Goal: Task Accomplishment & Management: Use online tool/utility

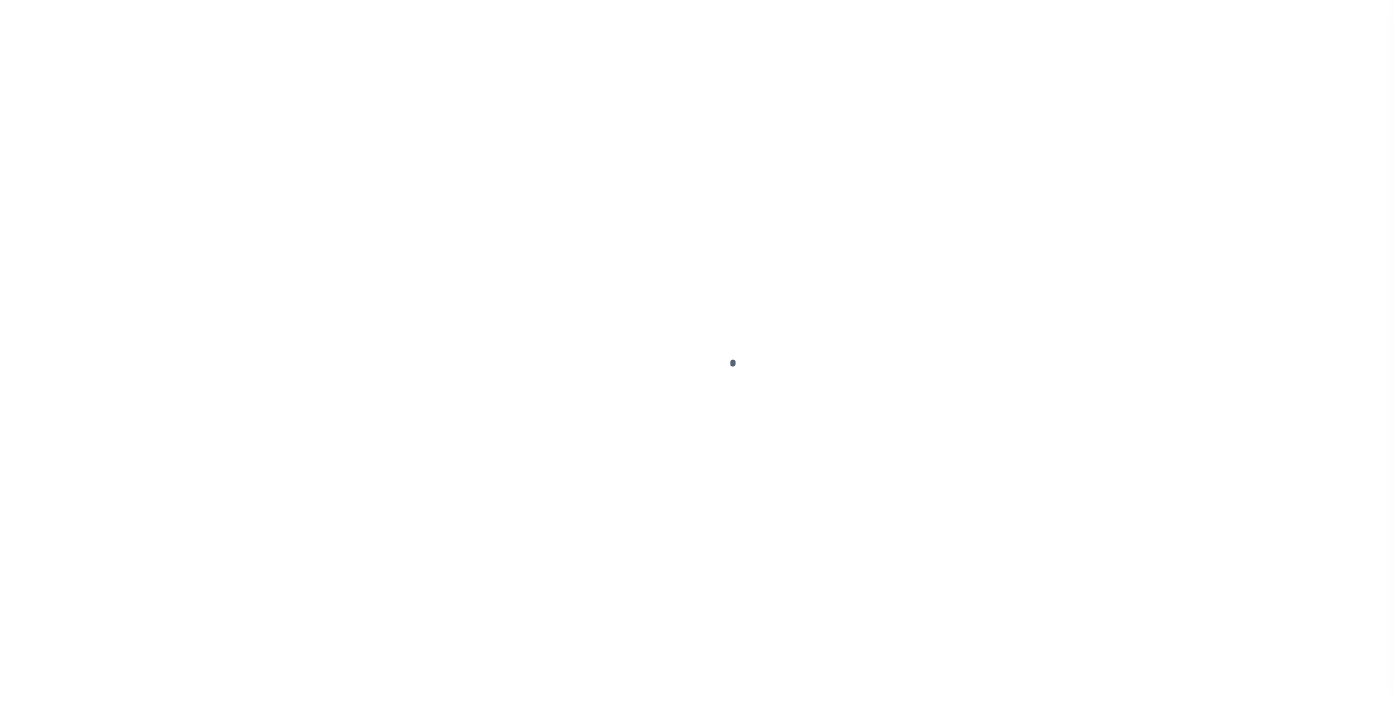
select select
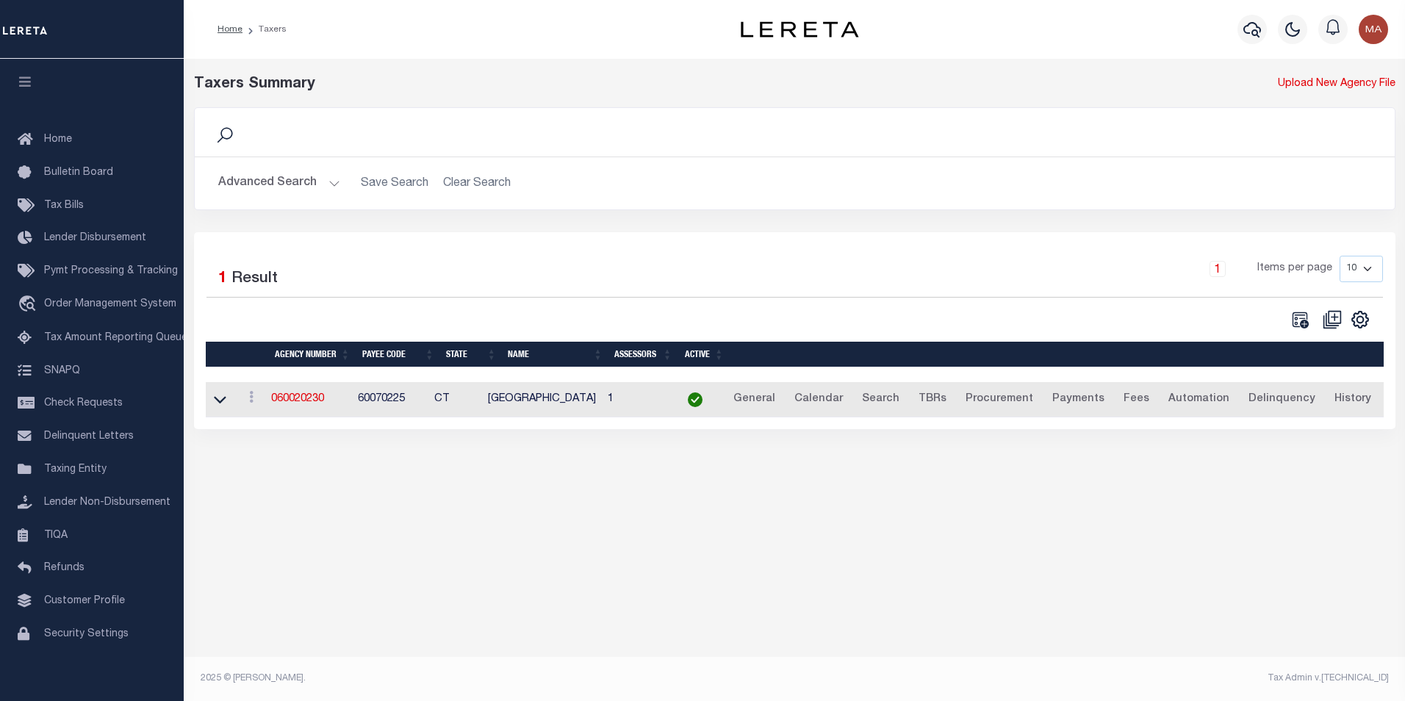
click at [329, 187] on button "Advanced Search" at bounding box center [279, 183] width 122 height 29
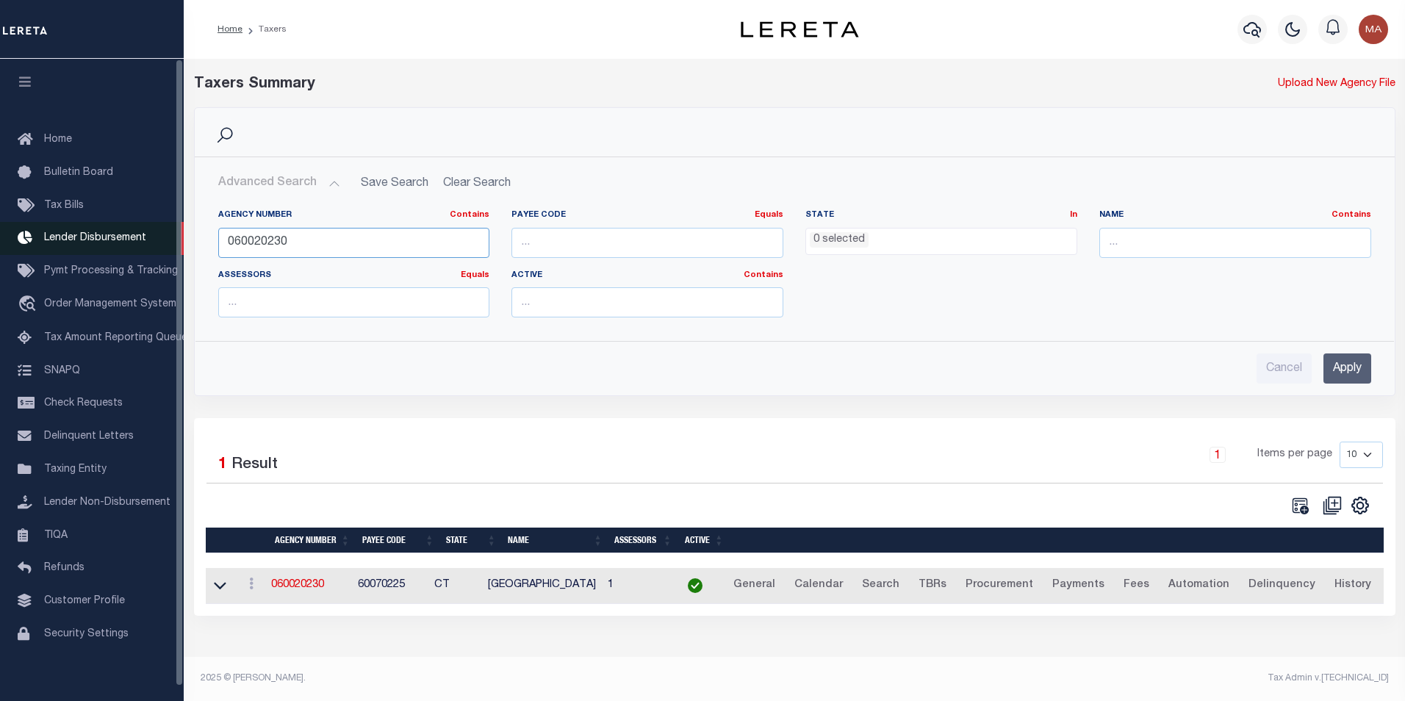
drag, startPoint x: 303, startPoint y: 240, endPoint x: 180, endPoint y: 239, distance: 122.7
click at [180, 239] on div "Home Taxers Profile" at bounding box center [702, 345] width 1405 height 690
paste input "3016000"
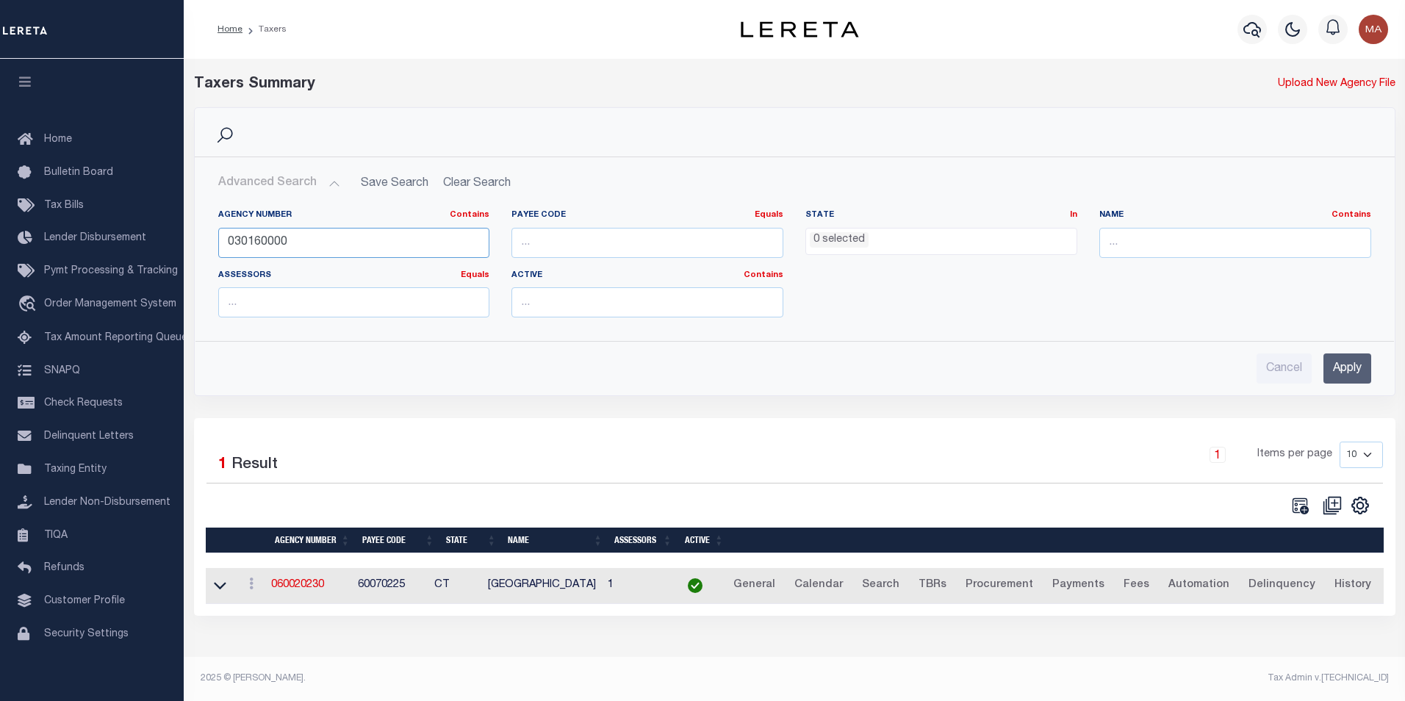
type input "030160000"
click at [1350, 361] on input "Apply" at bounding box center [1347, 368] width 48 height 30
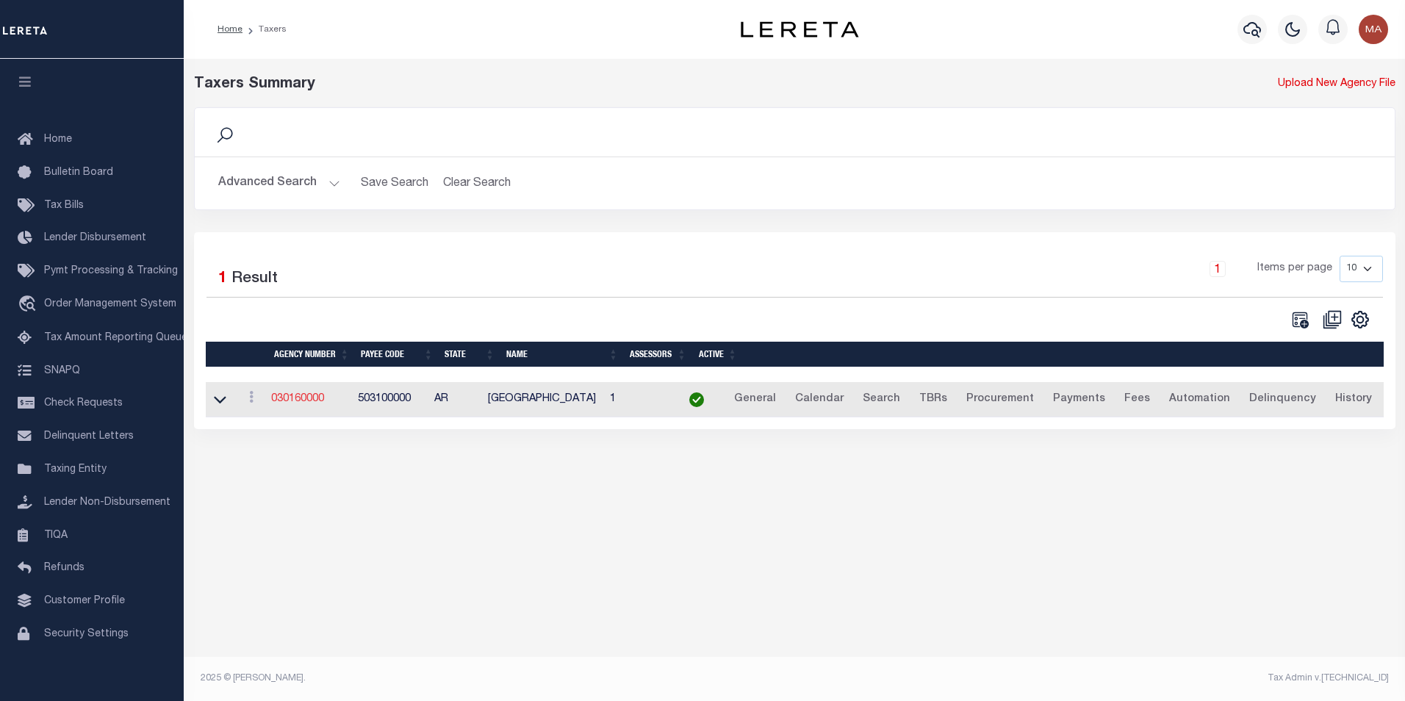
click at [311, 399] on link "030160000" at bounding box center [297, 399] width 53 height 10
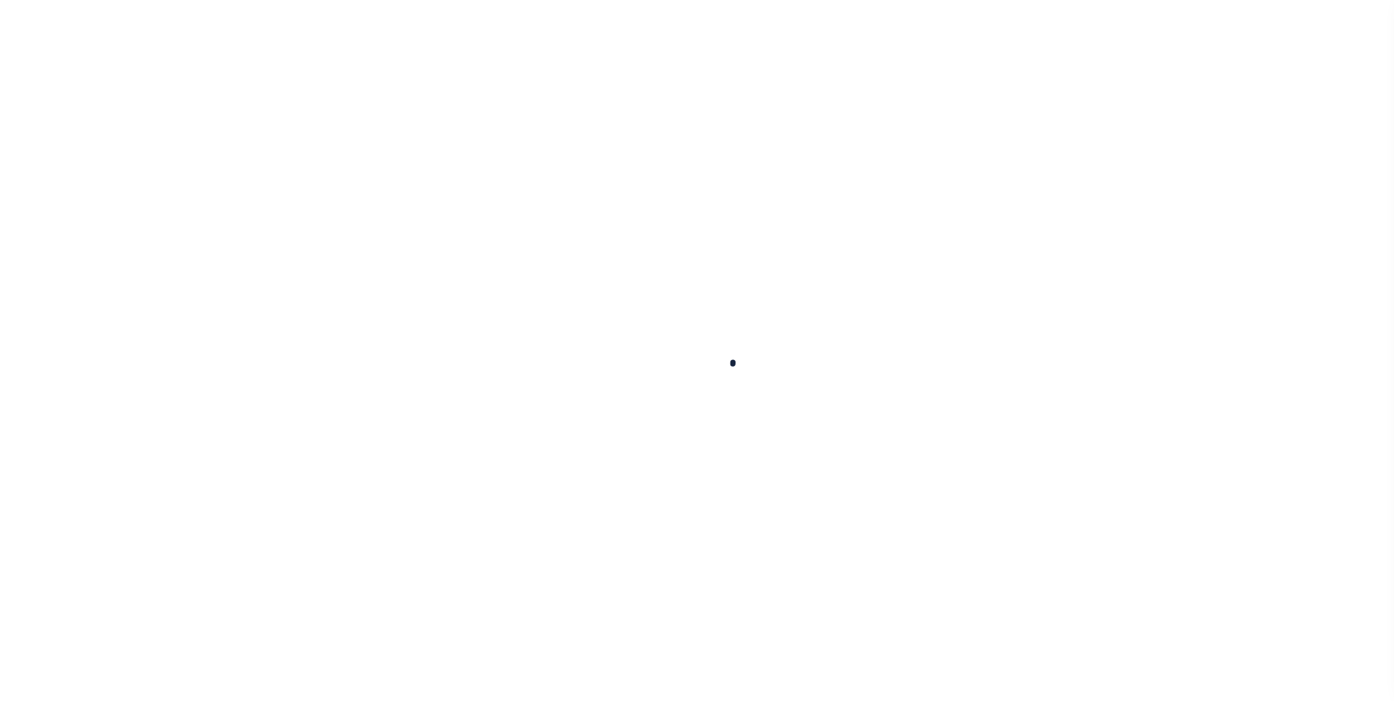
select select
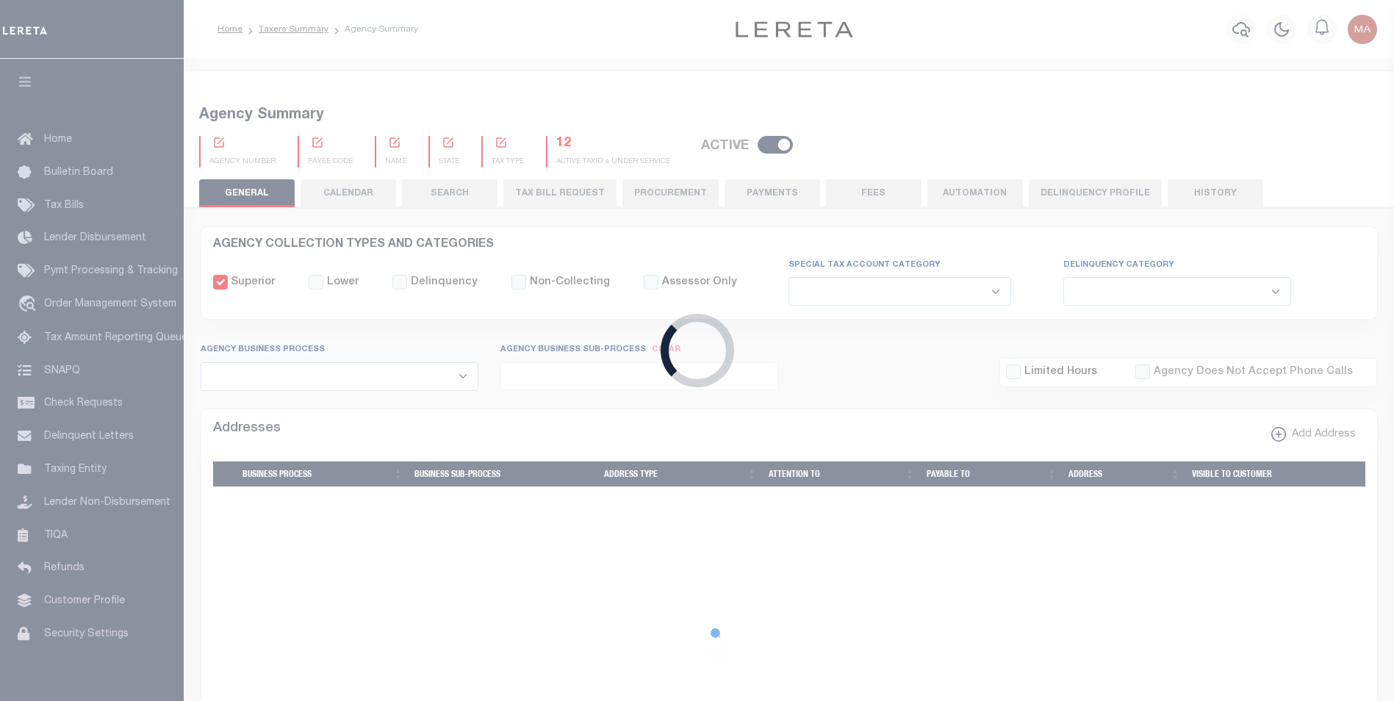
checkbox input "false"
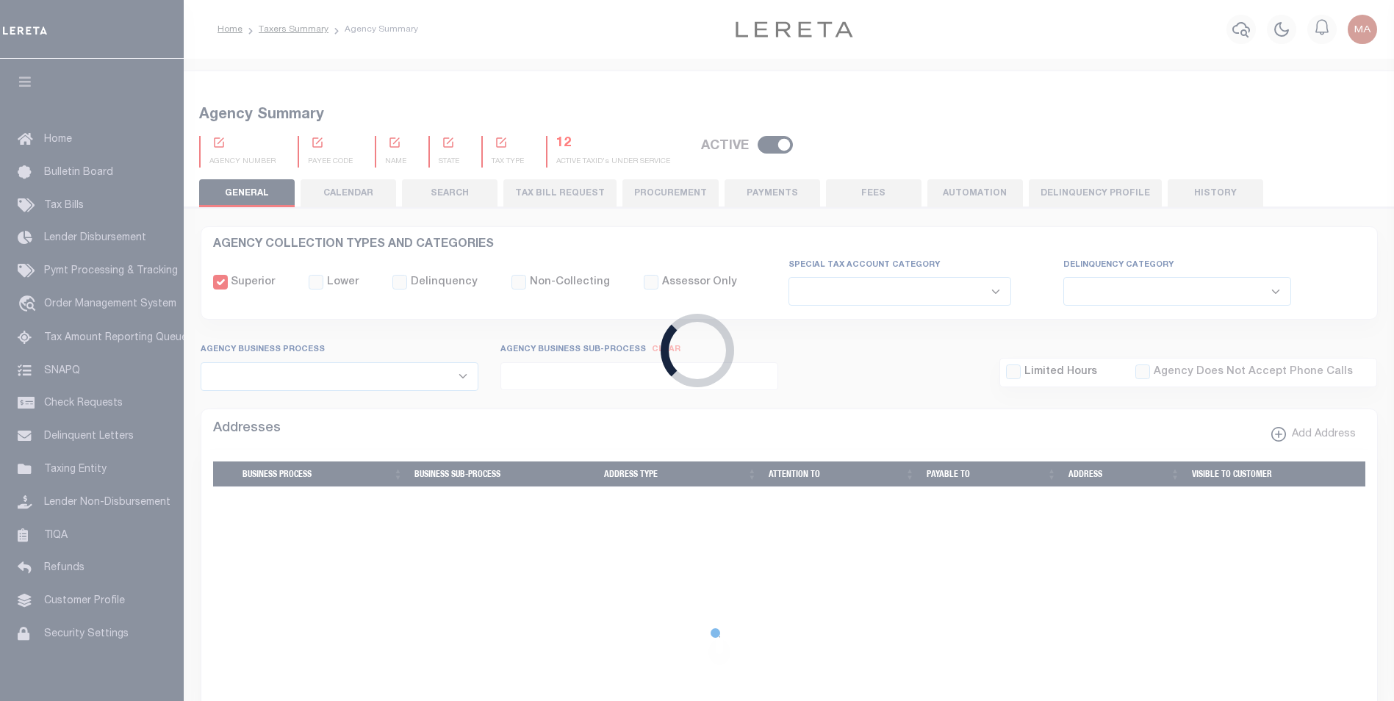
type input "503100000"
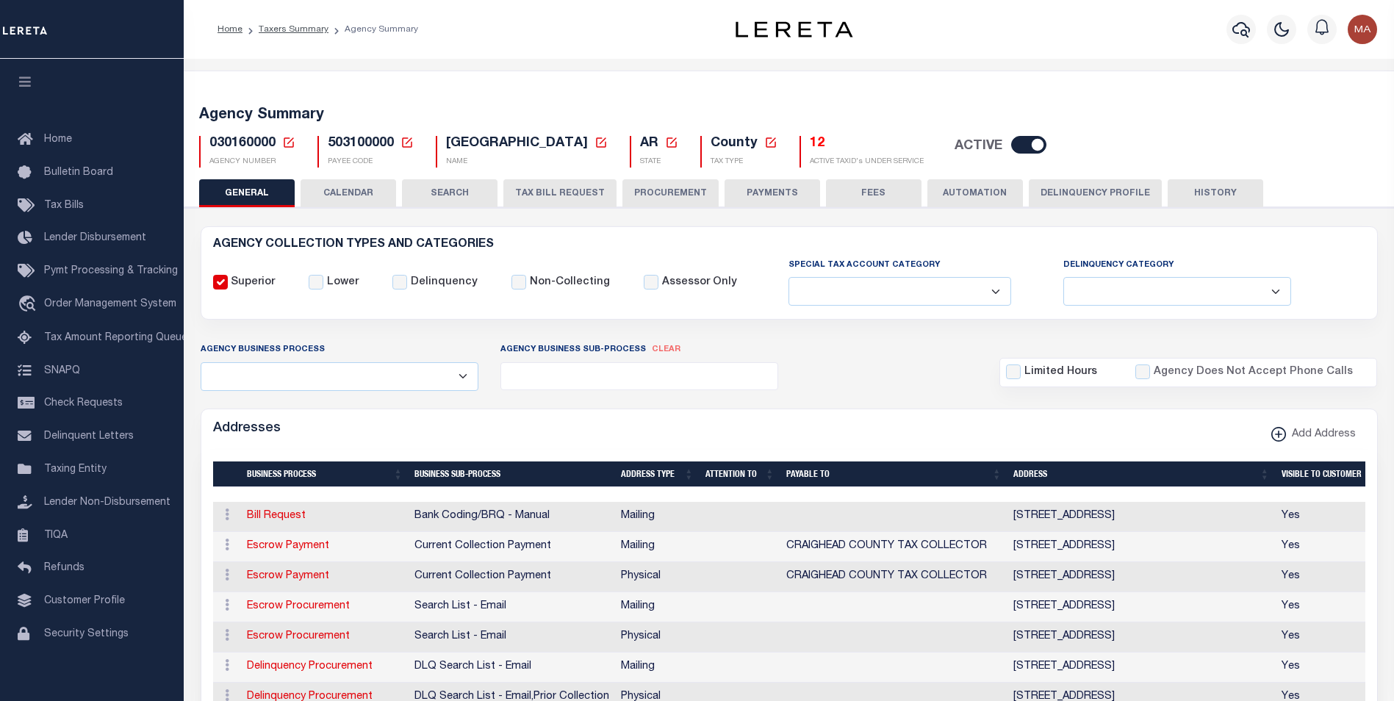
click at [1014, 149] on input "checkbox" at bounding box center [1028, 145] width 35 height 18
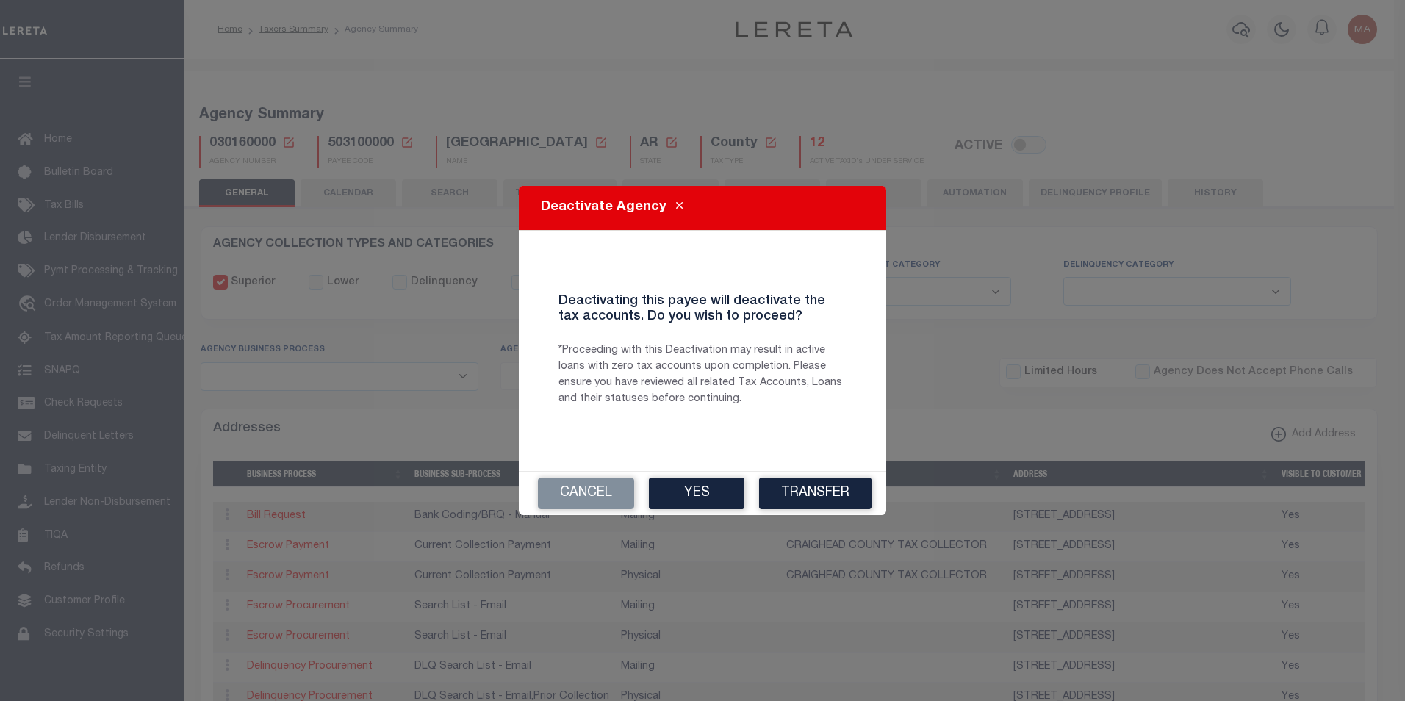
click at [581, 489] on button "Cancel" at bounding box center [586, 494] width 96 height 32
checkbox input "true"
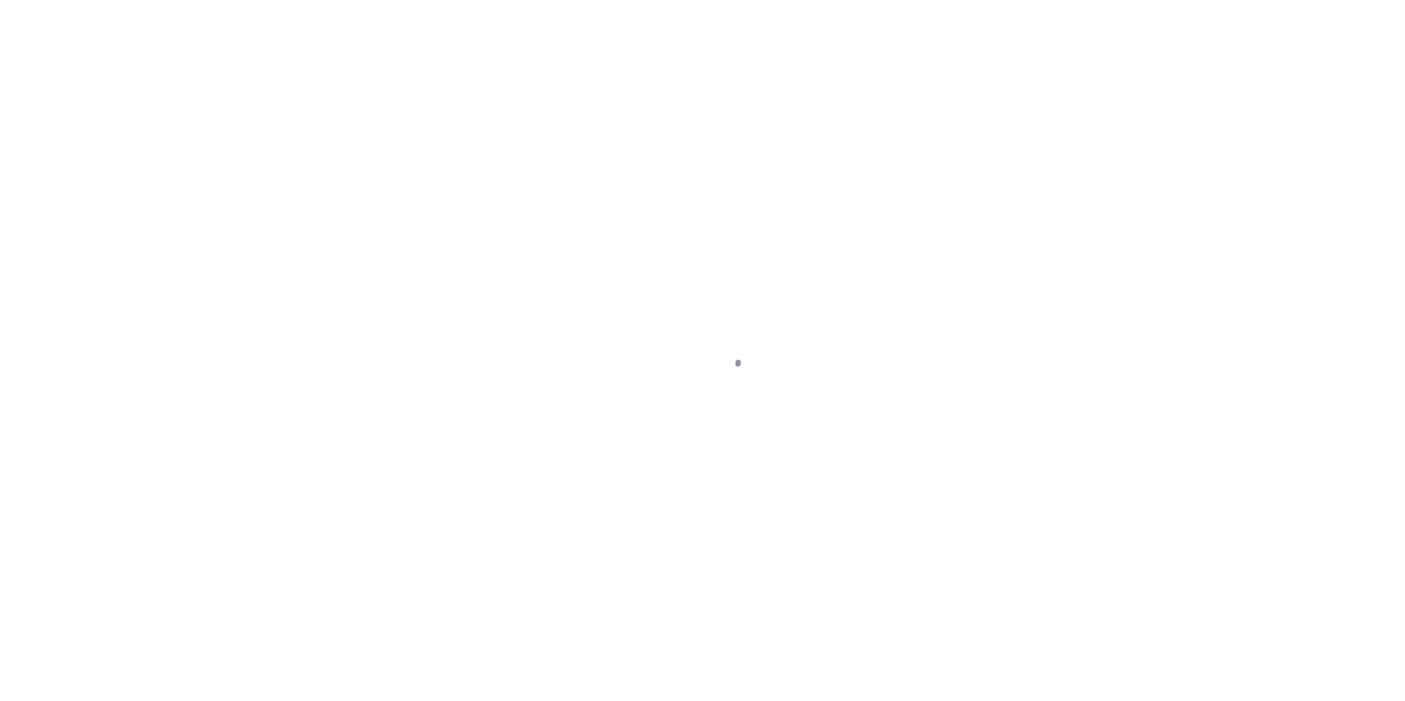
select select
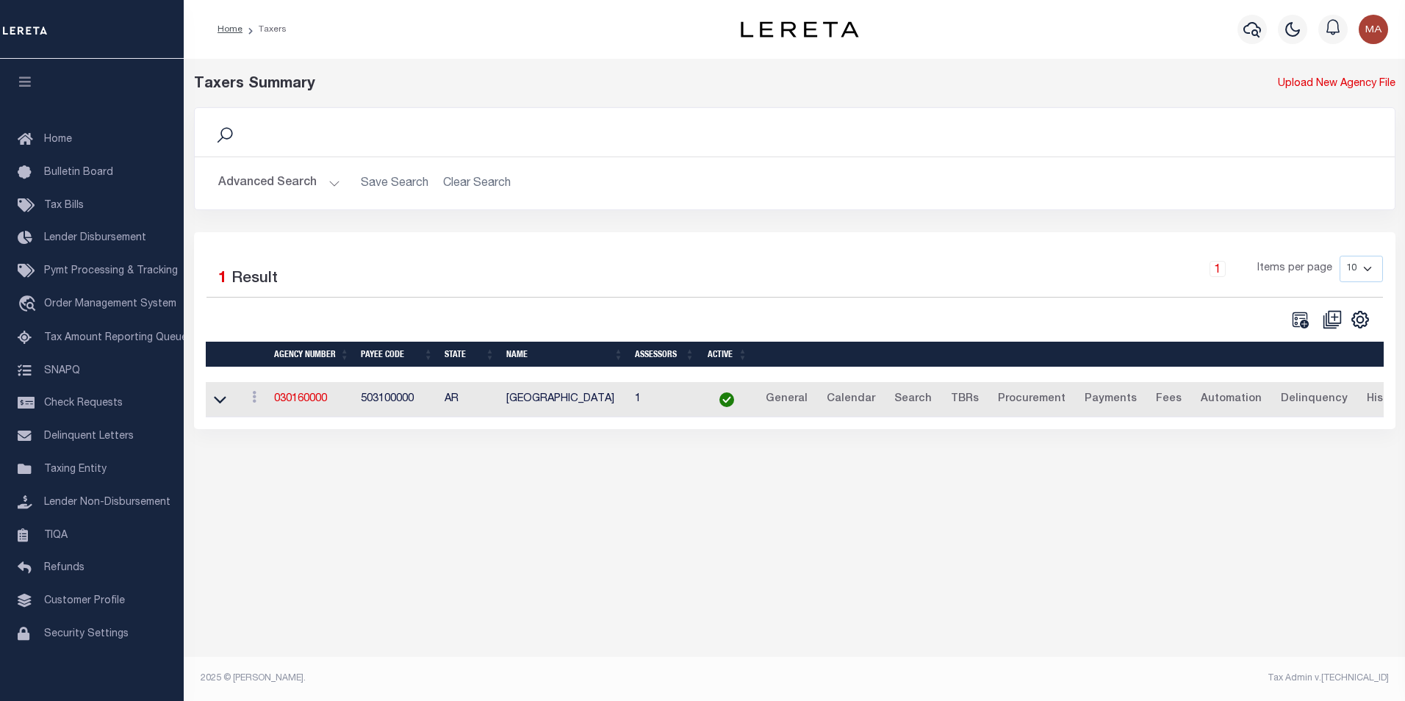
click at [328, 191] on button "Advanced Search" at bounding box center [279, 183] width 122 height 29
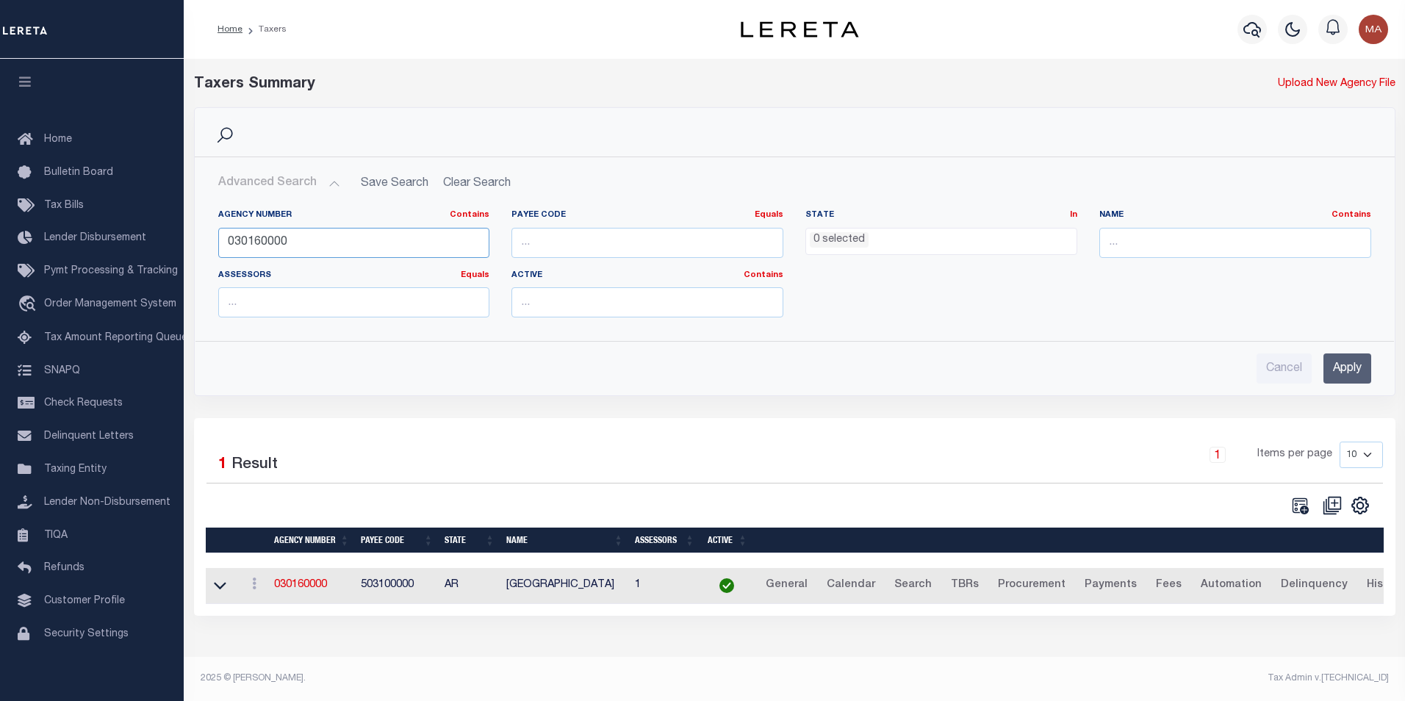
drag, startPoint x: 297, startPoint y: 234, endPoint x: 314, endPoint y: 240, distance: 17.9
click at [297, 234] on input "030160000" at bounding box center [354, 243] width 272 height 30
drag, startPoint x: 303, startPoint y: 237, endPoint x: 202, endPoint y: 246, distance: 101.1
click at [202, 246] on div "Agency Number Contains Contains Is 030160000 Payee Code Equals Equals Is Not Eq…" at bounding box center [794, 263] width 1198 height 131
paste input "8801"
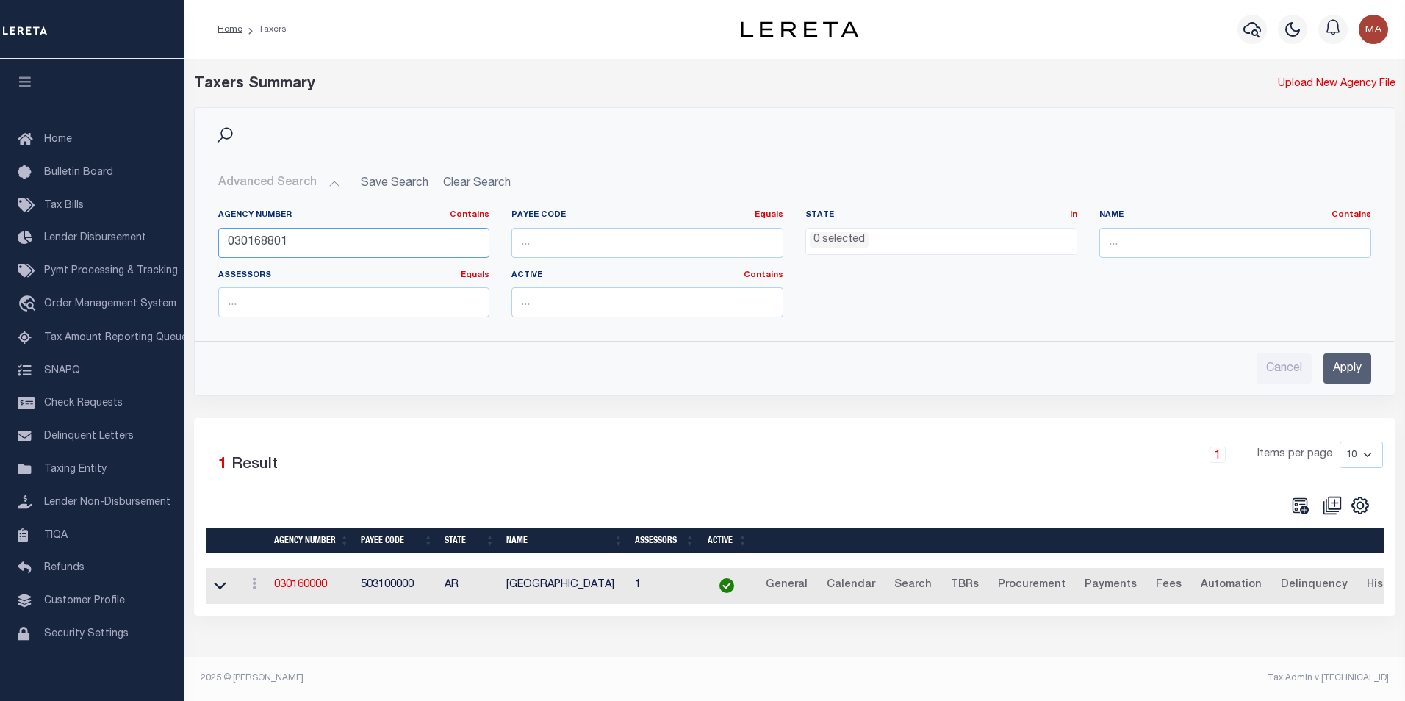
type input "030168801"
click at [1347, 369] on input "Apply" at bounding box center [1347, 368] width 48 height 30
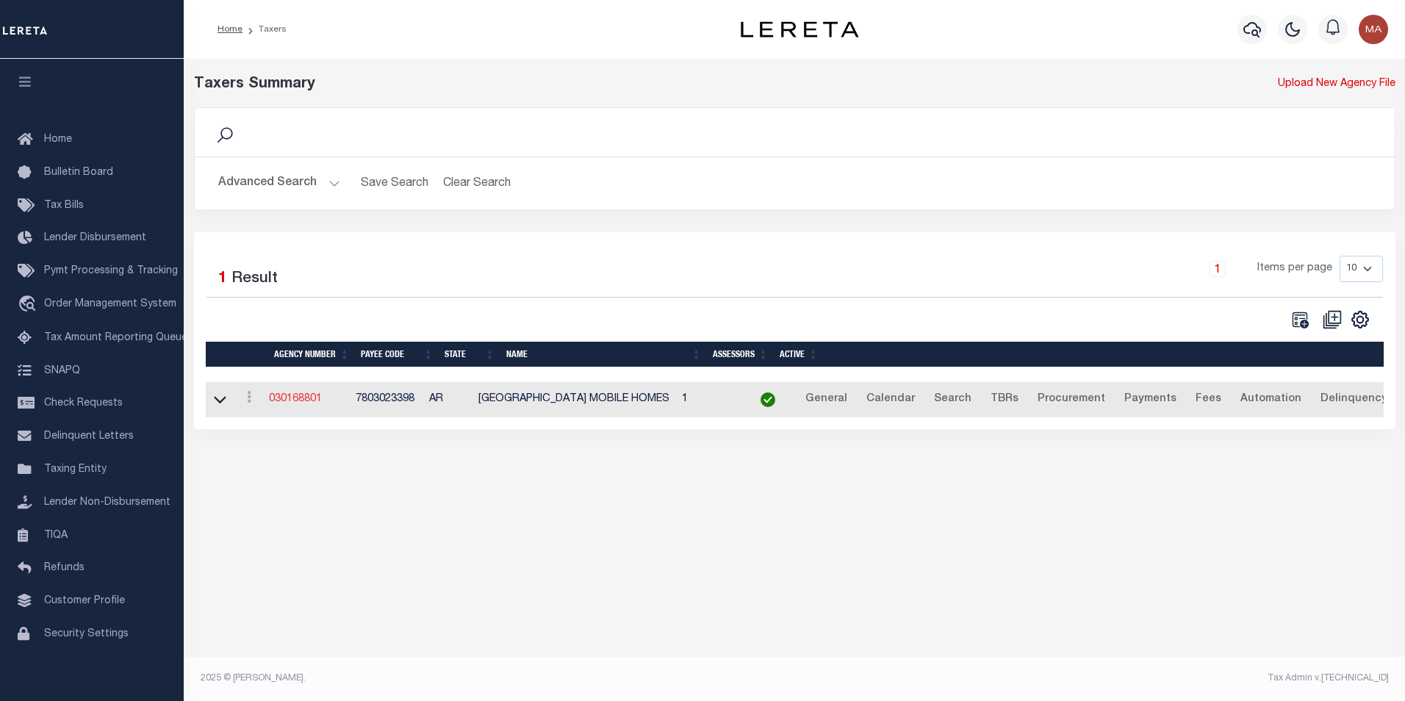
click at [306, 400] on link "030168801" at bounding box center [295, 399] width 53 height 10
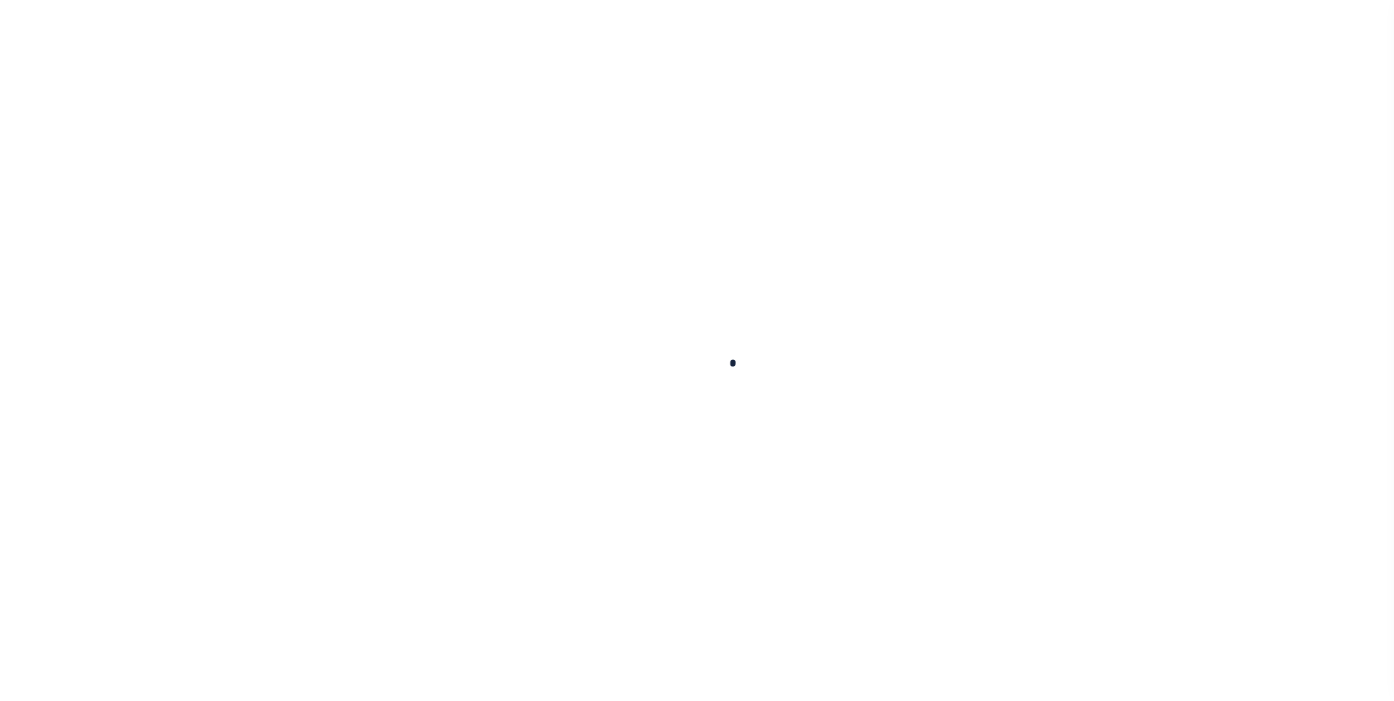
select select
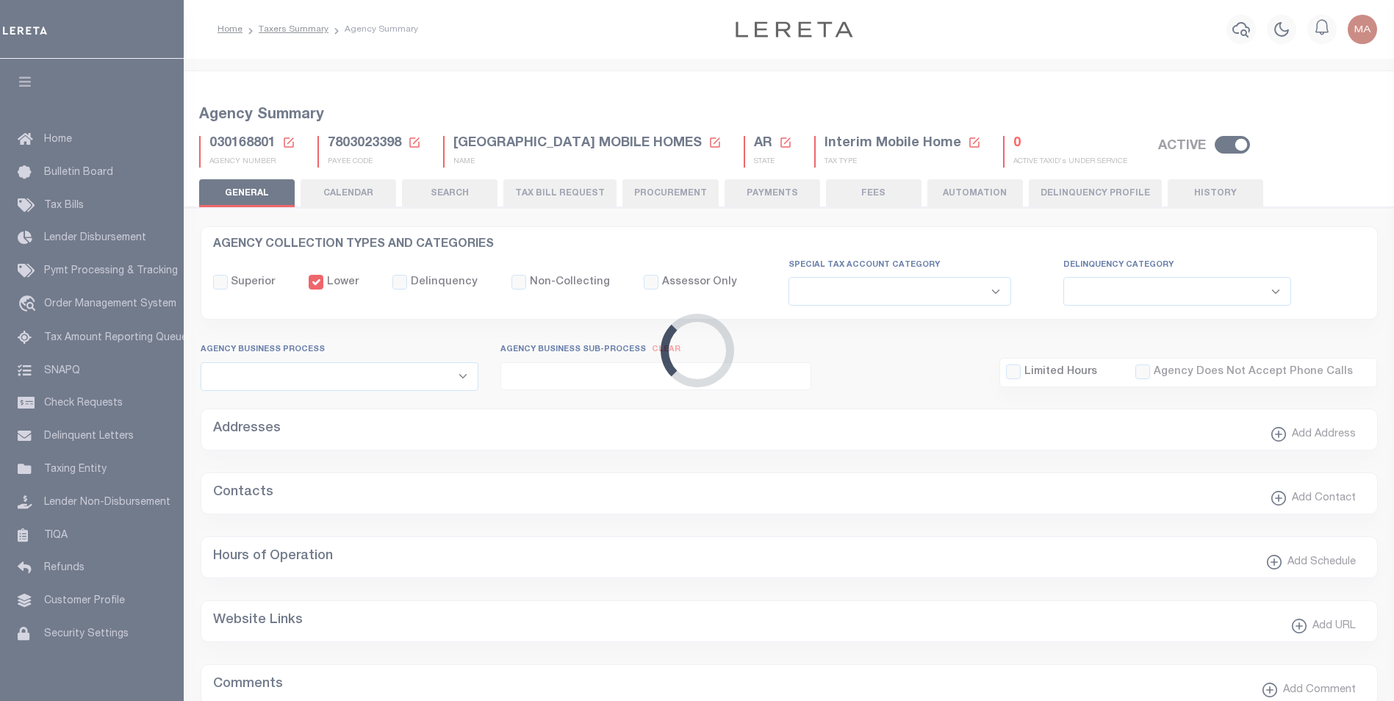
checkbox input "false"
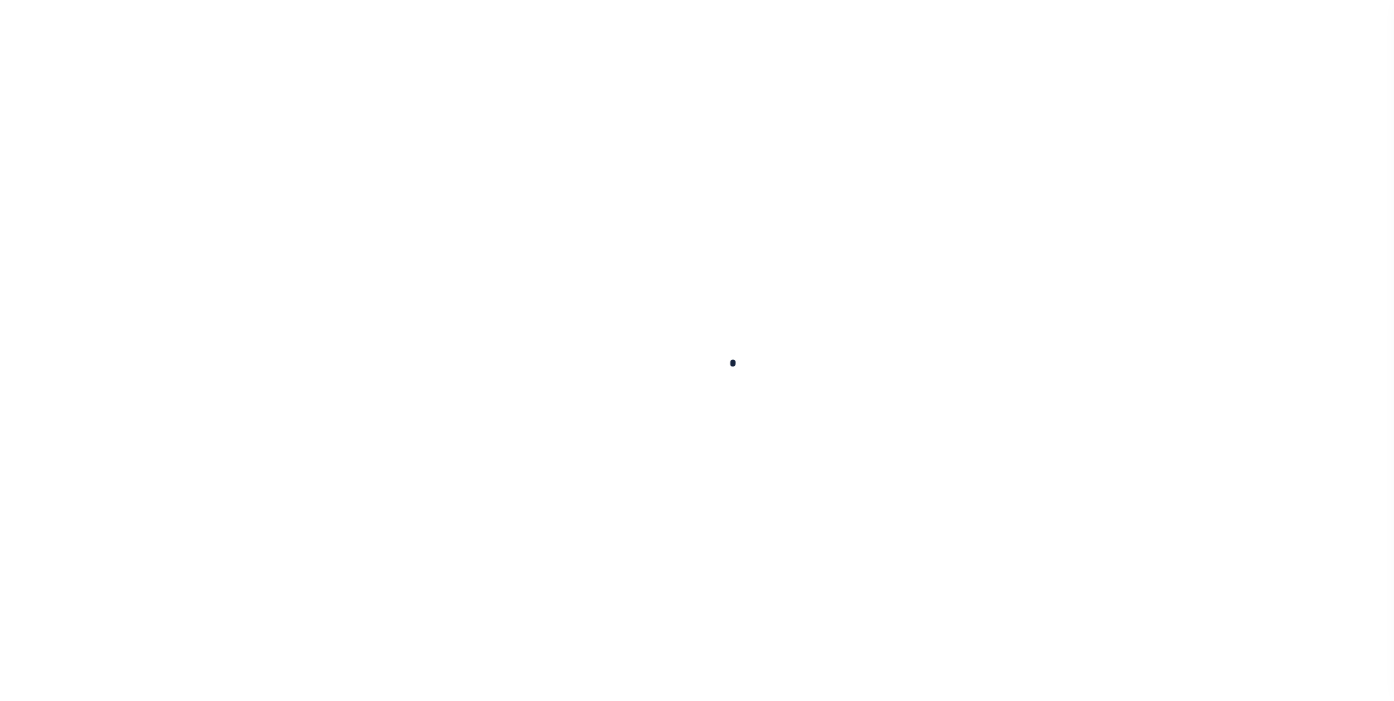
select select
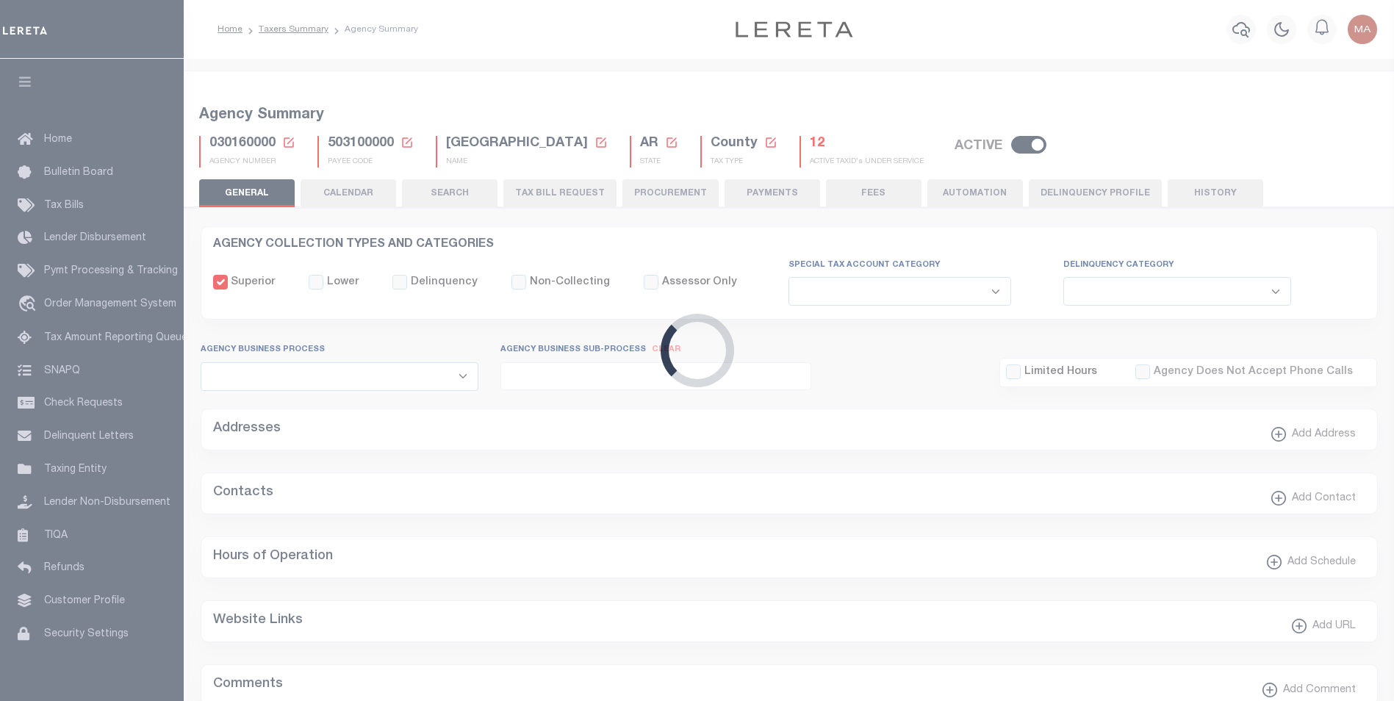
checkbox input "false"
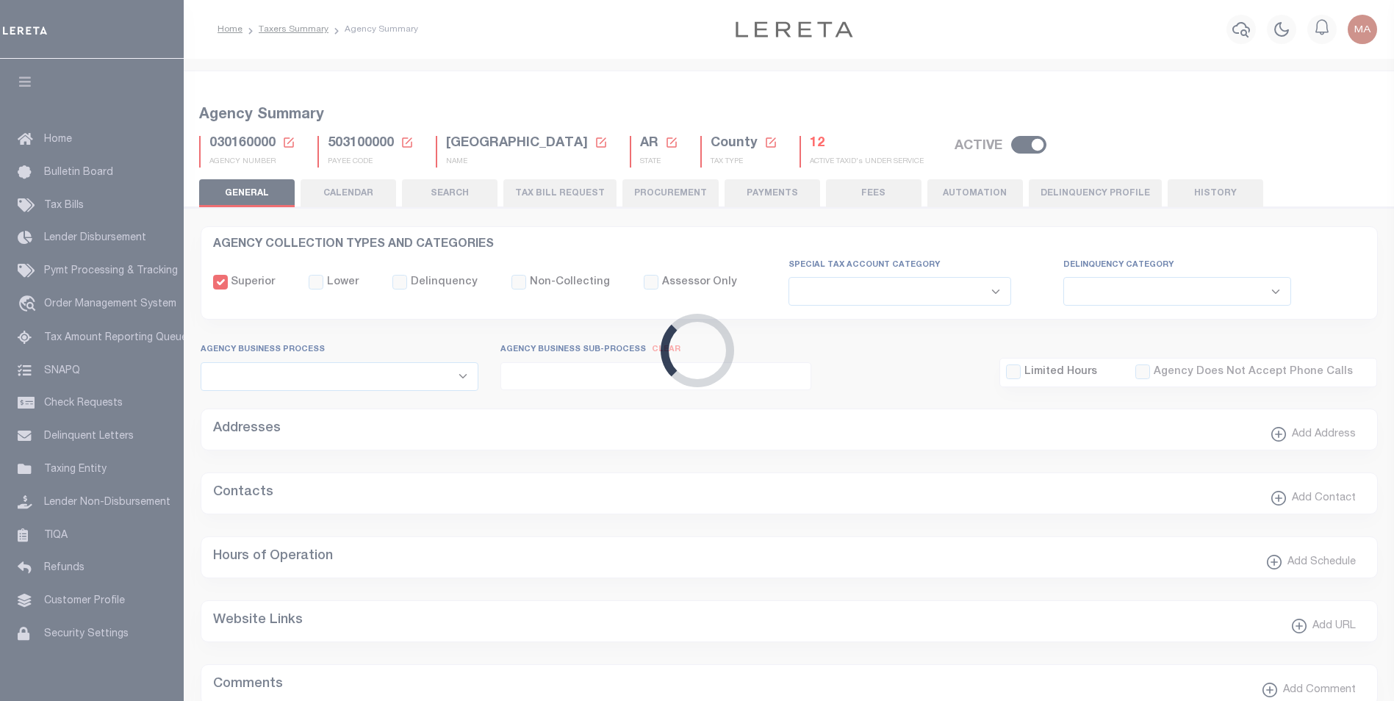
type input "503100000"
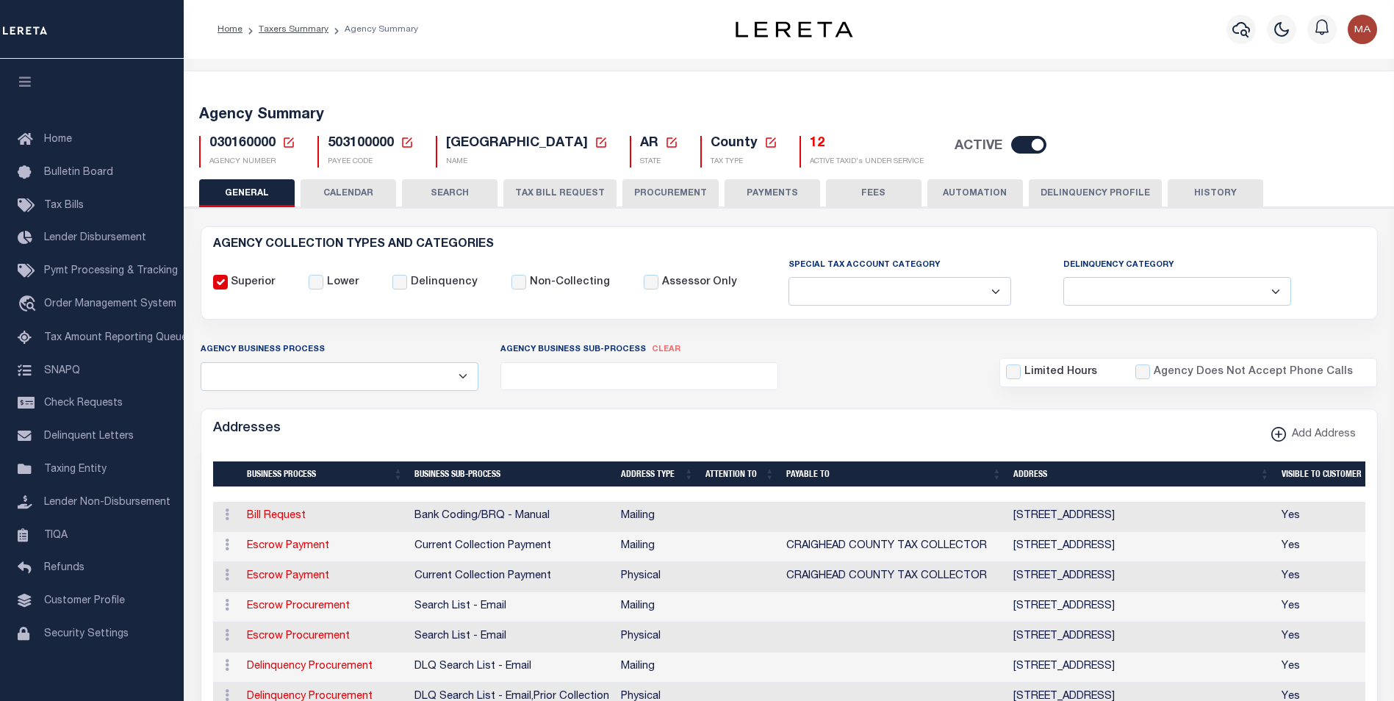
click at [1020, 145] on input "checkbox" at bounding box center [1028, 145] width 35 height 18
checkbox input "false"
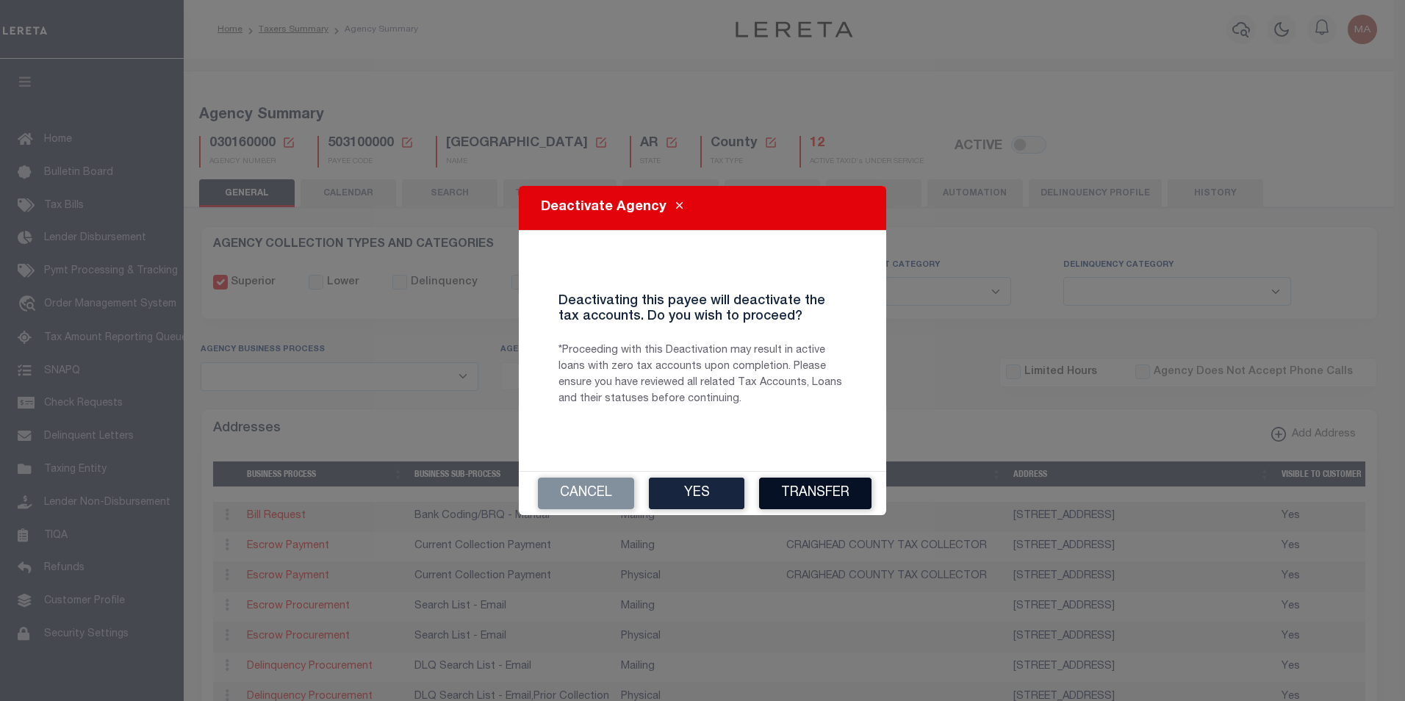
click at [839, 494] on button "Transfer" at bounding box center [815, 494] width 112 height 32
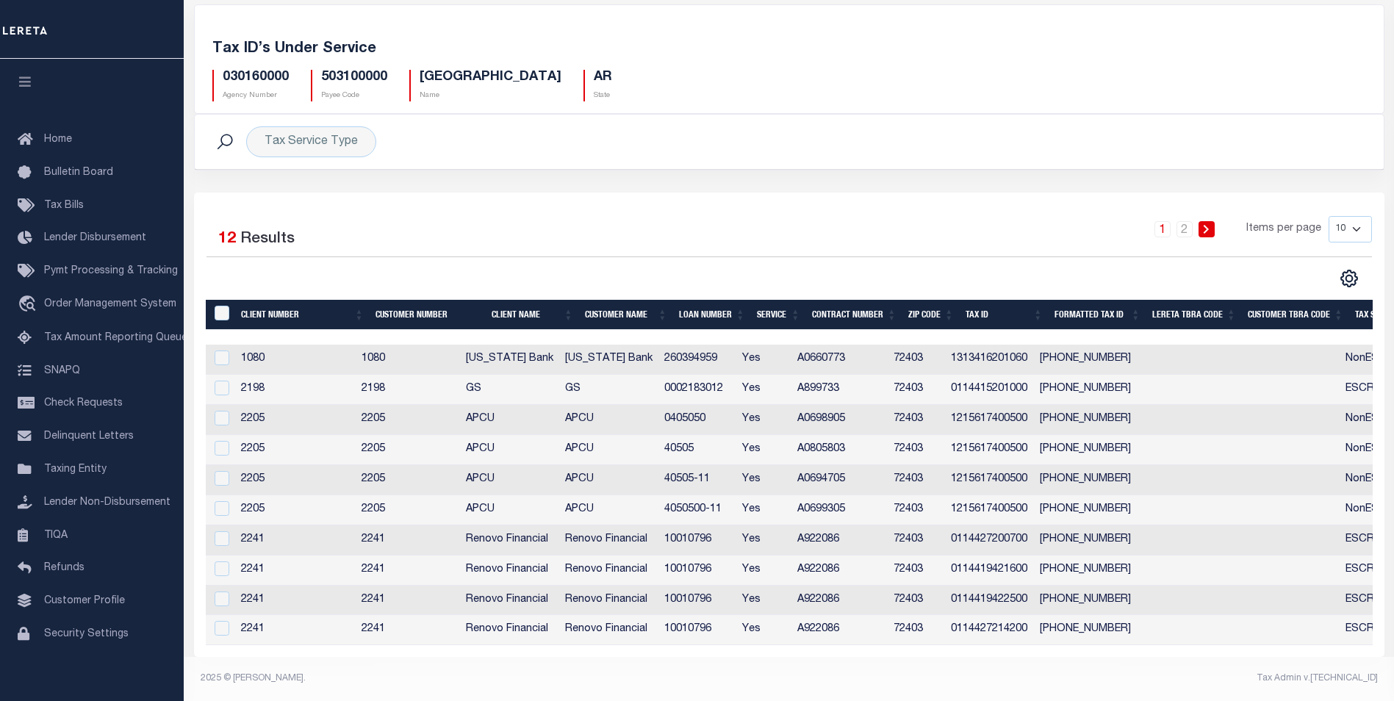
click at [1354, 227] on select "10 25 50 100" at bounding box center [1349, 229] width 43 height 26
select select "25"
click at [1328, 216] on select "10 25 50 100" at bounding box center [1349, 229] width 43 height 26
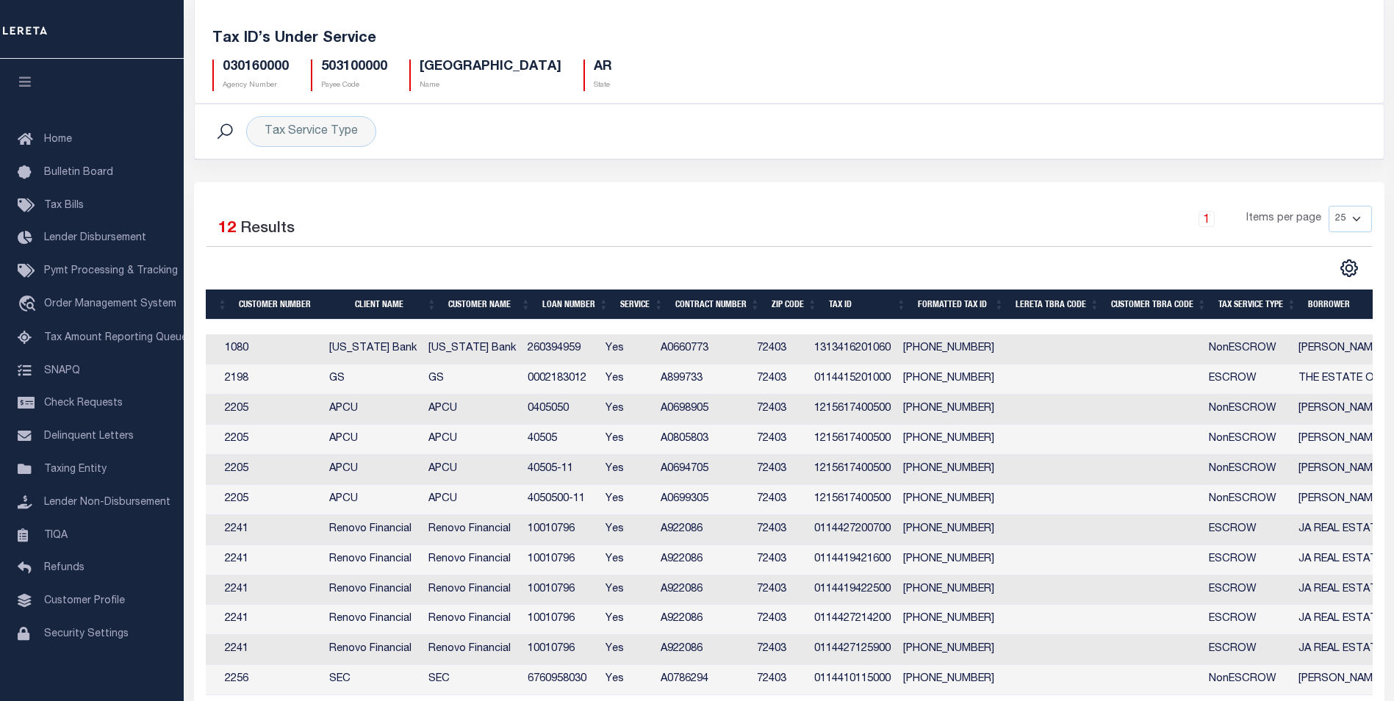
scroll to position [0, 185]
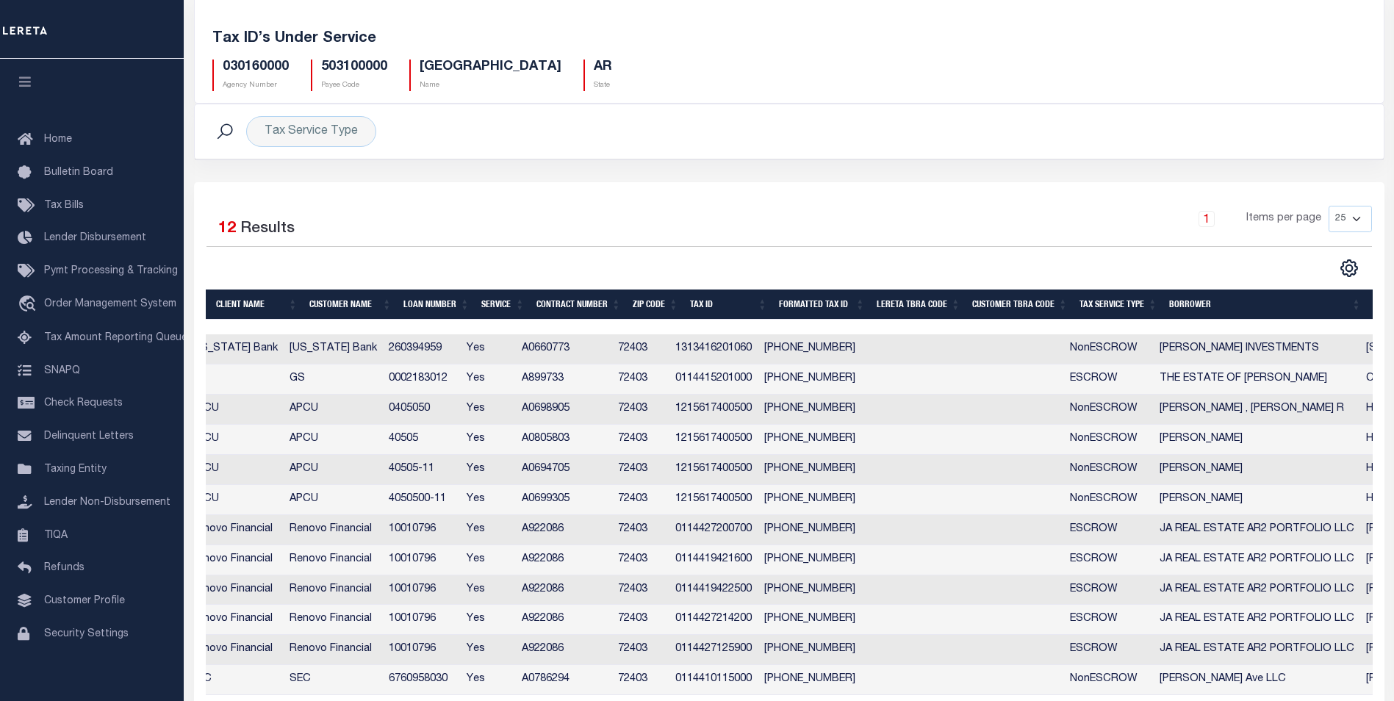
click at [1116, 304] on th "Tax Service Type" at bounding box center [1118, 304] width 90 height 30
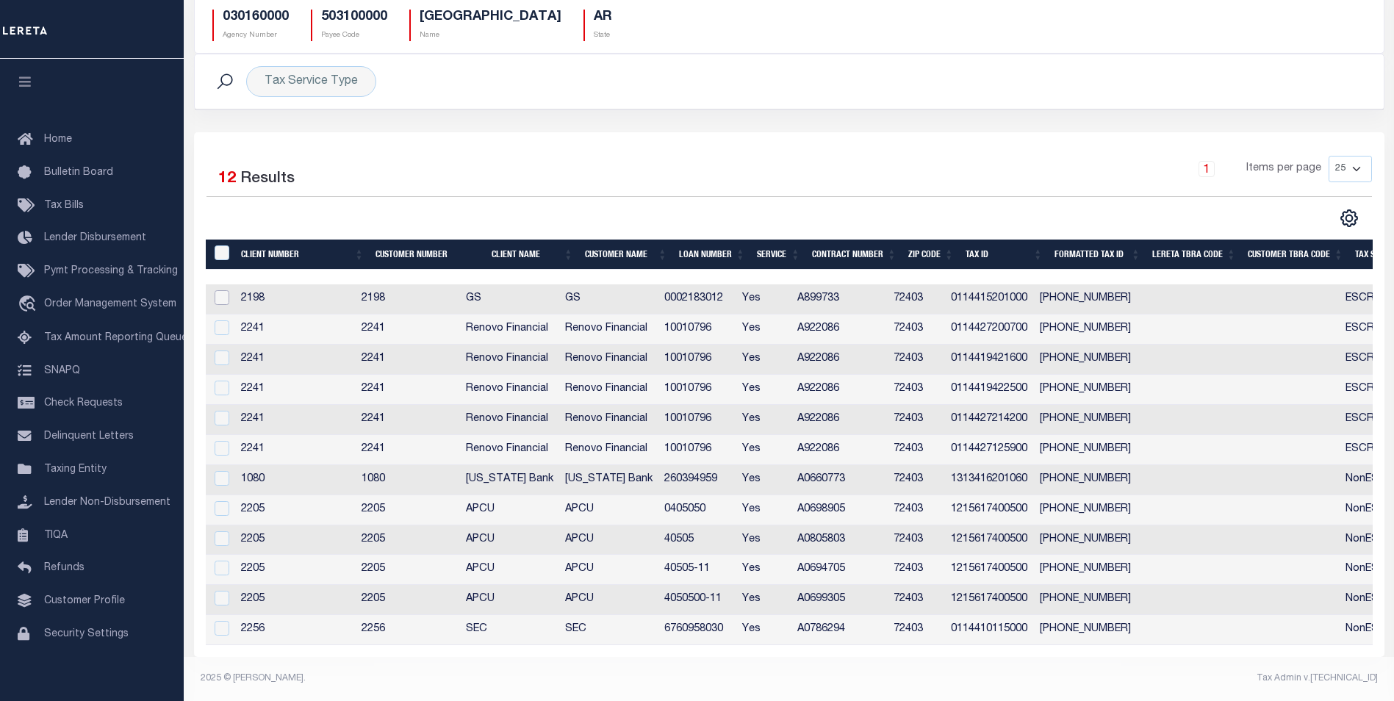
click at [220, 291] on input "checkbox" at bounding box center [222, 297] width 15 height 15
checkbox input "true"
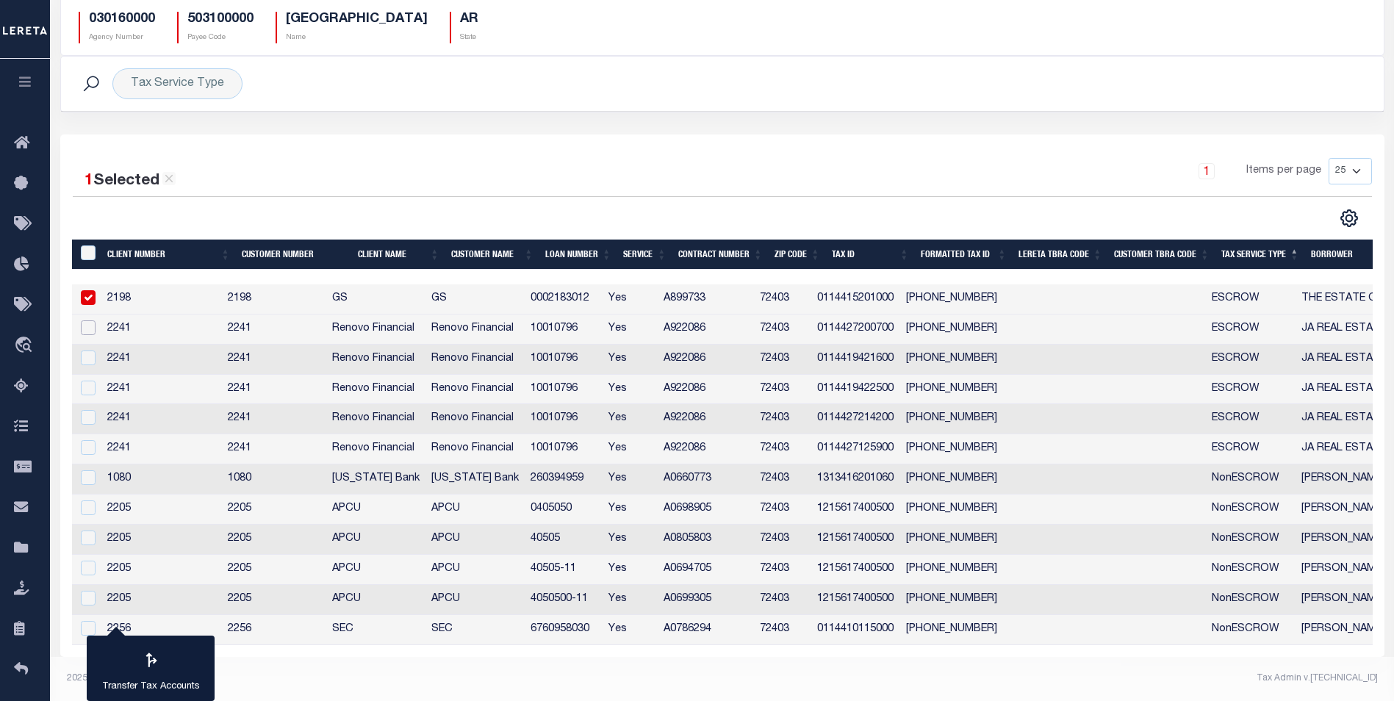
click at [92, 320] on input "checkbox" at bounding box center [88, 327] width 15 height 15
checkbox input "true"
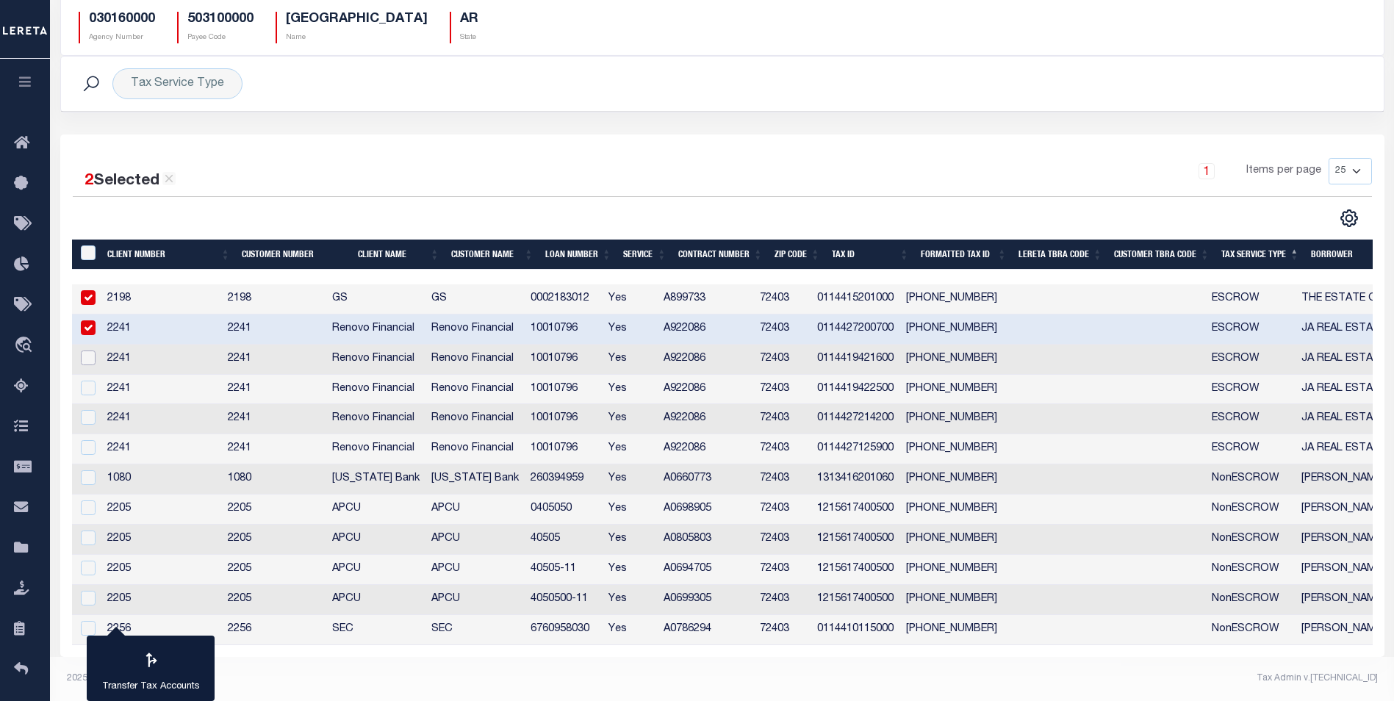
click at [87, 351] on input "checkbox" at bounding box center [88, 357] width 15 height 15
checkbox input "true"
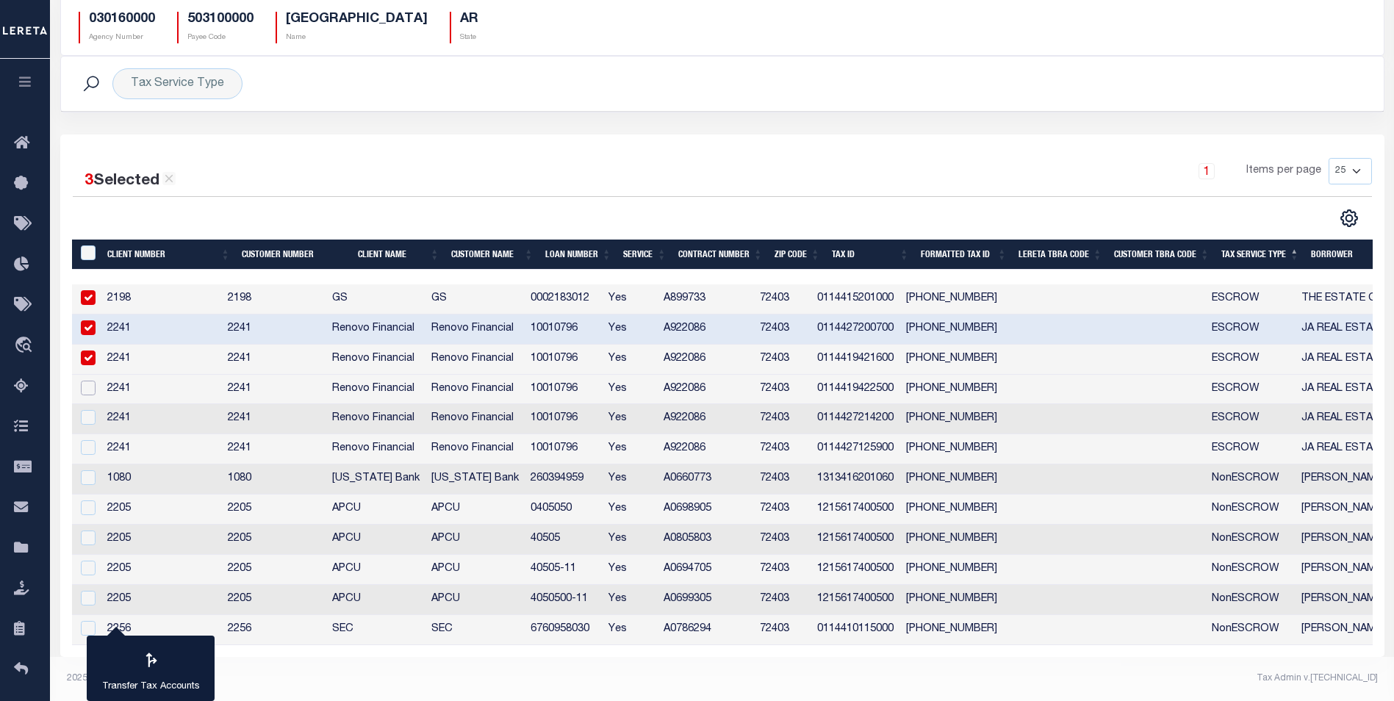
click at [88, 381] on input "checkbox" at bounding box center [88, 388] width 15 height 15
checkbox input "true"
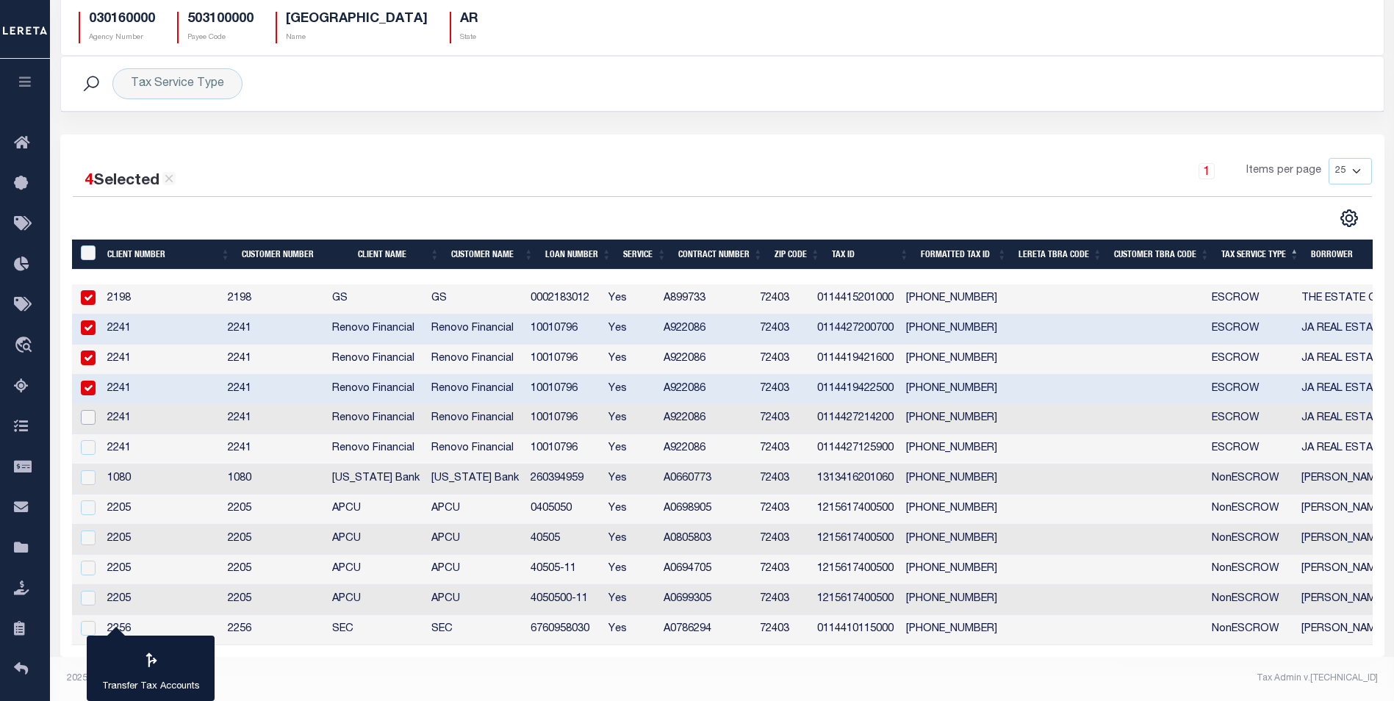
click at [84, 410] on input "checkbox" at bounding box center [88, 417] width 15 height 15
checkbox input "true"
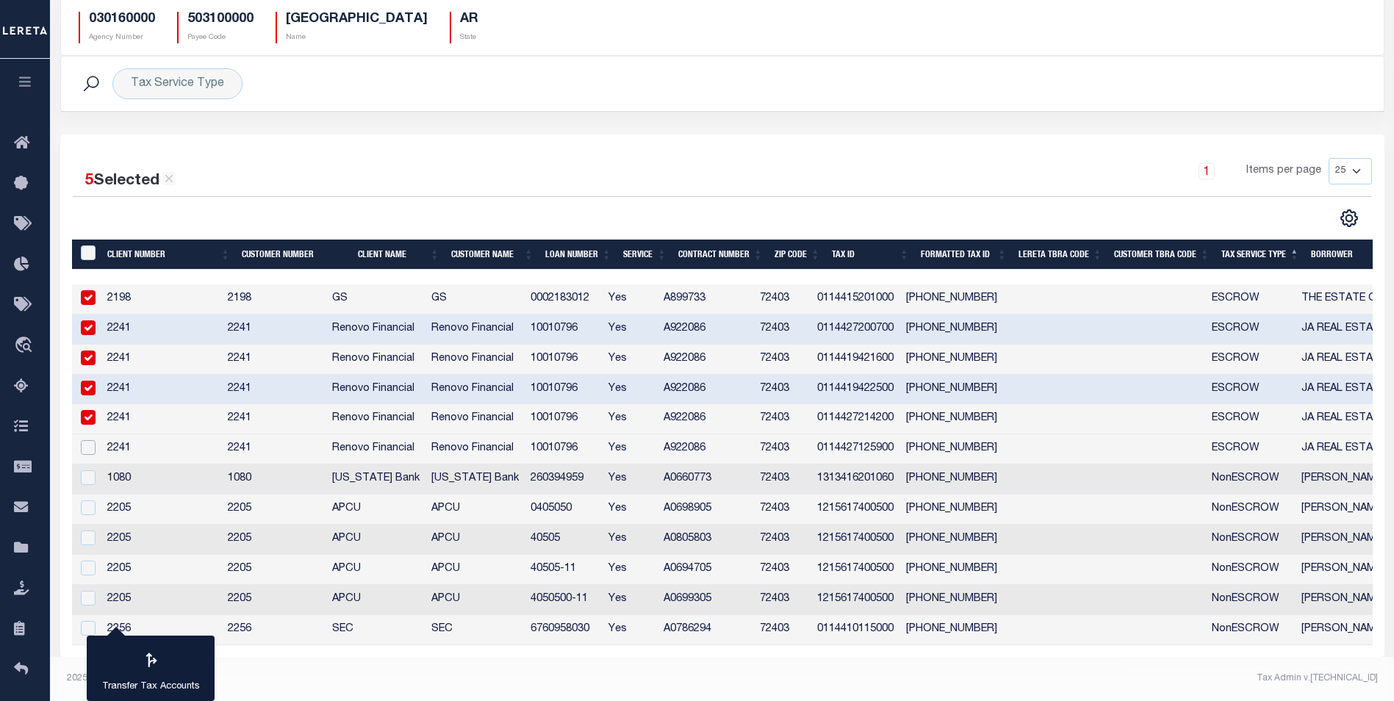
click at [90, 440] on input "checkbox" at bounding box center [88, 447] width 15 height 15
checkbox input "true"
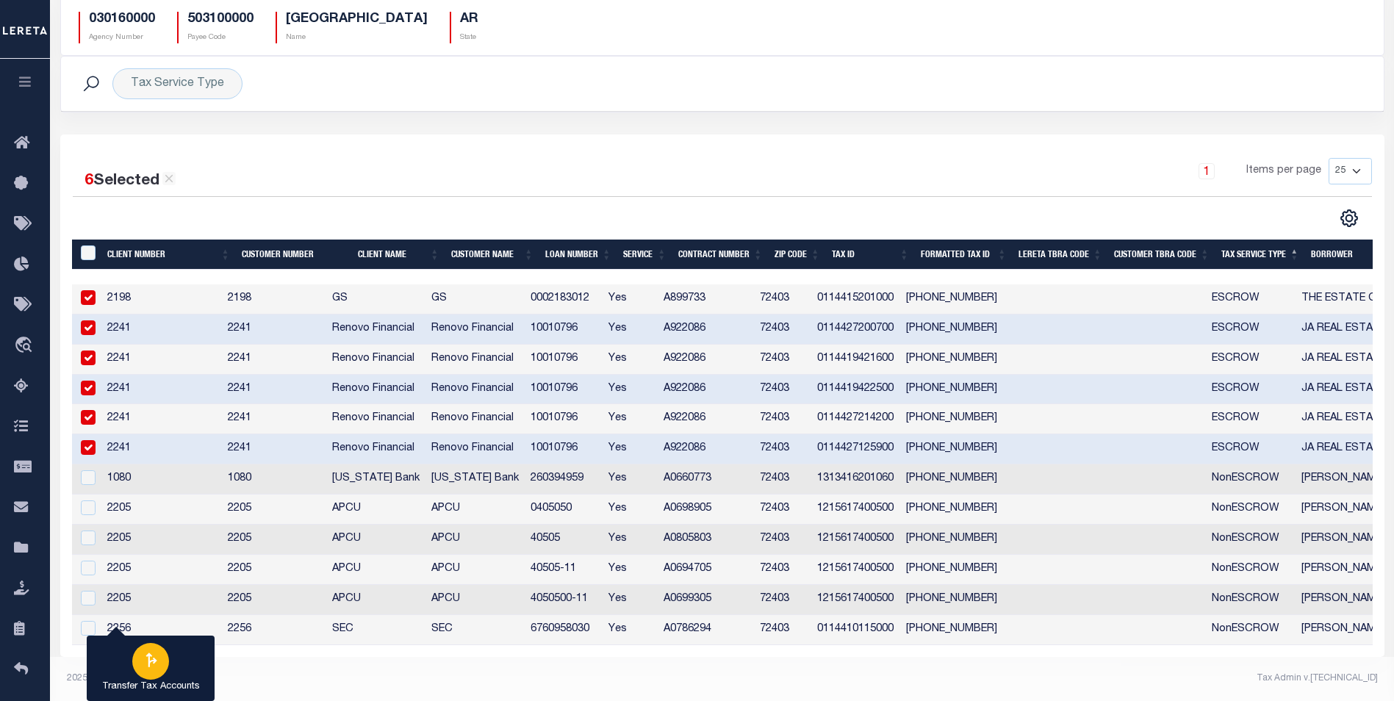
click at [149, 662] on icon "button" at bounding box center [150, 659] width 19 height 19
type input "030160000"
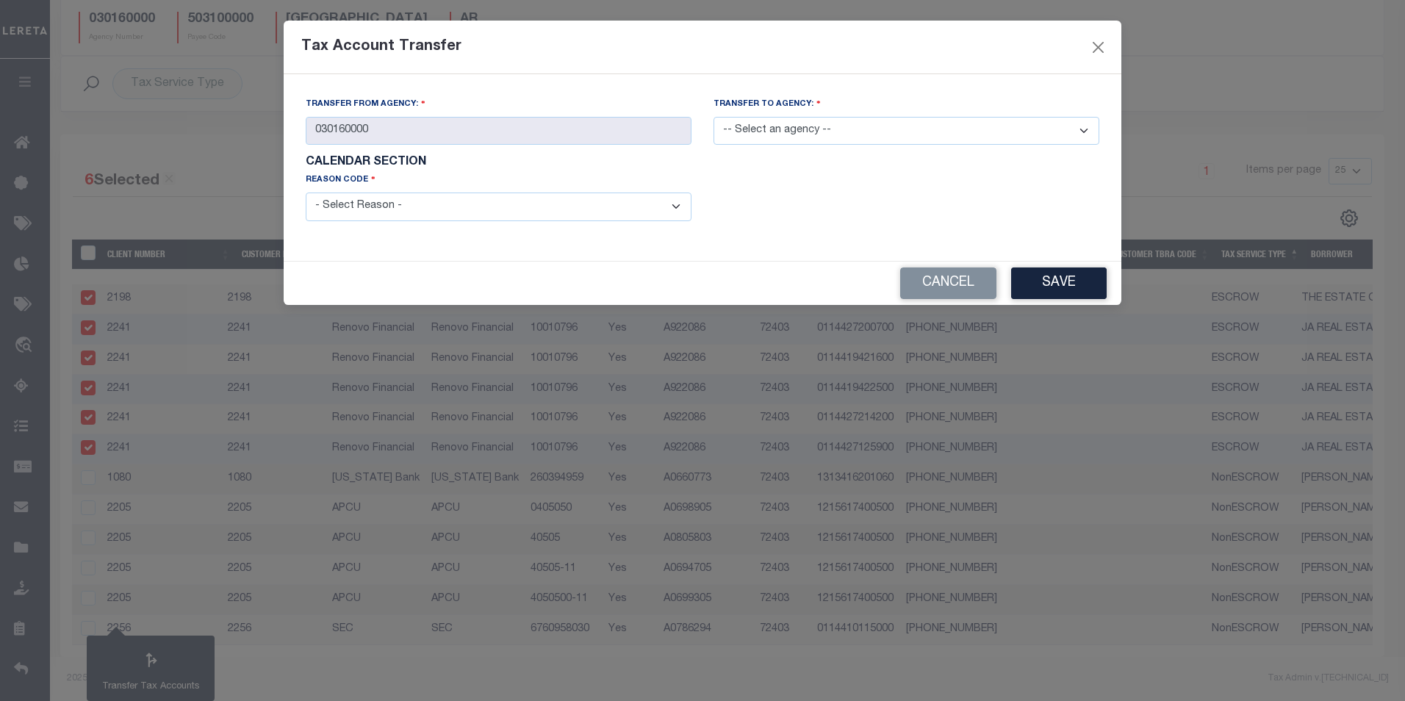
click at [873, 130] on select "-- Select an agency -- 030168801" at bounding box center [906, 131] width 386 height 29
click at [820, 137] on select "-- Select an agency -- 030168801" at bounding box center [906, 131] width 386 height 29
select select "030168801"
click at [713, 117] on select "-- Select an agency -- 030168801" at bounding box center [906, 131] width 386 height 29
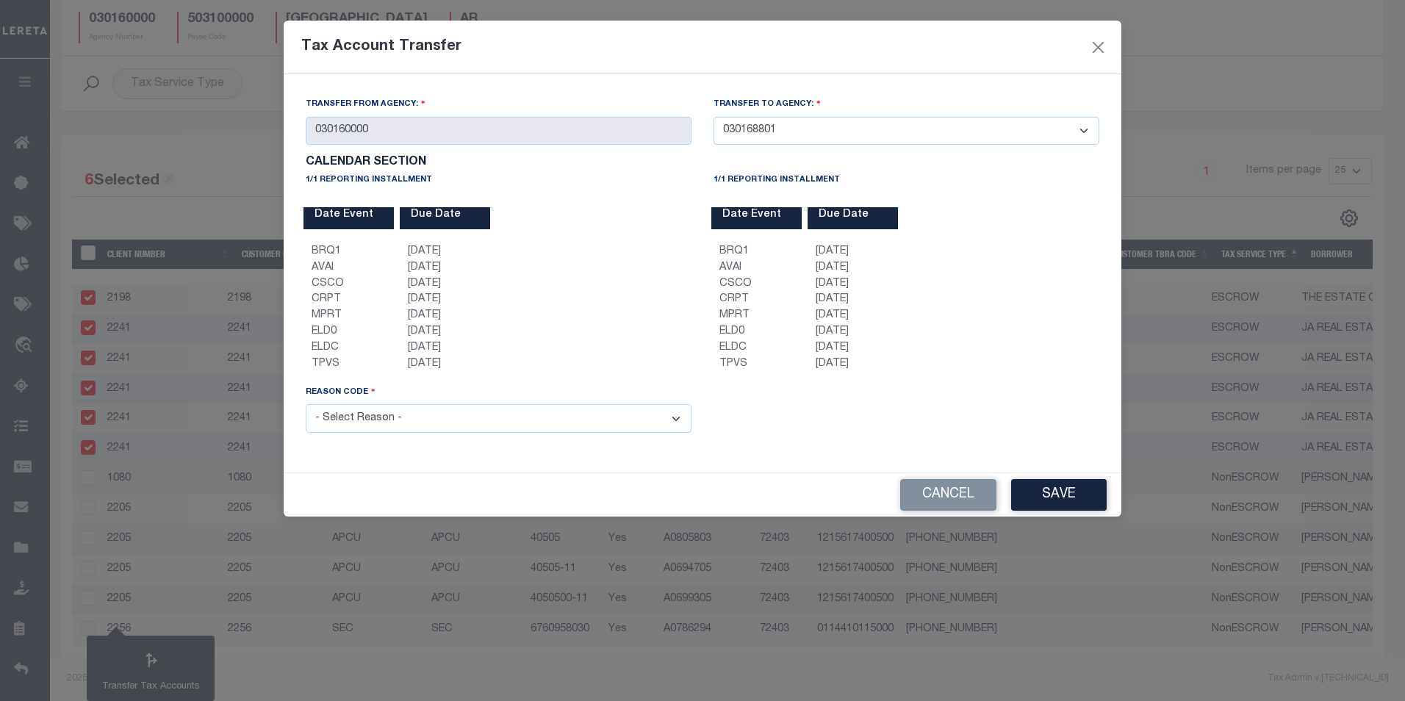
click at [437, 422] on select "- Select Reason - 099 - Other (Provide additional detail) ACT - Agency Changed …" at bounding box center [499, 418] width 386 height 29
select select "099"
click at [306, 406] on select "- Select Reason - 099 - Other (Provide additional detail) ACT - Agency Changed …" at bounding box center [499, 418] width 386 height 29
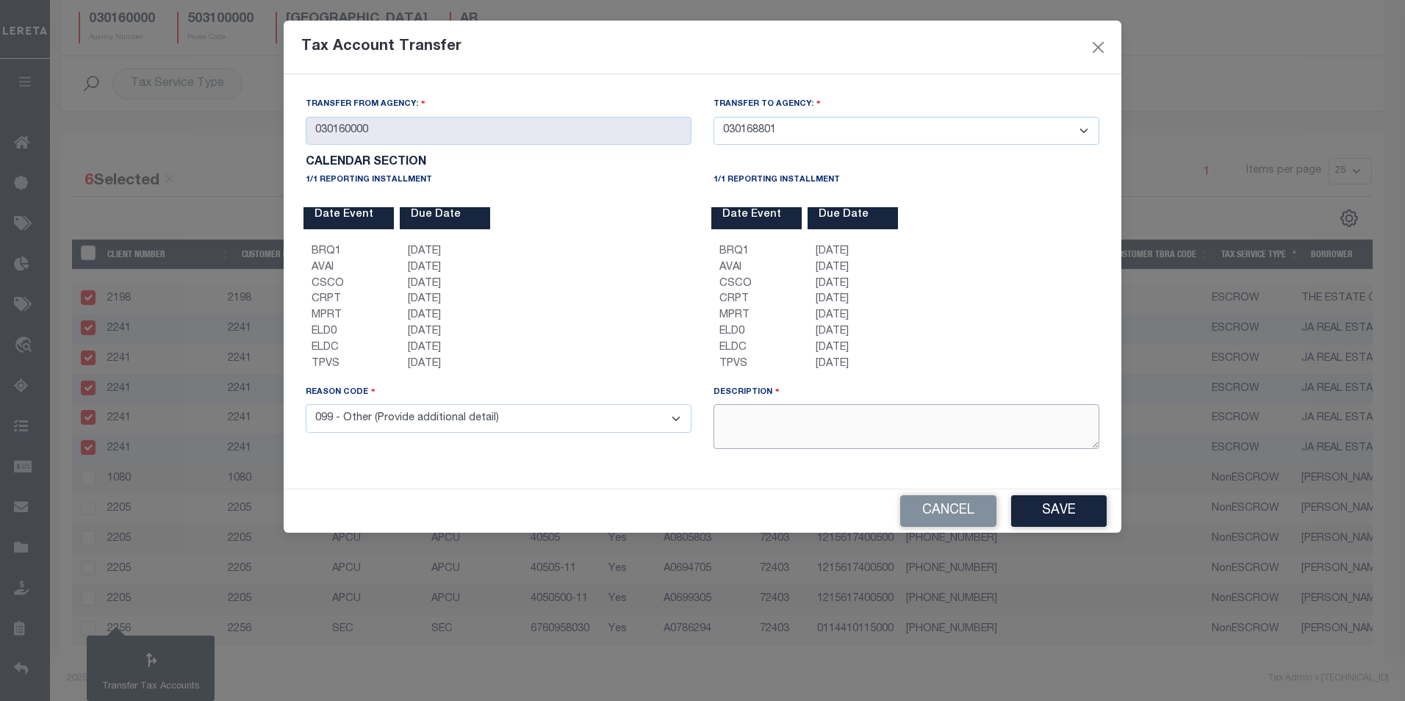
click at [762, 429] on textarea at bounding box center [906, 426] width 386 height 45
type textarea "E2E Maria Test"
click at [1059, 512] on button "Save" at bounding box center [1059, 511] width 96 height 32
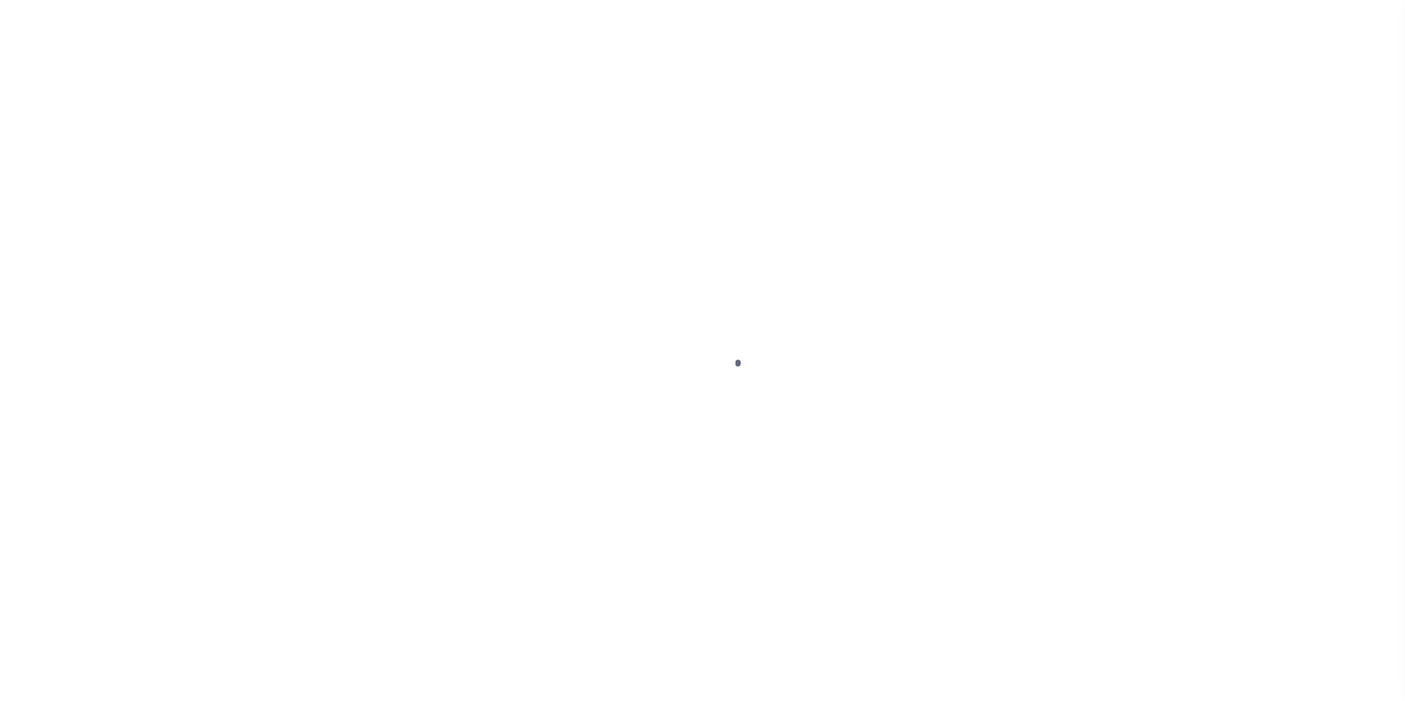
select select "25"
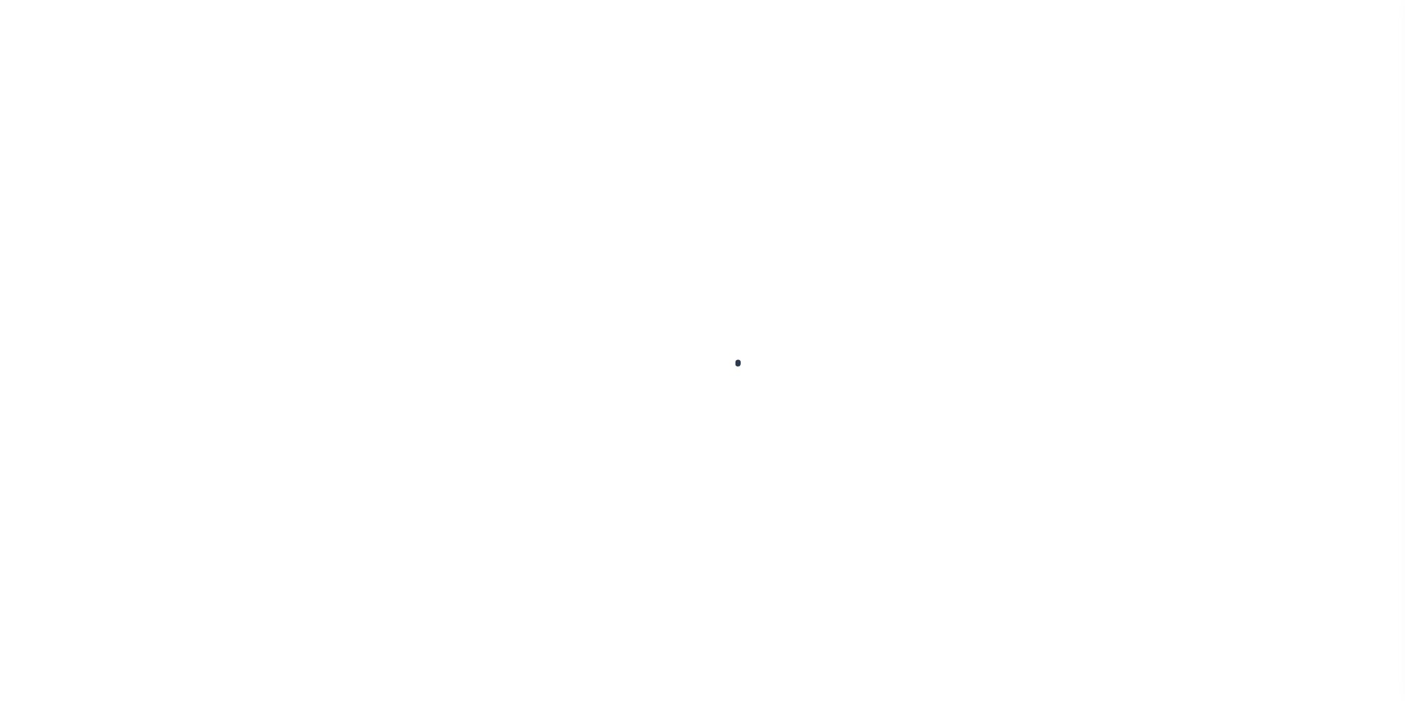
select select "25"
select select
checkbox input "true"
type input "503100000"
select select
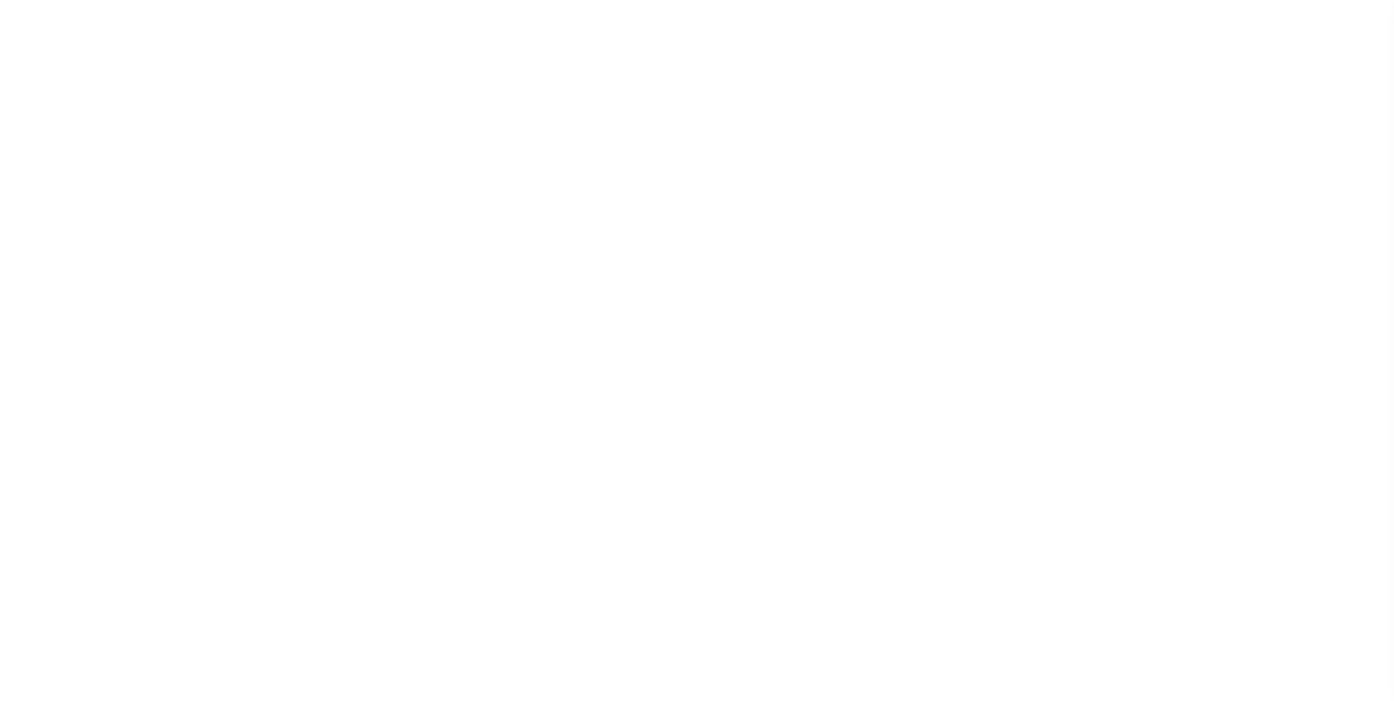
checkbox input "false"
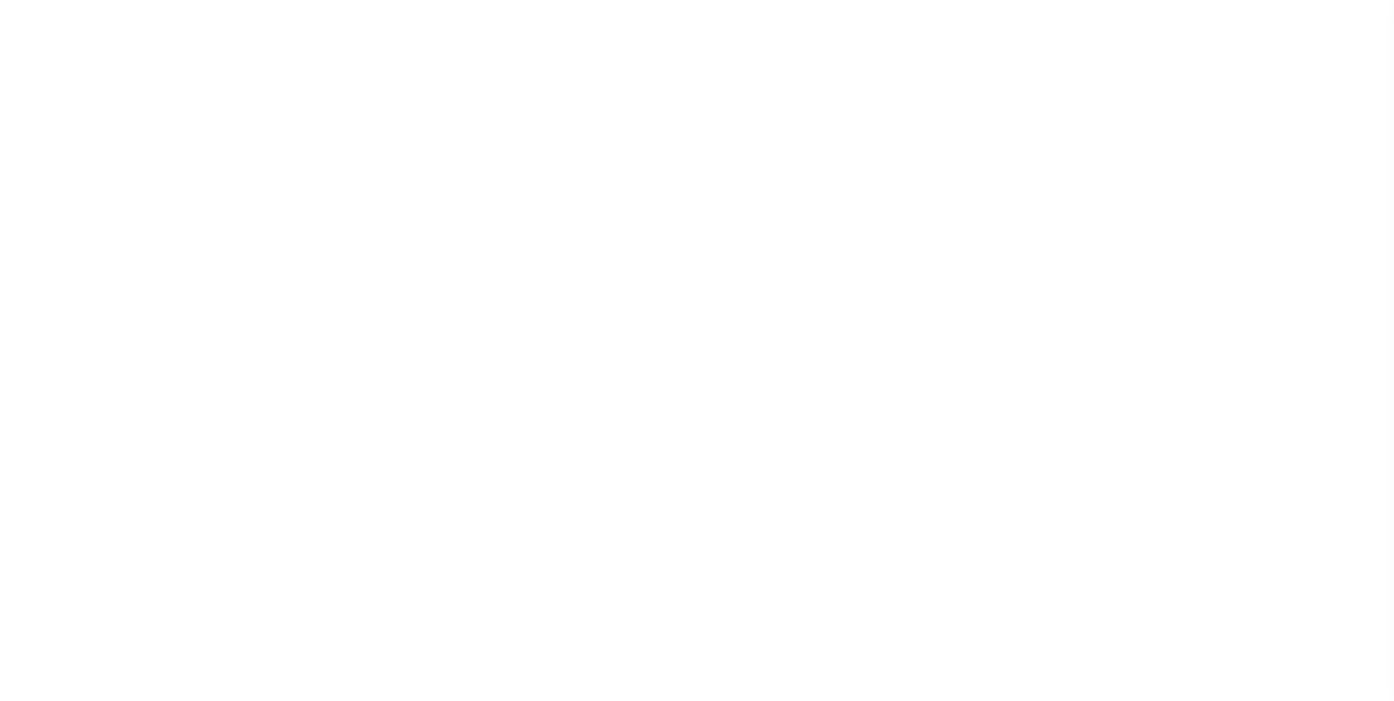
type input "503100000"
select select
checkbox input "false"
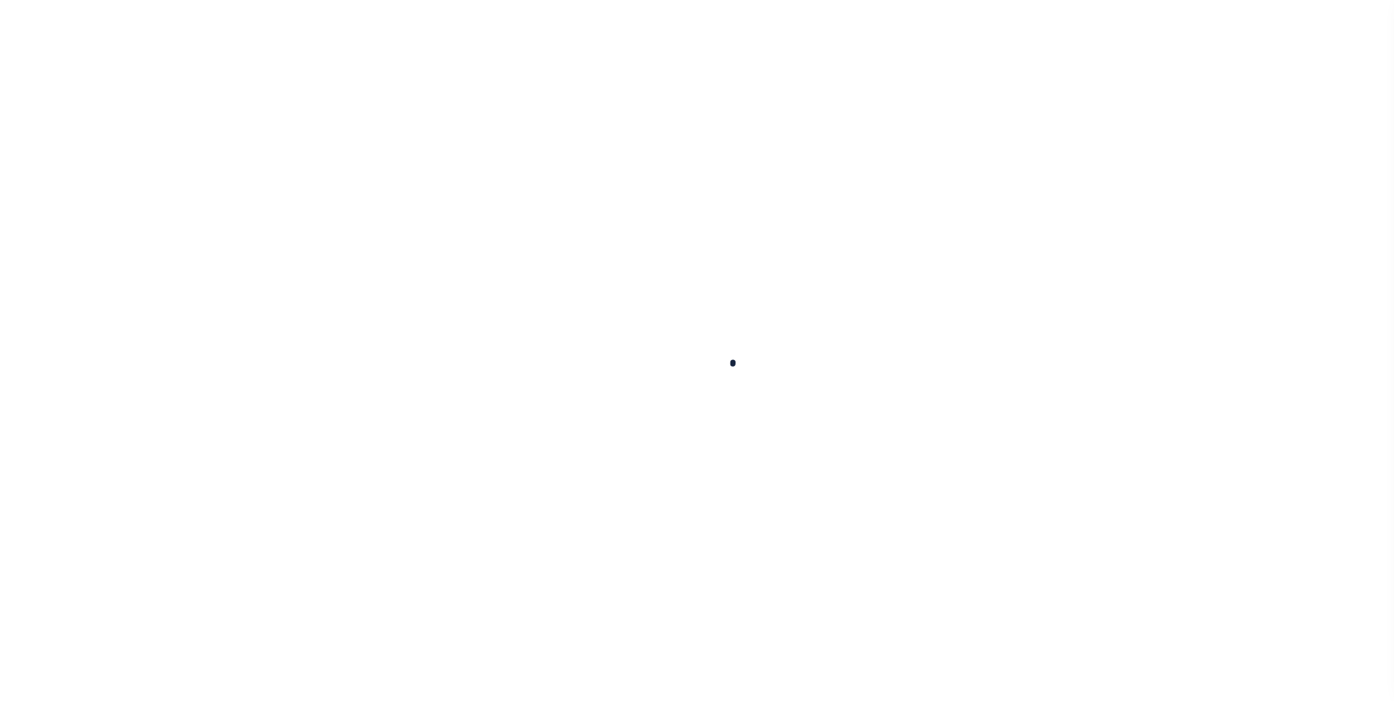
checkbox input "false"
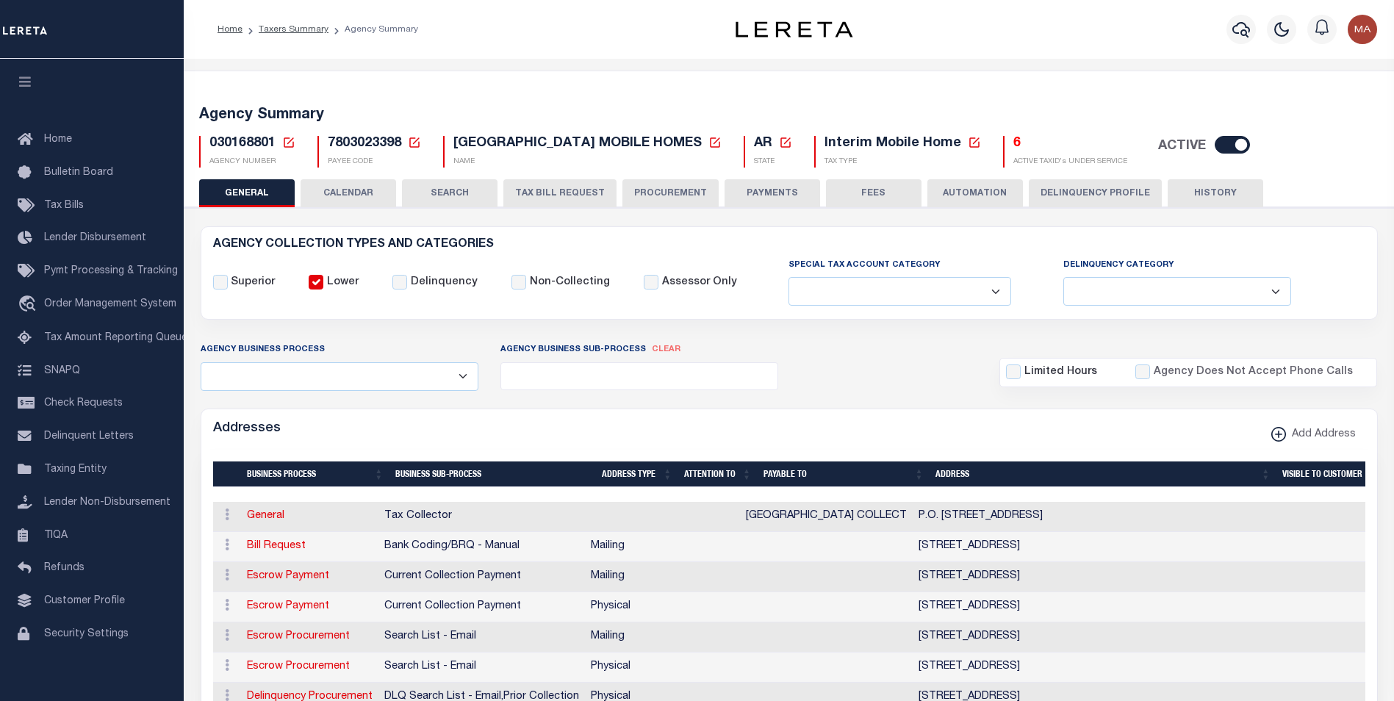
click at [1218, 148] on input "checkbox" at bounding box center [1231, 145] width 35 height 18
checkbox input "false"
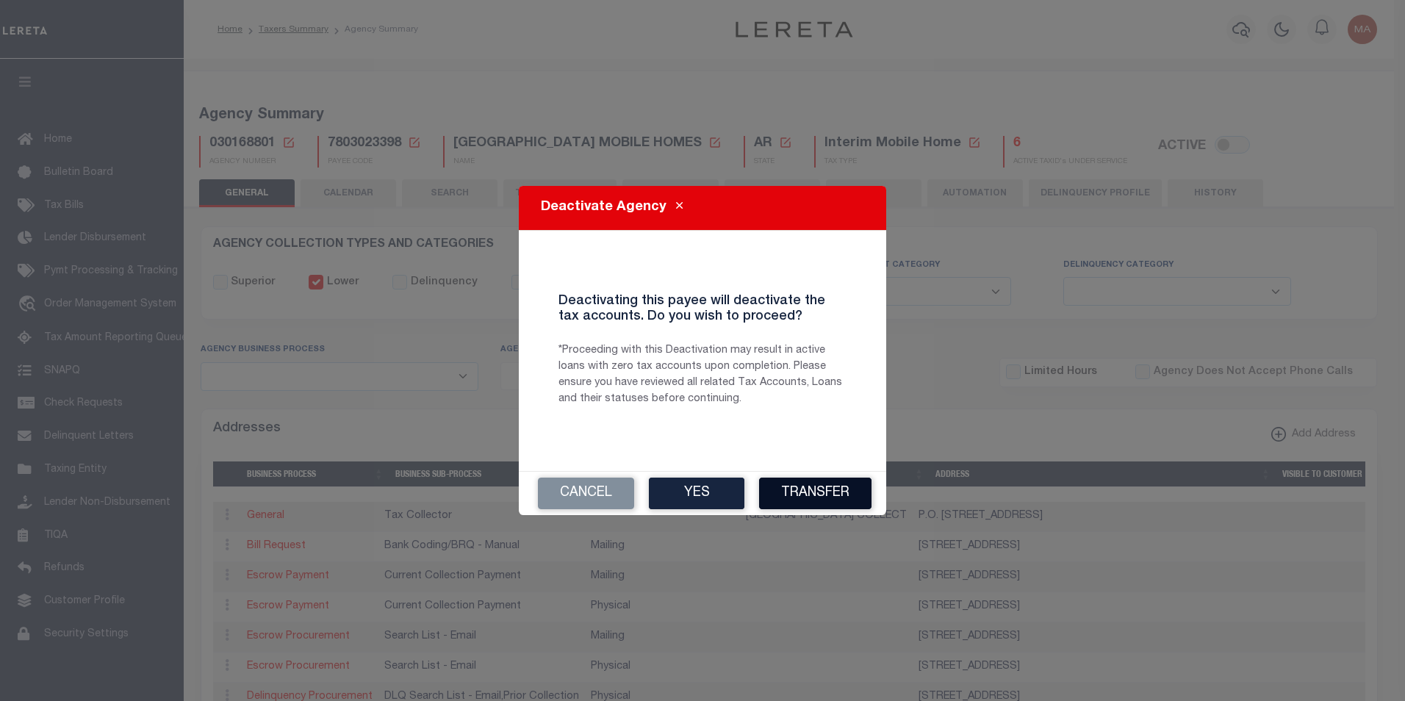
click at [841, 496] on button "Transfer" at bounding box center [815, 494] width 112 height 32
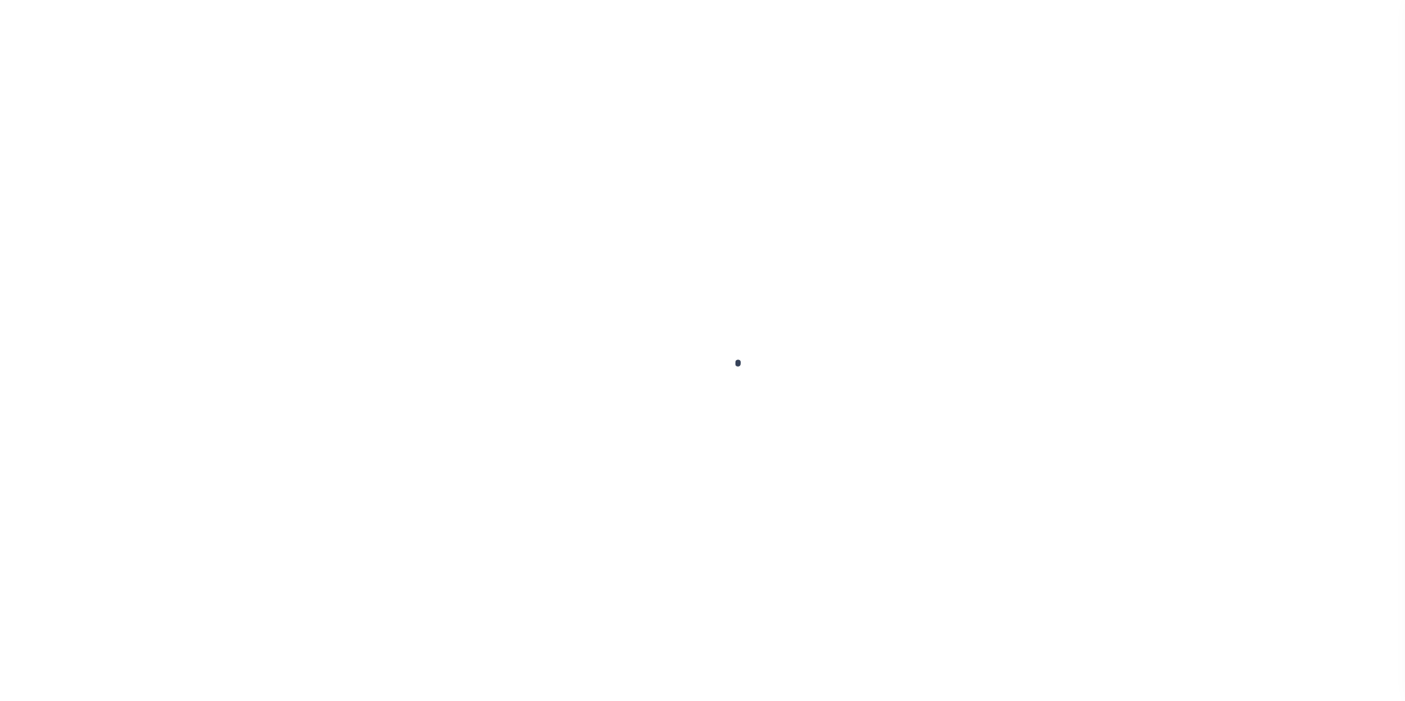
select select "25"
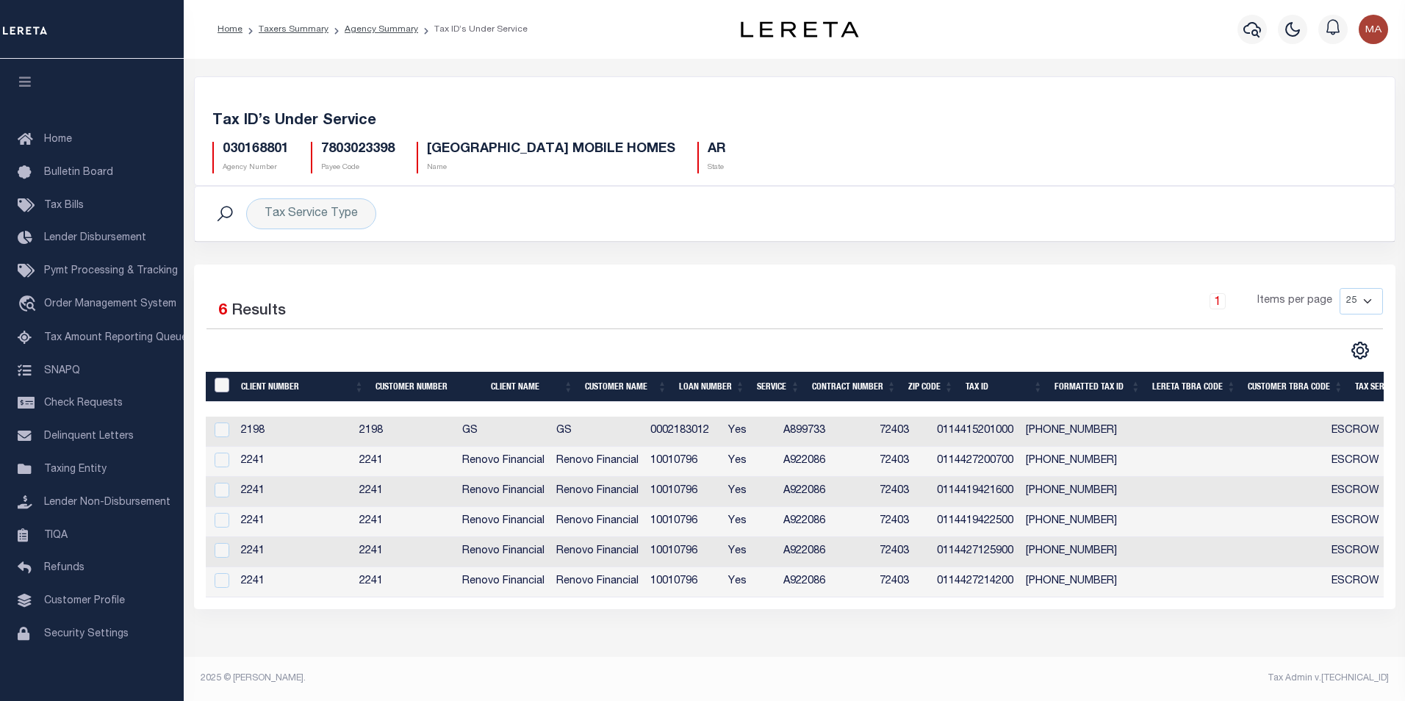
click at [224, 383] on input "&nbsp;" at bounding box center [222, 385] width 15 height 15
checkbox input "true"
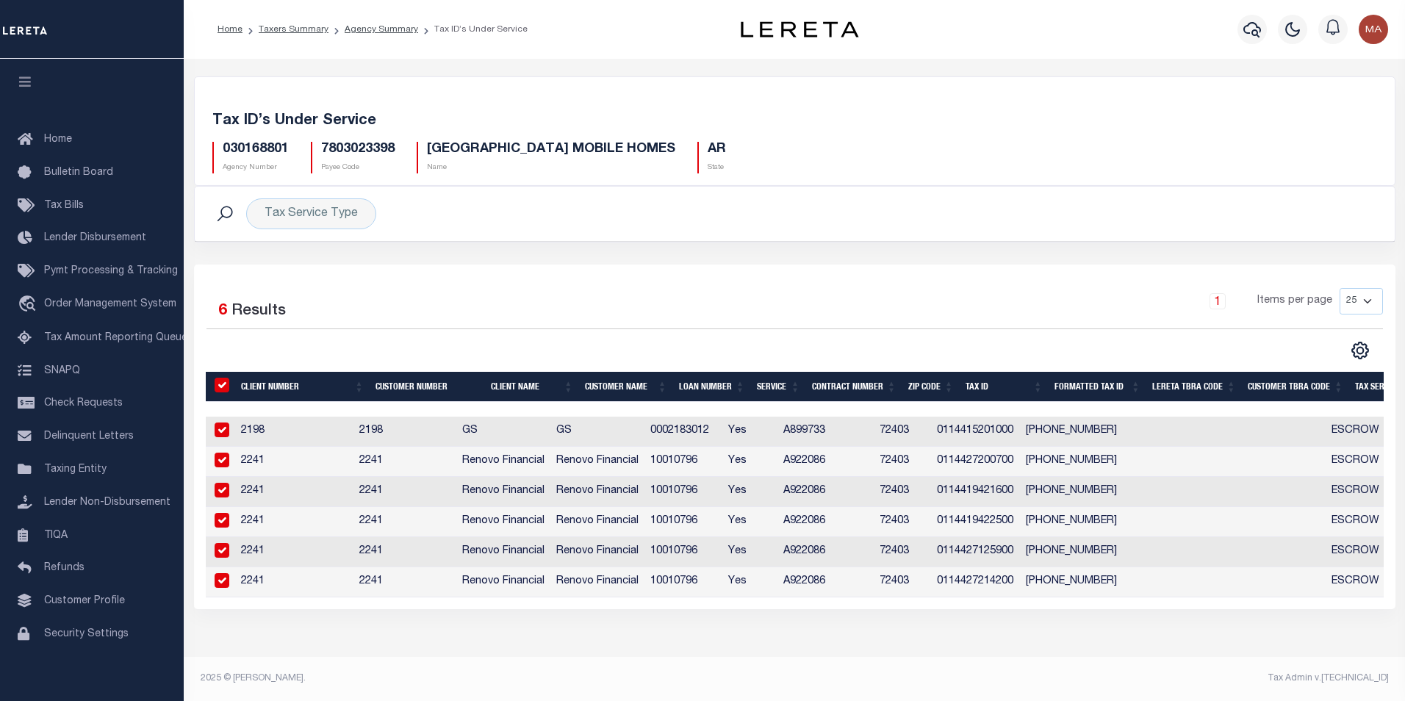
checkbox input "true"
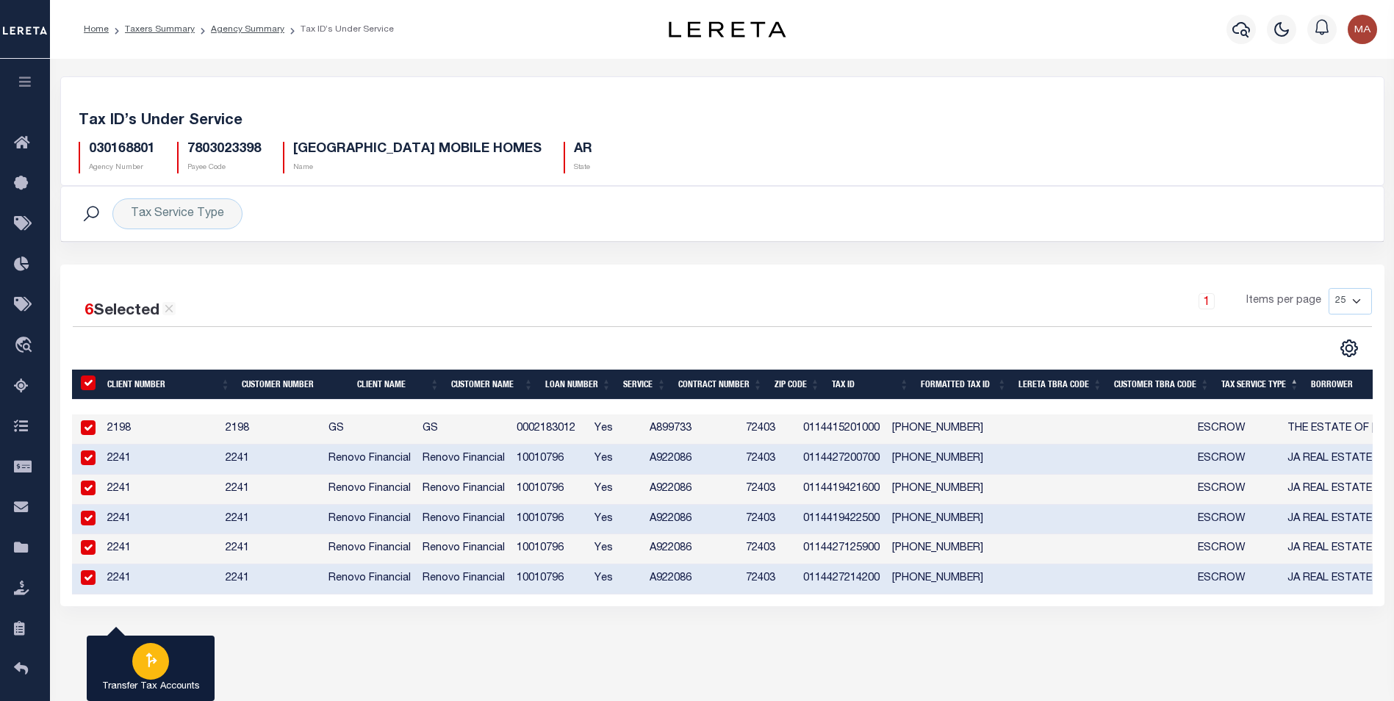
click at [147, 665] on icon "button" at bounding box center [150, 659] width 19 height 19
type input "030168801"
select select
checkbox input "false"
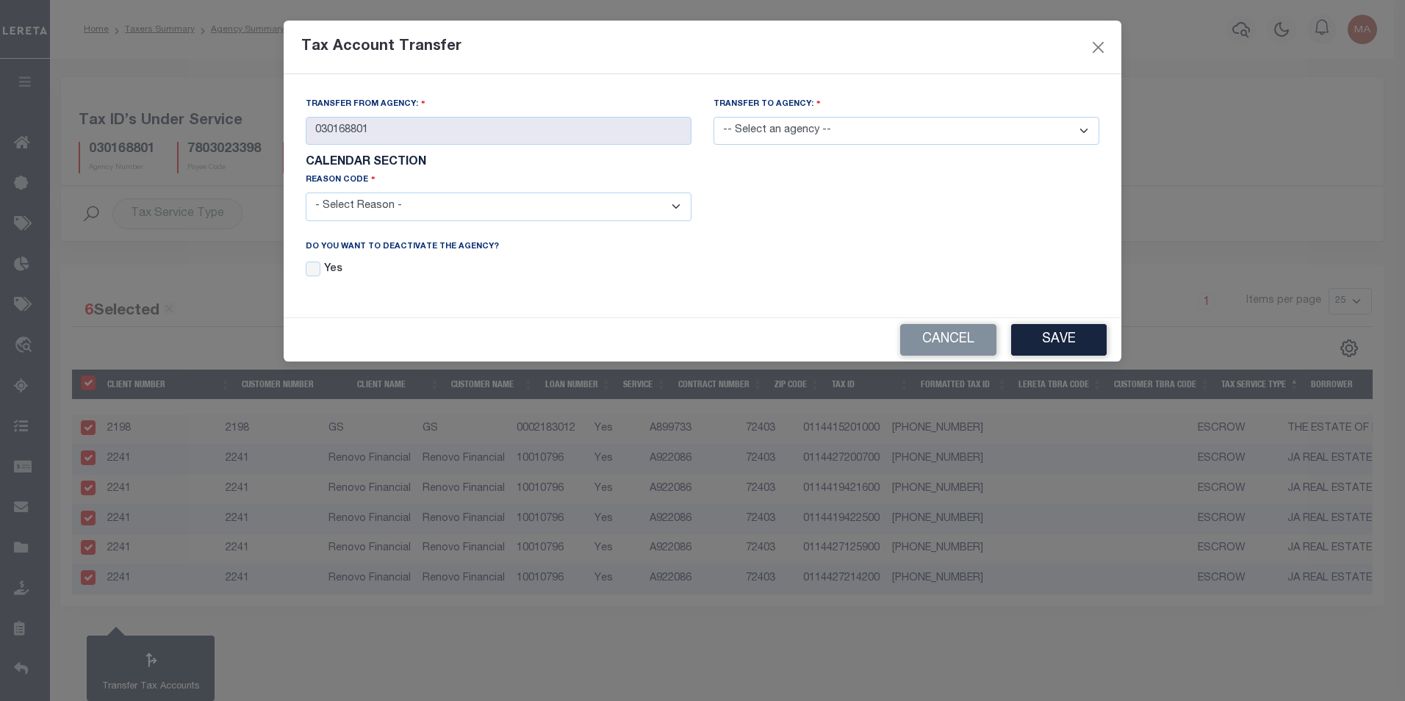
click at [882, 138] on select "-- Select an agency --" at bounding box center [906, 131] width 386 height 29
click at [761, 274] on div "Do you want to deactivate the Agency? Yes" at bounding box center [702, 267] width 815 height 57
click at [754, 132] on select "-- Select an agency --" at bounding box center [906, 131] width 386 height 29
click at [738, 225] on div "Description" at bounding box center [906, 205] width 408 height 66
click at [797, 130] on select "-- Select an agency --" at bounding box center [906, 131] width 386 height 29
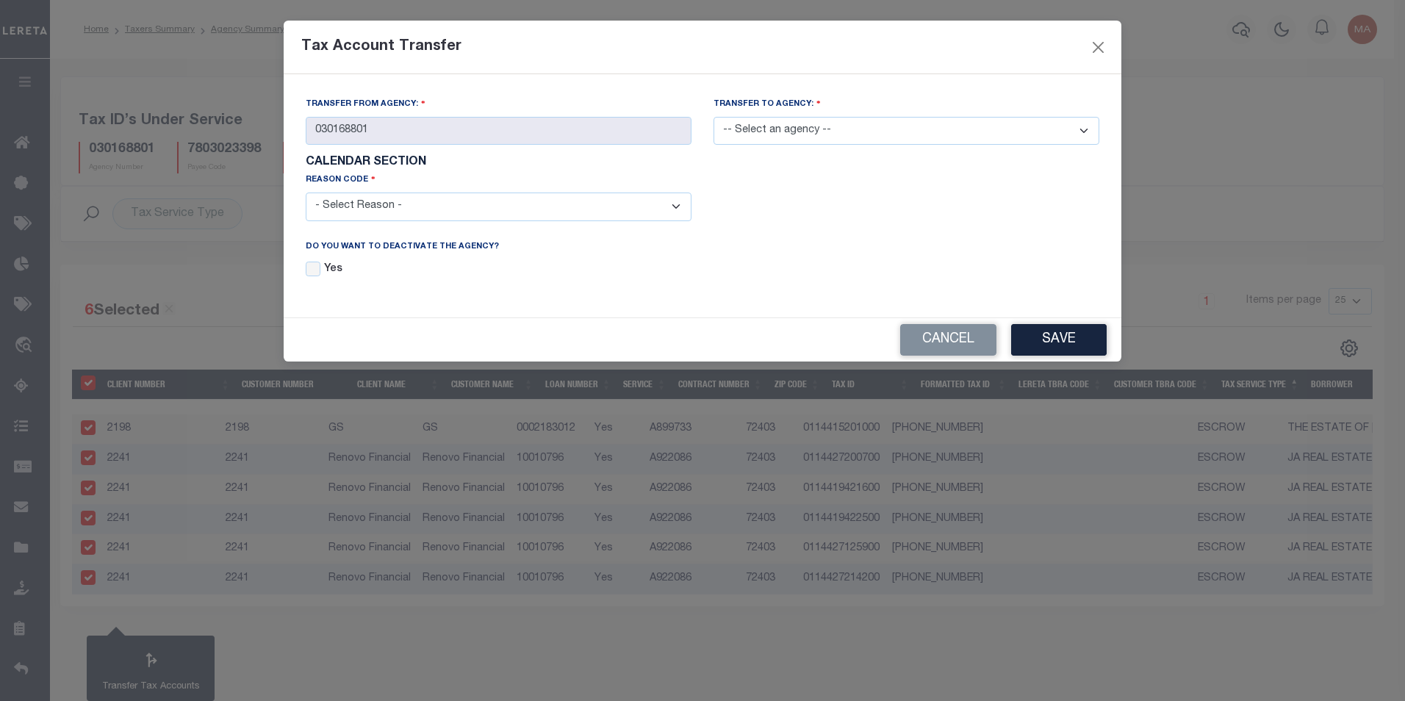
click at [783, 257] on div "Do you want to deactivate the Agency? Yes" at bounding box center [702, 267] width 815 height 57
click at [951, 345] on button "Cancel" at bounding box center [948, 340] width 96 height 32
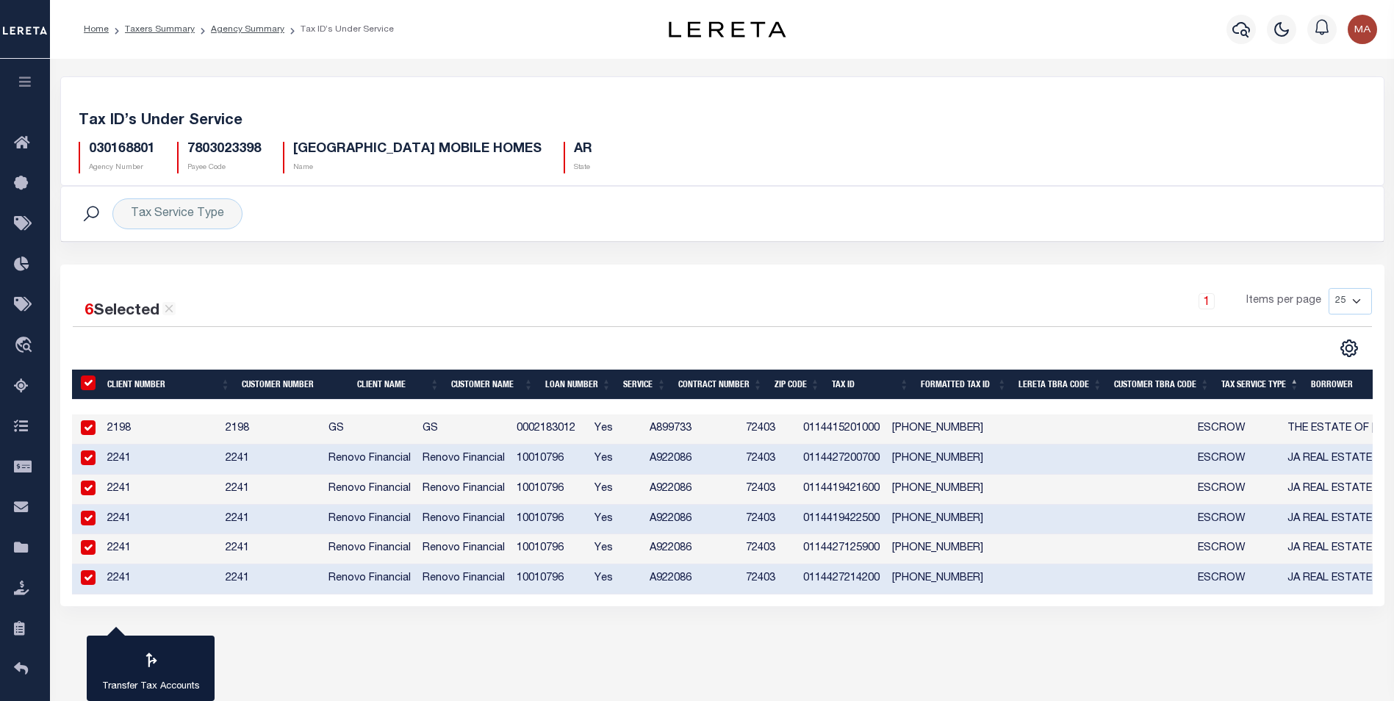
click at [90, 388] on input "&nbsp;" at bounding box center [88, 382] width 15 height 15
checkbox input "false"
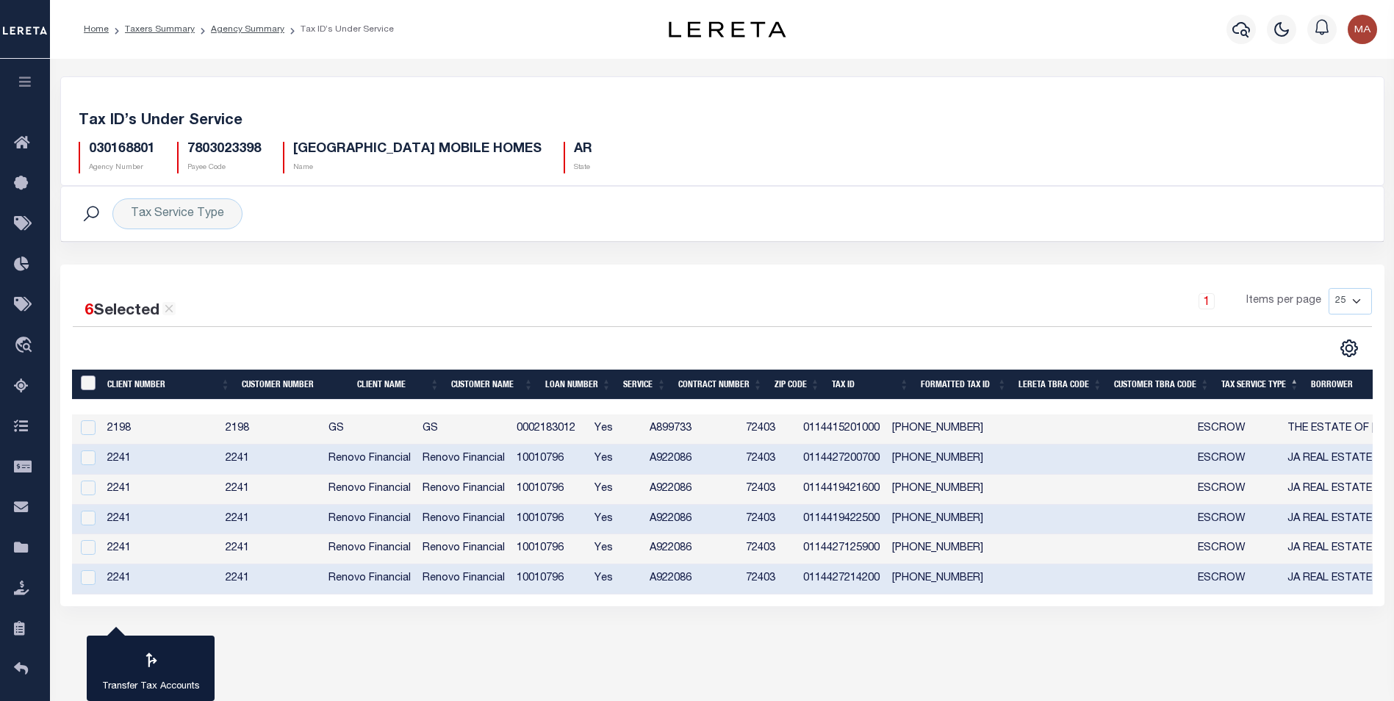
checkbox input "false"
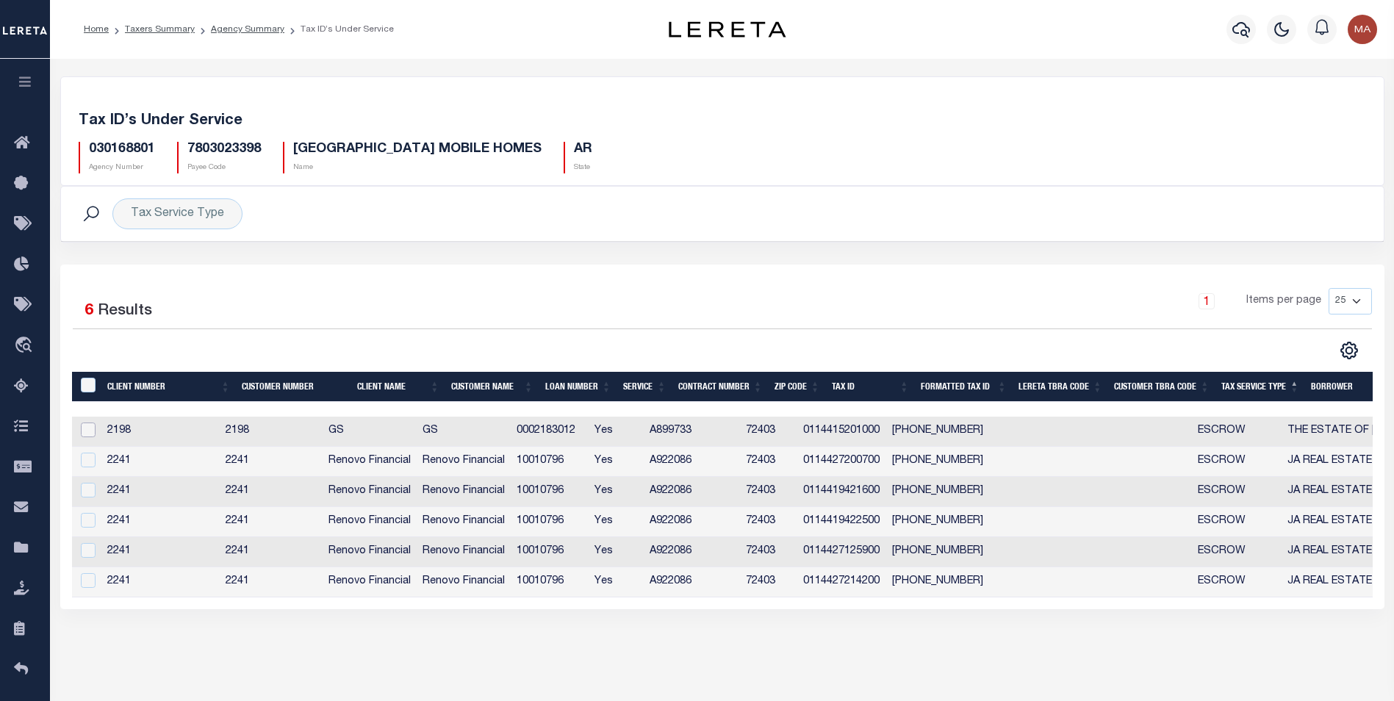
click at [90, 437] on input "checkbox" at bounding box center [88, 429] width 15 height 15
checkbox input "true"
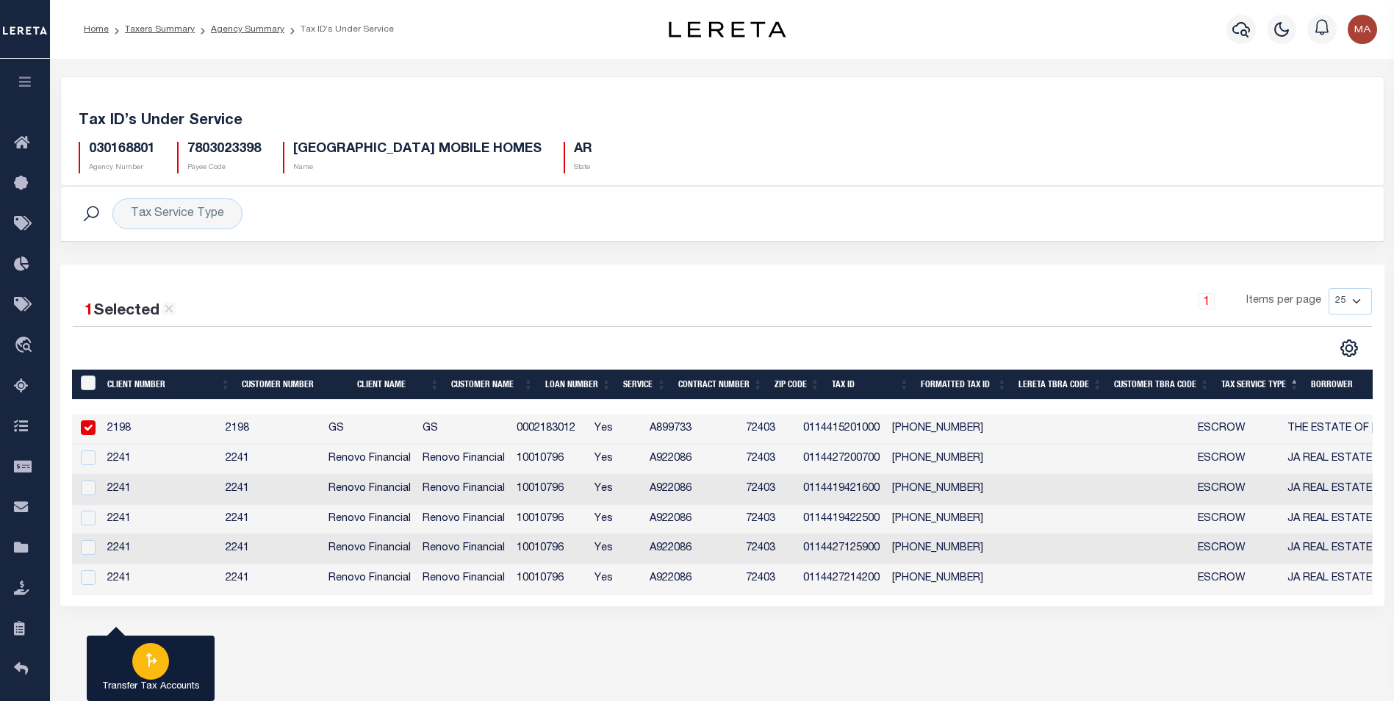
click at [156, 669] on icon "button" at bounding box center [150, 659] width 19 height 19
type input "030168801"
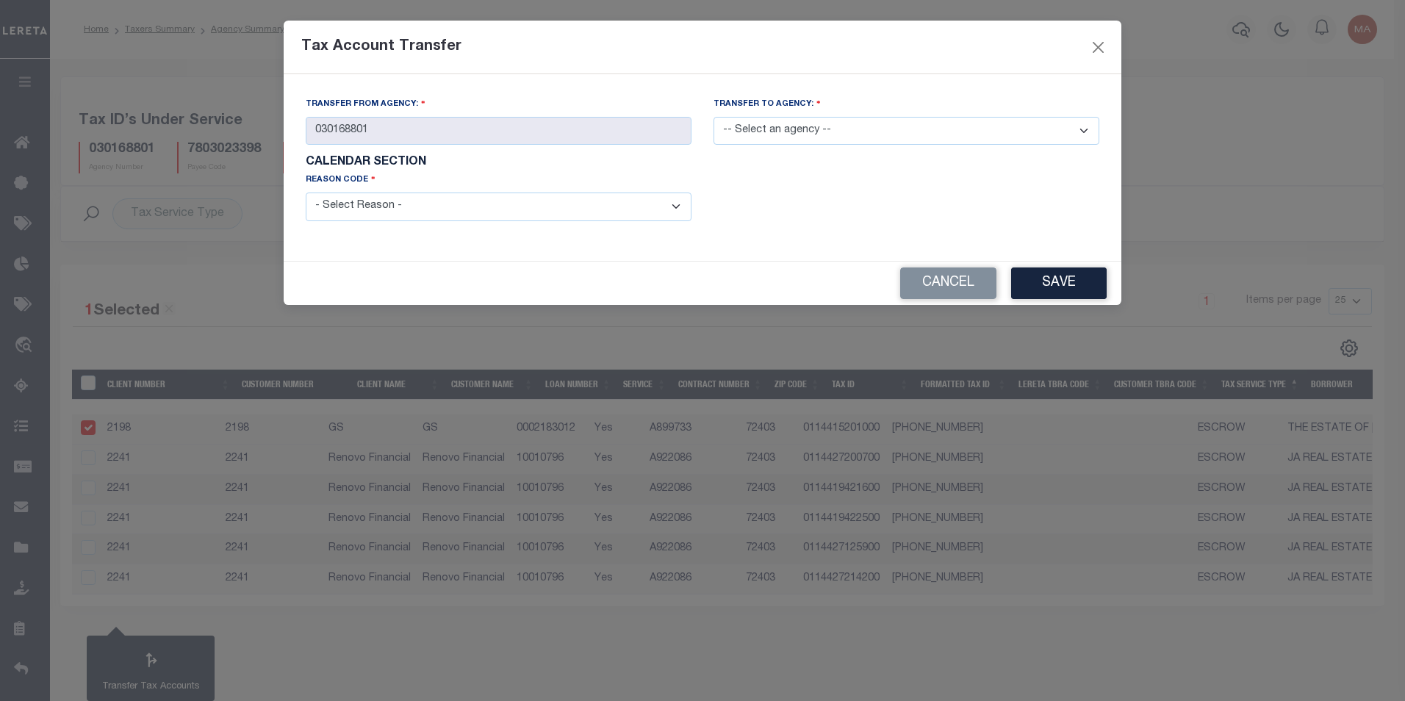
click at [865, 134] on select "-- Select an agency --" at bounding box center [906, 131] width 386 height 29
click at [923, 287] on button "Cancel" at bounding box center [948, 283] width 96 height 32
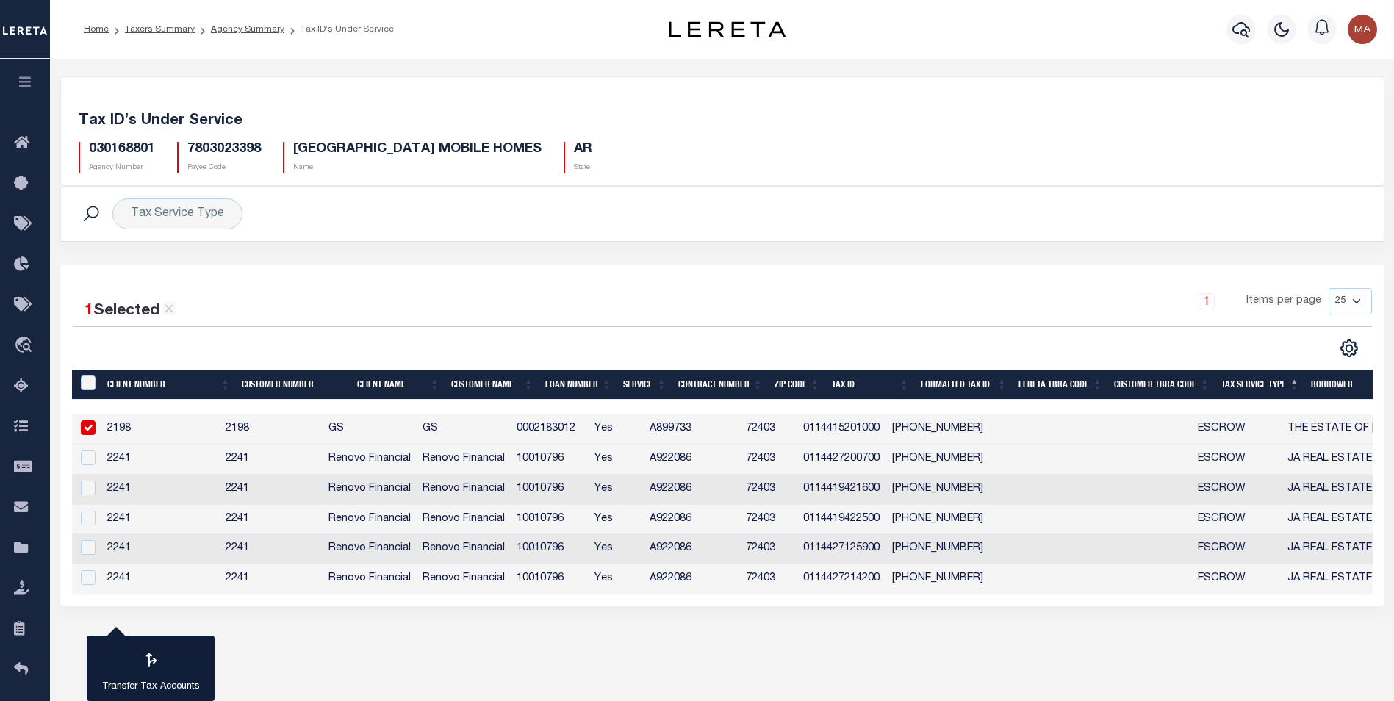
click at [92, 432] on input "checkbox" at bounding box center [88, 427] width 15 height 15
checkbox input "false"
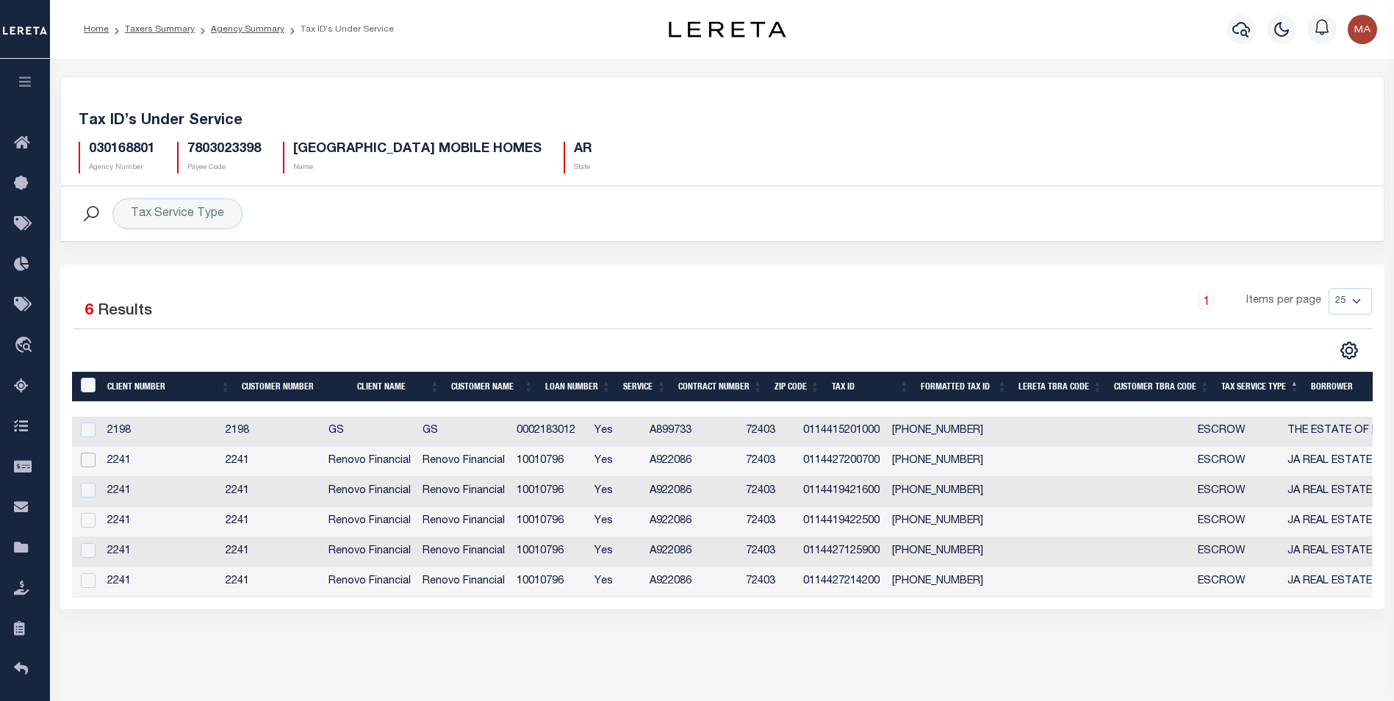
drag, startPoint x: 87, startPoint y: 461, endPoint x: 101, endPoint y: 491, distance: 33.5
click at [87, 461] on input "checkbox" at bounding box center [88, 460] width 15 height 15
checkbox input "true"
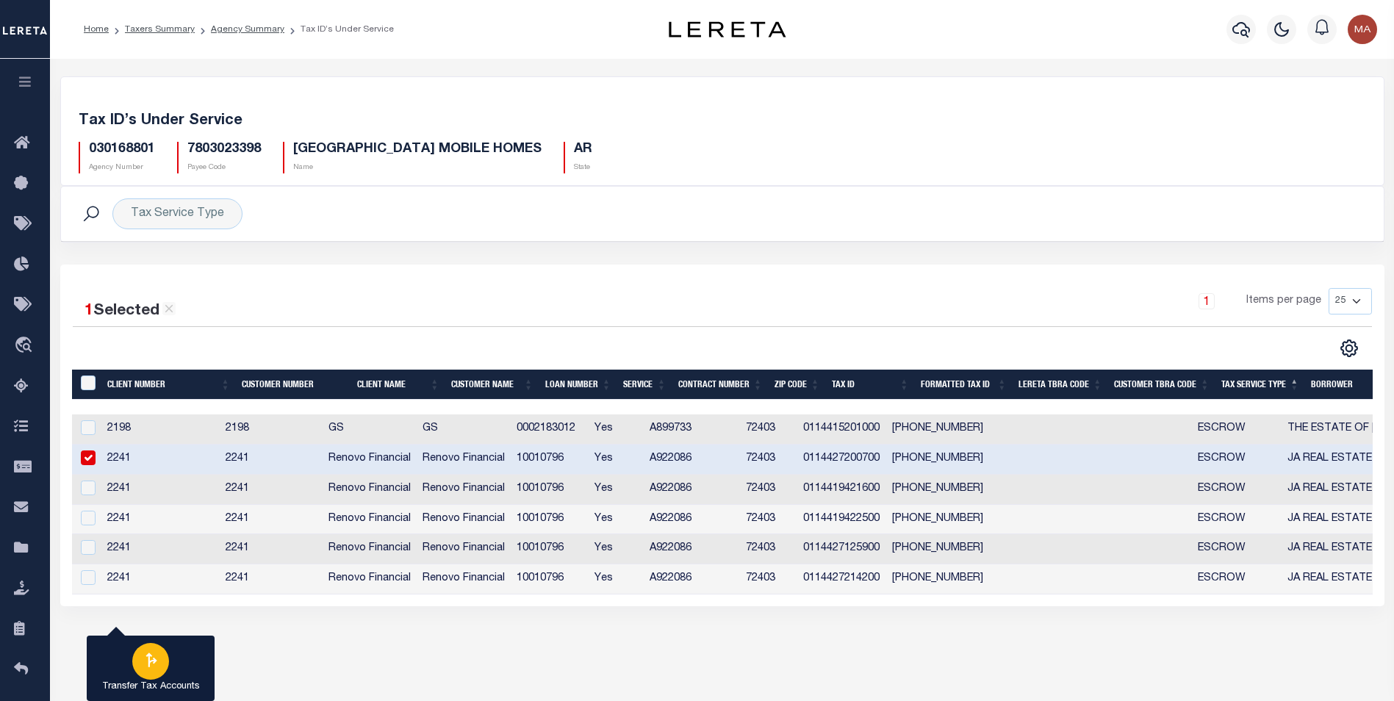
click at [148, 663] on icon "button" at bounding box center [151, 659] width 11 height 15
type input "030168801"
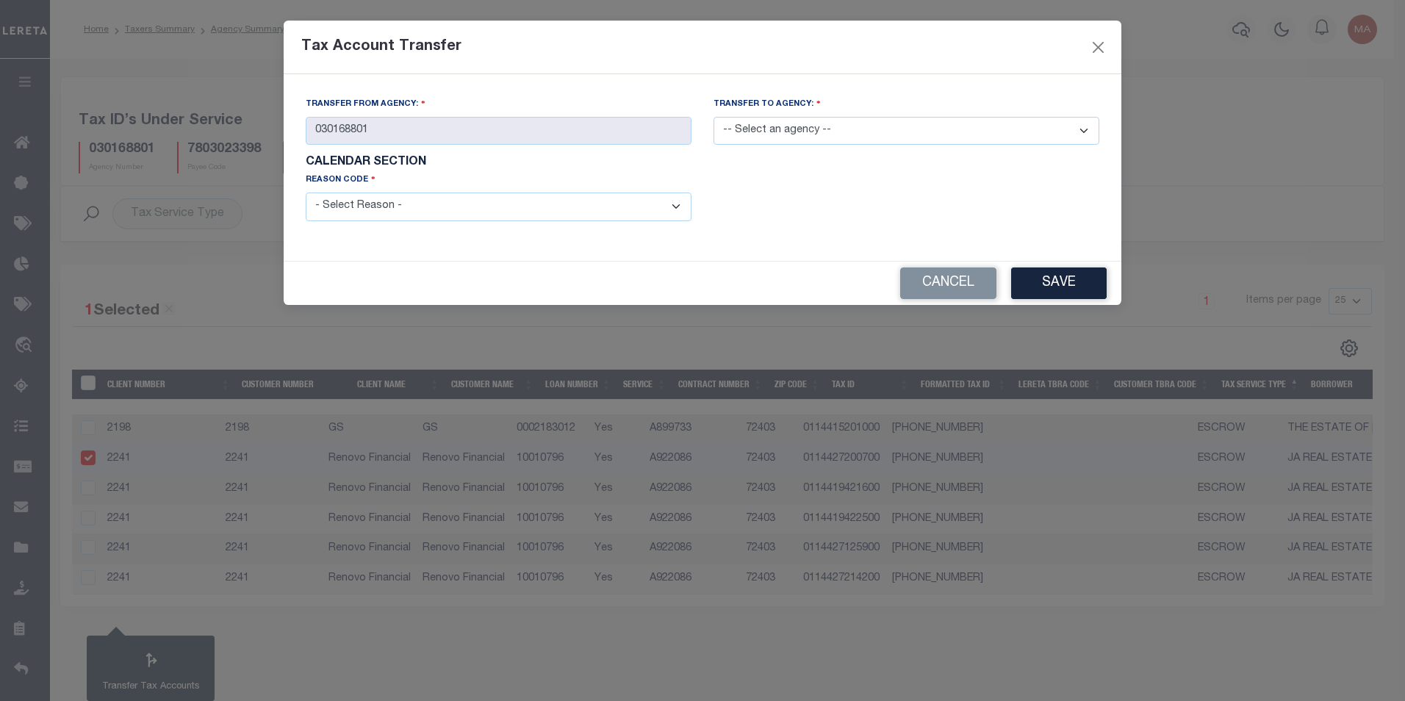
click at [828, 133] on select "-- Select an agency --" at bounding box center [906, 131] width 386 height 29
click at [921, 279] on button "Cancel" at bounding box center [948, 283] width 96 height 32
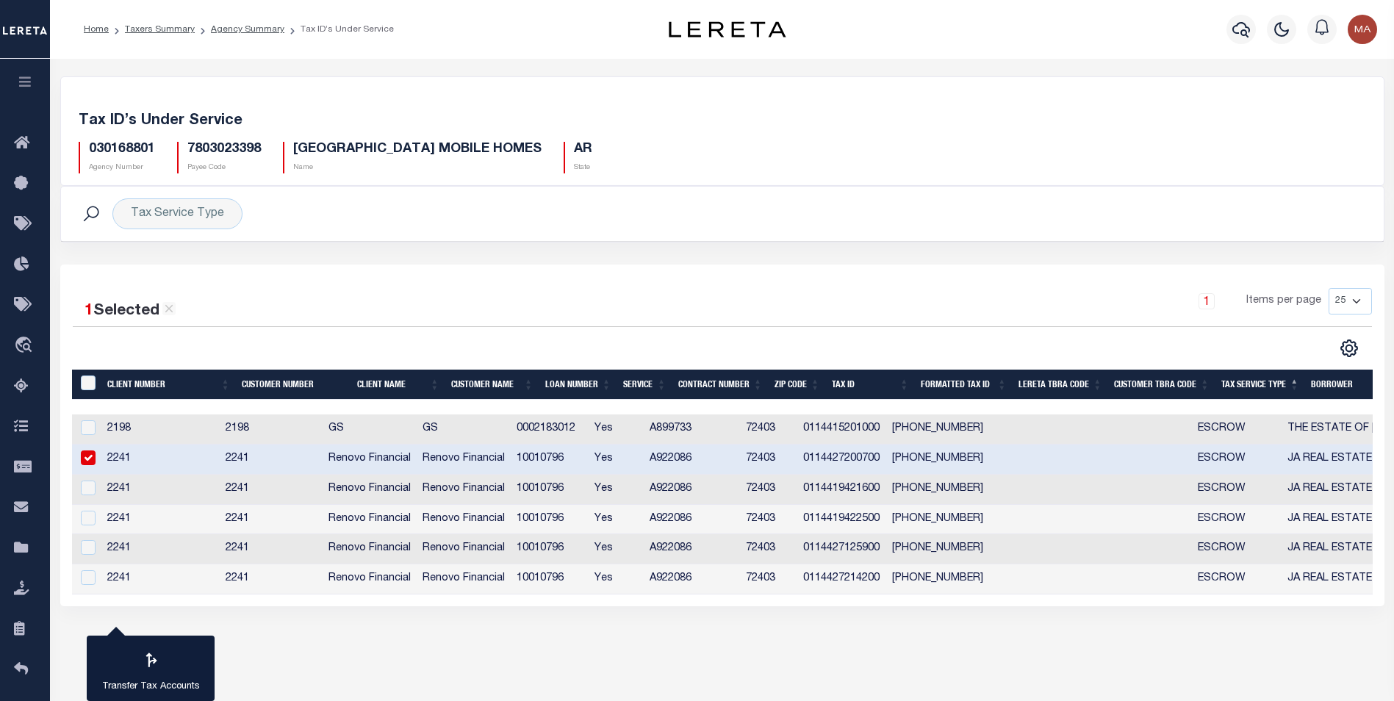
click at [89, 461] on input "checkbox" at bounding box center [88, 457] width 15 height 15
checkbox input "false"
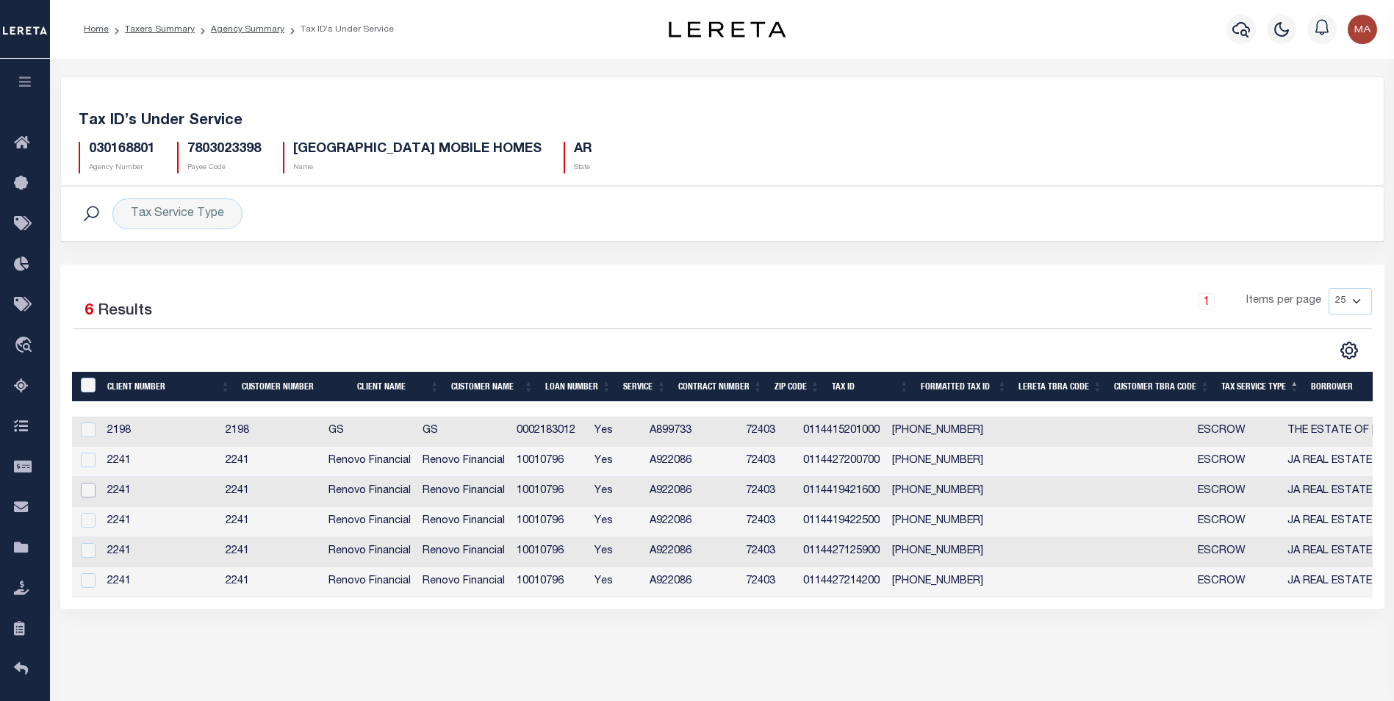
click at [90, 493] on input "checkbox" at bounding box center [88, 490] width 15 height 15
checkbox input "true"
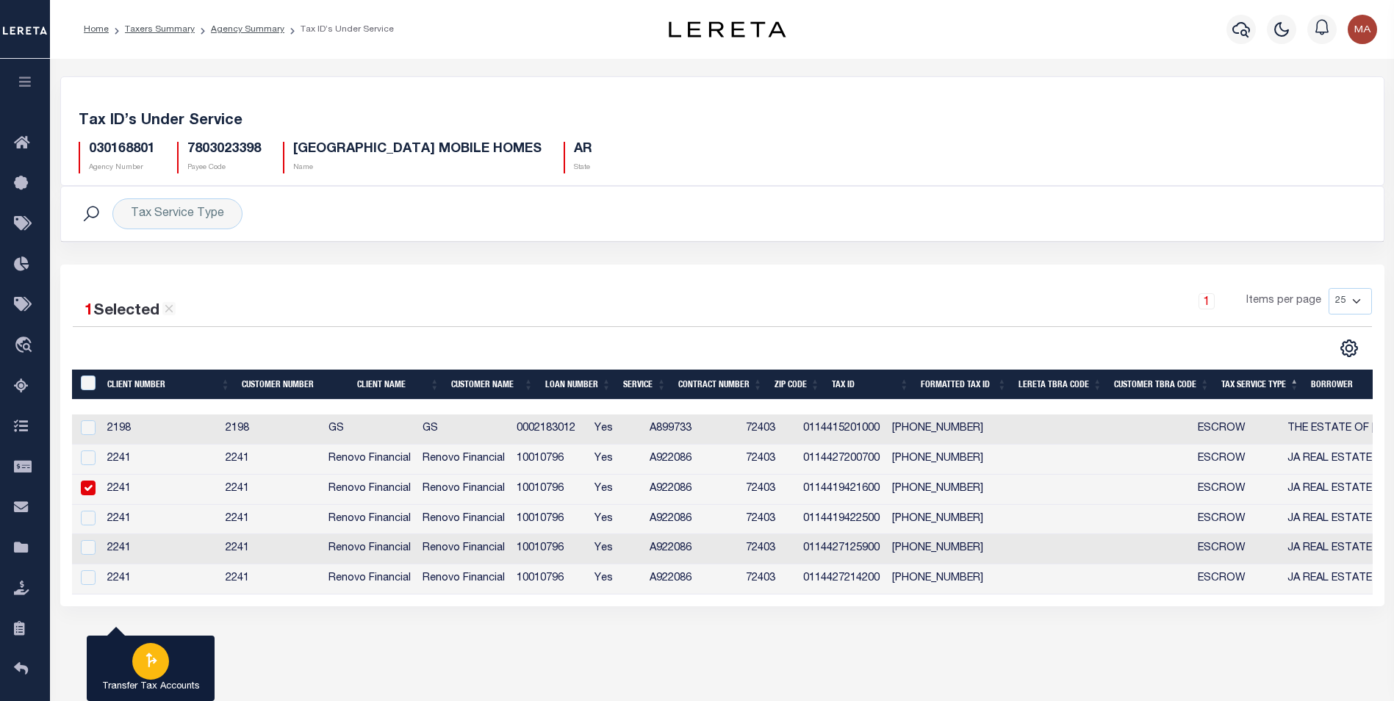
click at [151, 666] on icon "button" at bounding box center [150, 659] width 19 height 19
type input "030168801"
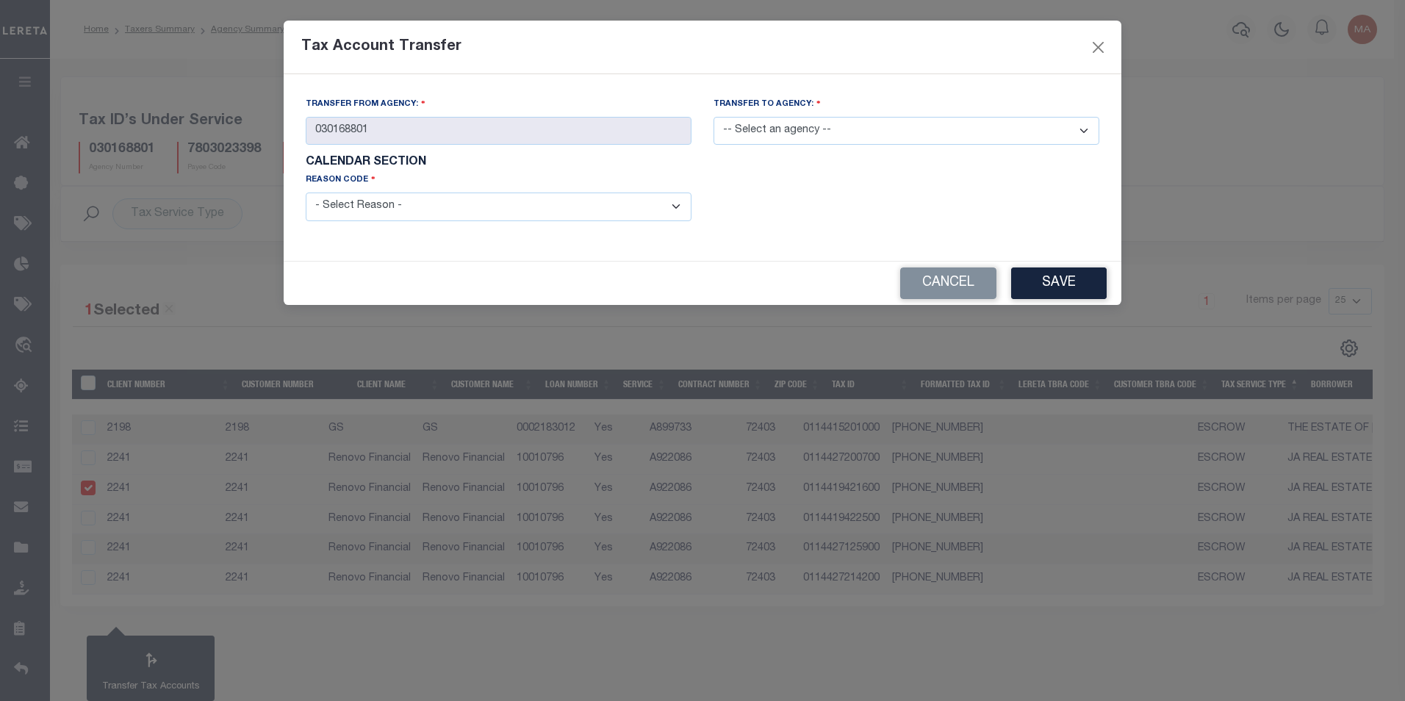
click at [821, 134] on select "-- Select an agency --" at bounding box center [906, 131] width 386 height 29
click at [961, 282] on button "Cancel" at bounding box center [948, 283] width 96 height 32
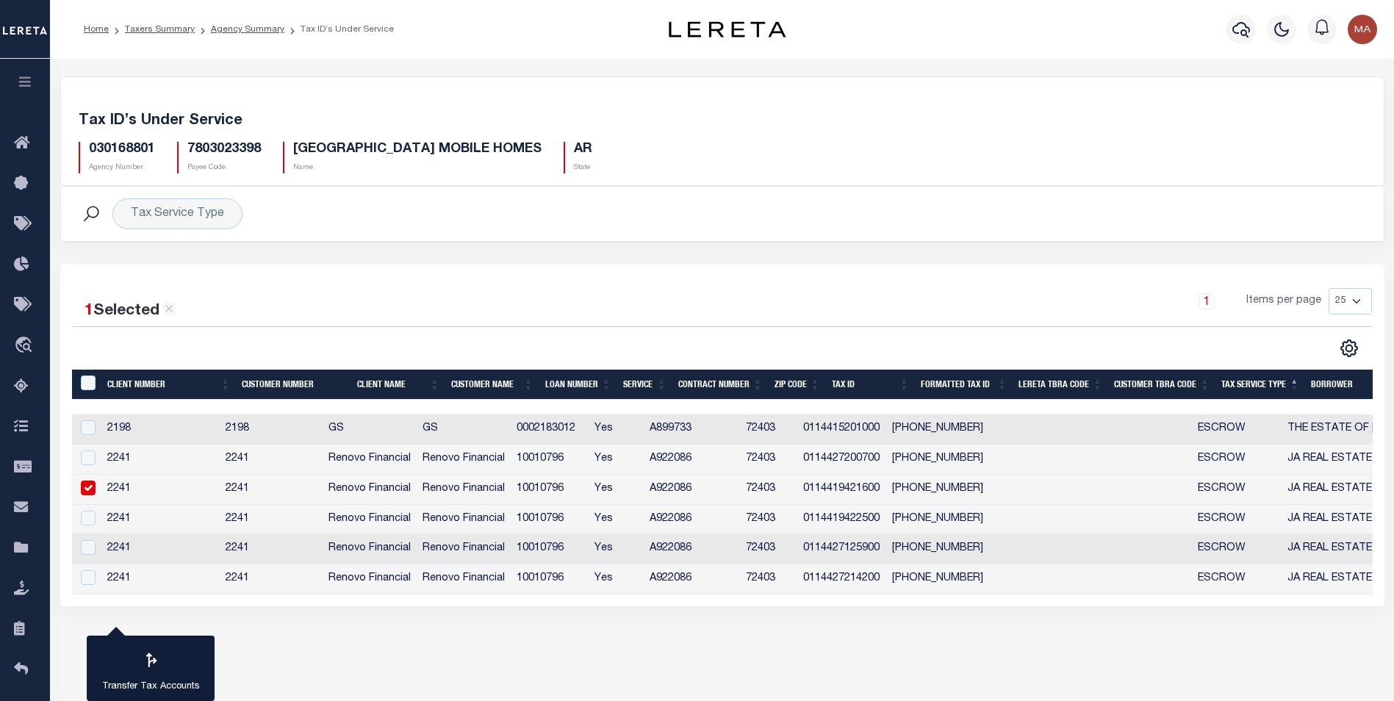
click at [90, 490] on input "checkbox" at bounding box center [88, 487] width 15 height 15
checkbox input "false"
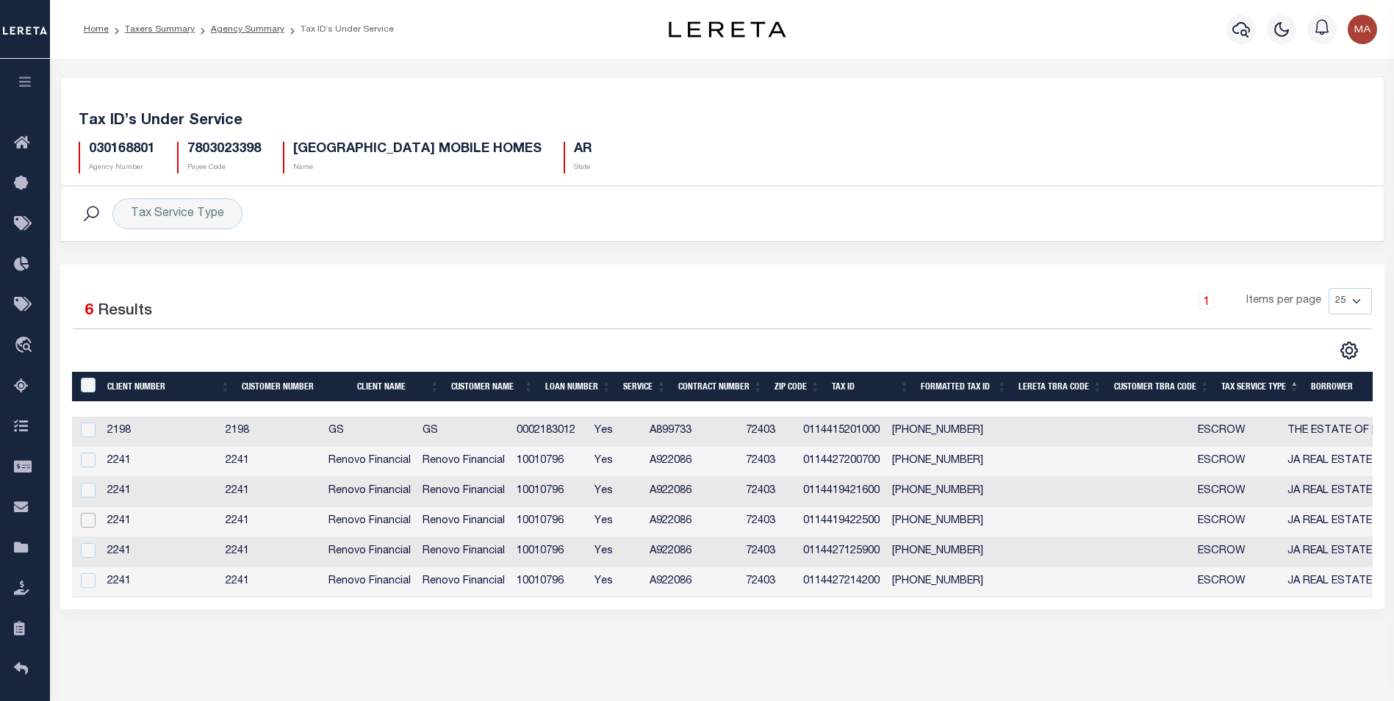
click at [88, 523] on input "checkbox" at bounding box center [88, 520] width 15 height 15
checkbox input "true"
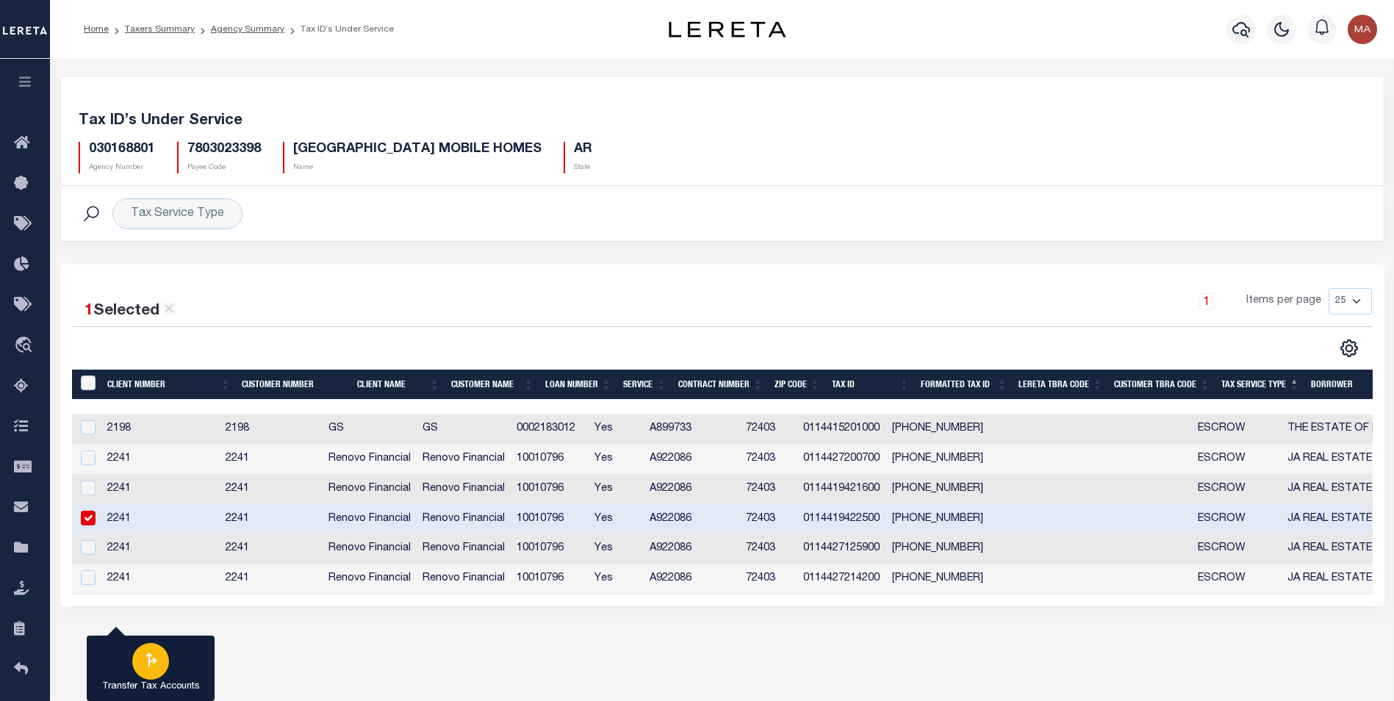
click at [156, 665] on icon "button" at bounding box center [150, 659] width 19 height 19
type input "030168801"
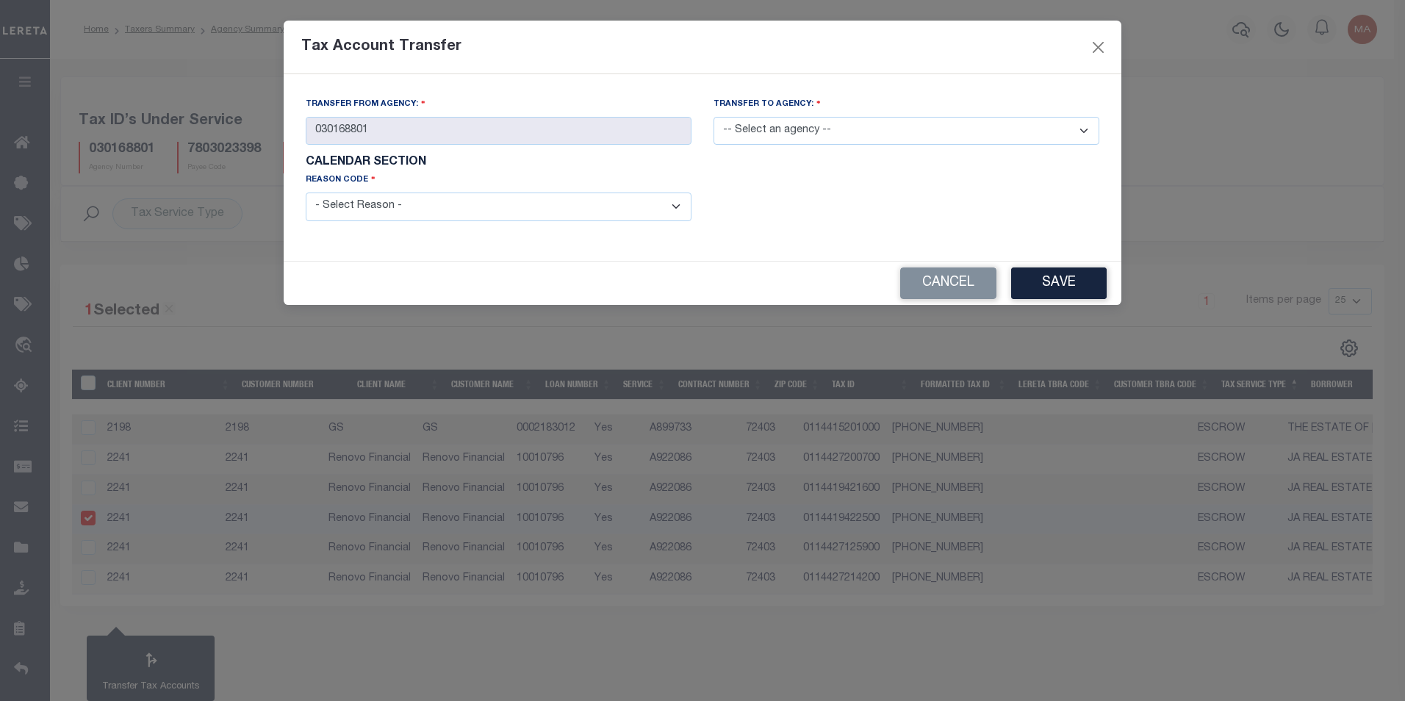
click at [805, 137] on select "-- Select an agency --" at bounding box center [906, 131] width 386 height 29
click at [927, 287] on button "Cancel" at bounding box center [948, 283] width 96 height 32
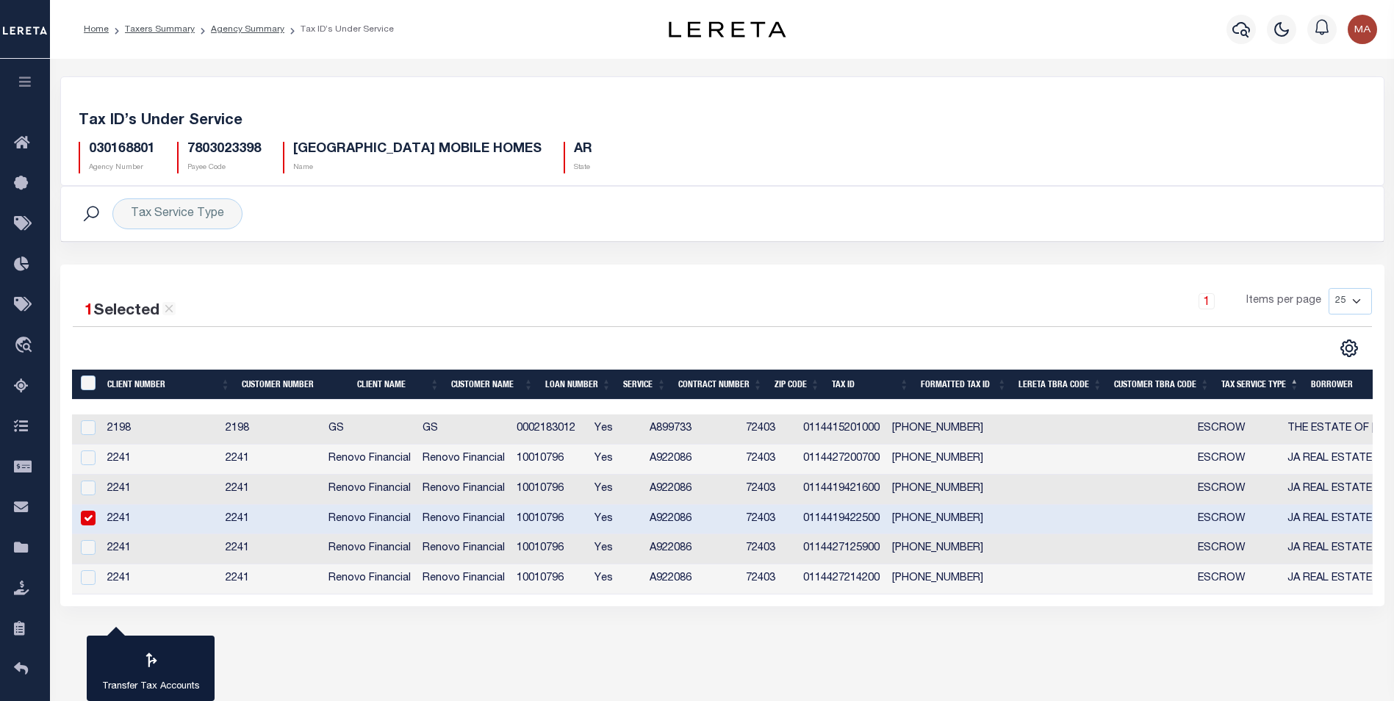
click at [85, 525] on input "checkbox" at bounding box center [88, 518] width 15 height 15
checkbox input "false"
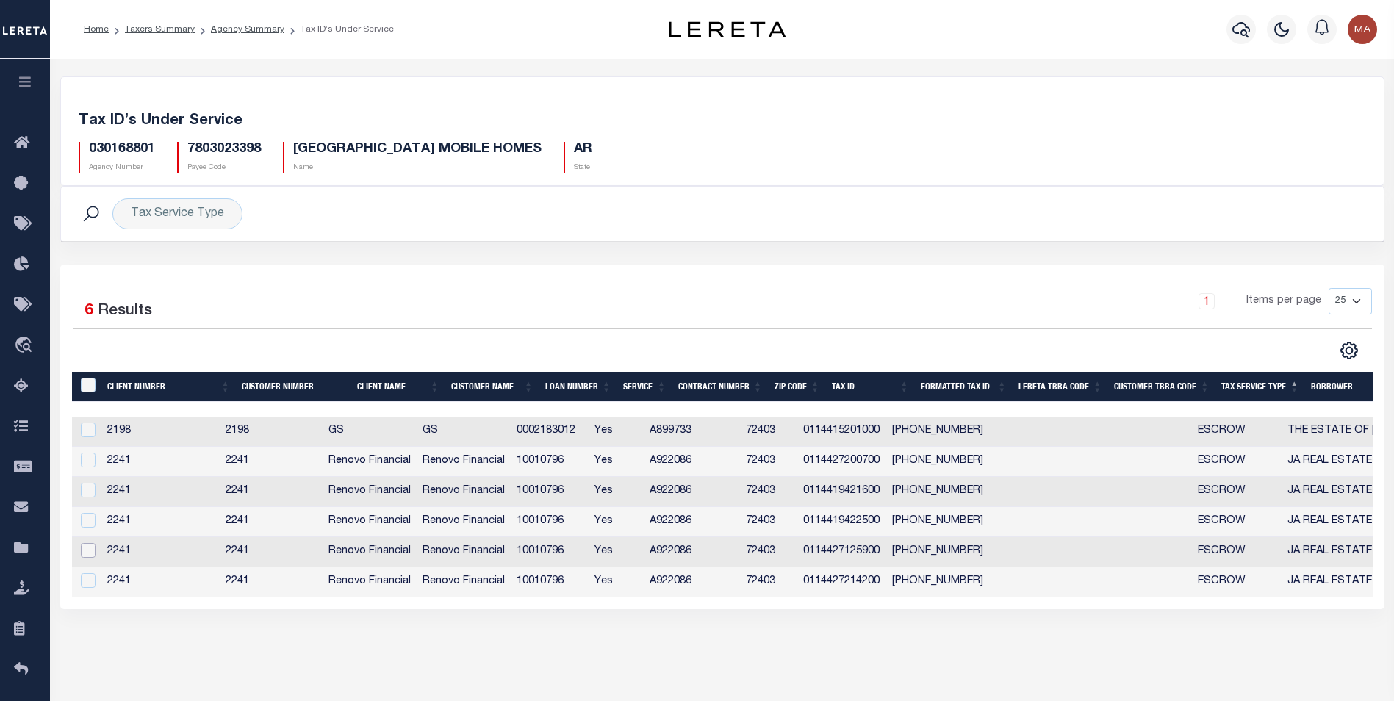
click at [89, 550] on input "checkbox" at bounding box center [88, 550] width 15 height 15
checkbox input "true"
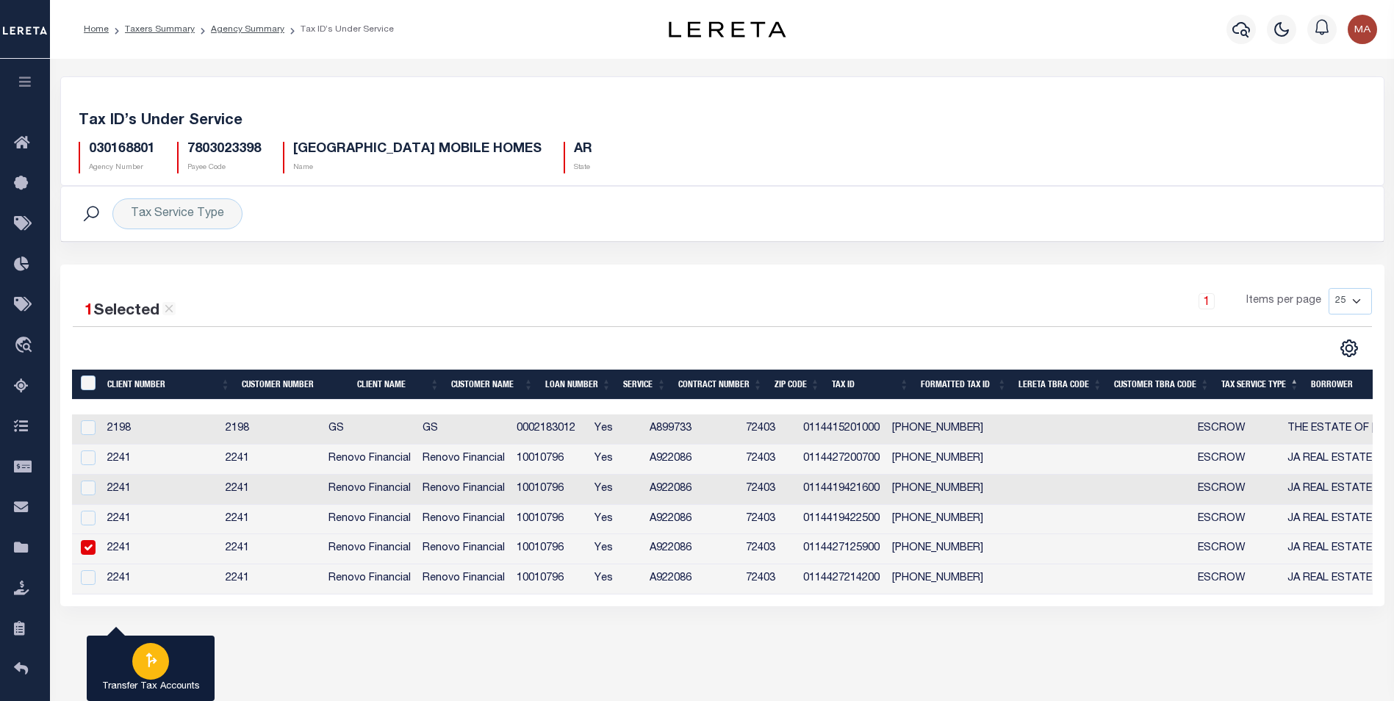
click at [145, 662] on icon "button" at bounding box center [150, 659] width 19 height 19
type input "030168801"
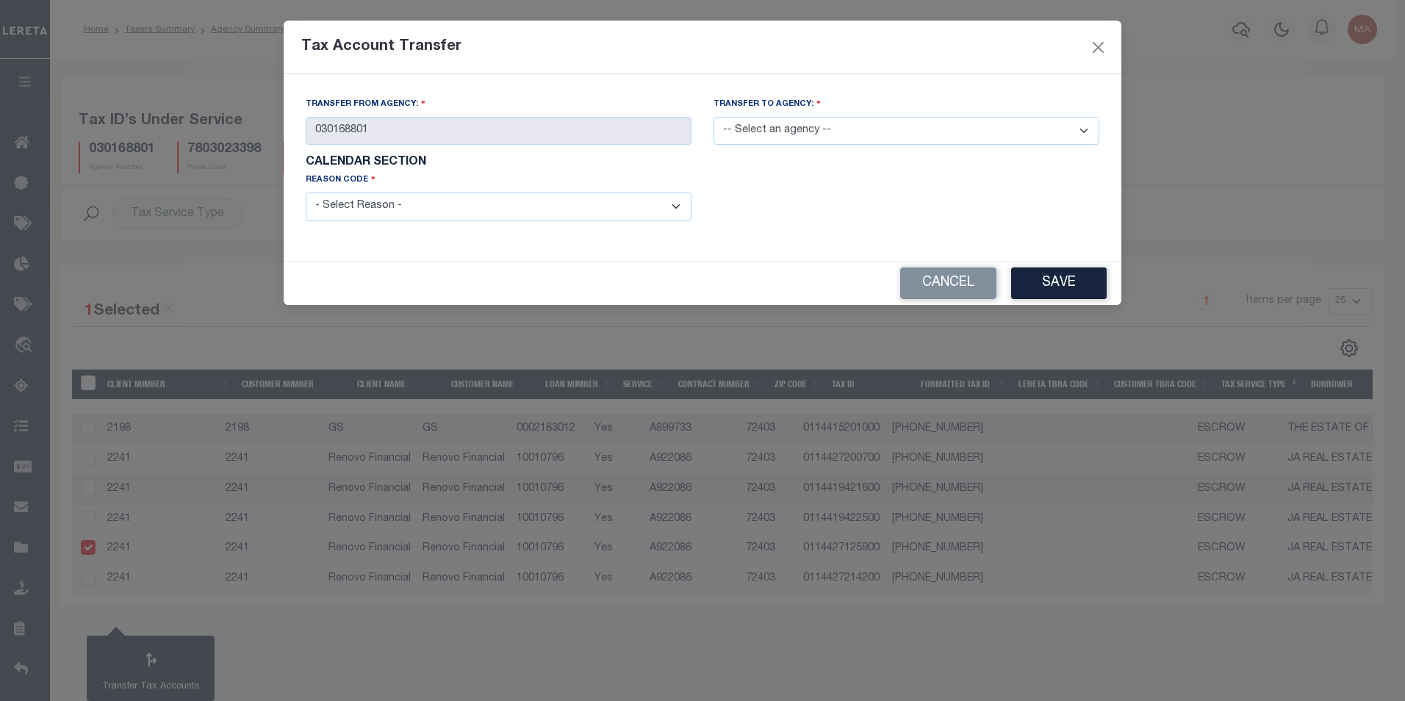
click at [815, 126] on select "-- Select an agency --" at bounding box center [906, 131] width 386 height 29
click at [815, 127] on select "-- Select an agency --" at bounding box center [906, 131] width 386 height 29
drag, startPoint x: 931, startPoint y: 267, endPoint x: 923, endPoint y: 330, distance: 62.9
click at [932, 268] on div "Cancel Save" at bounding box center [702, 283] width 837 height 43
click at [931, 285] on button "Cancel" at bounding box center [948, 283] width 96 height 32
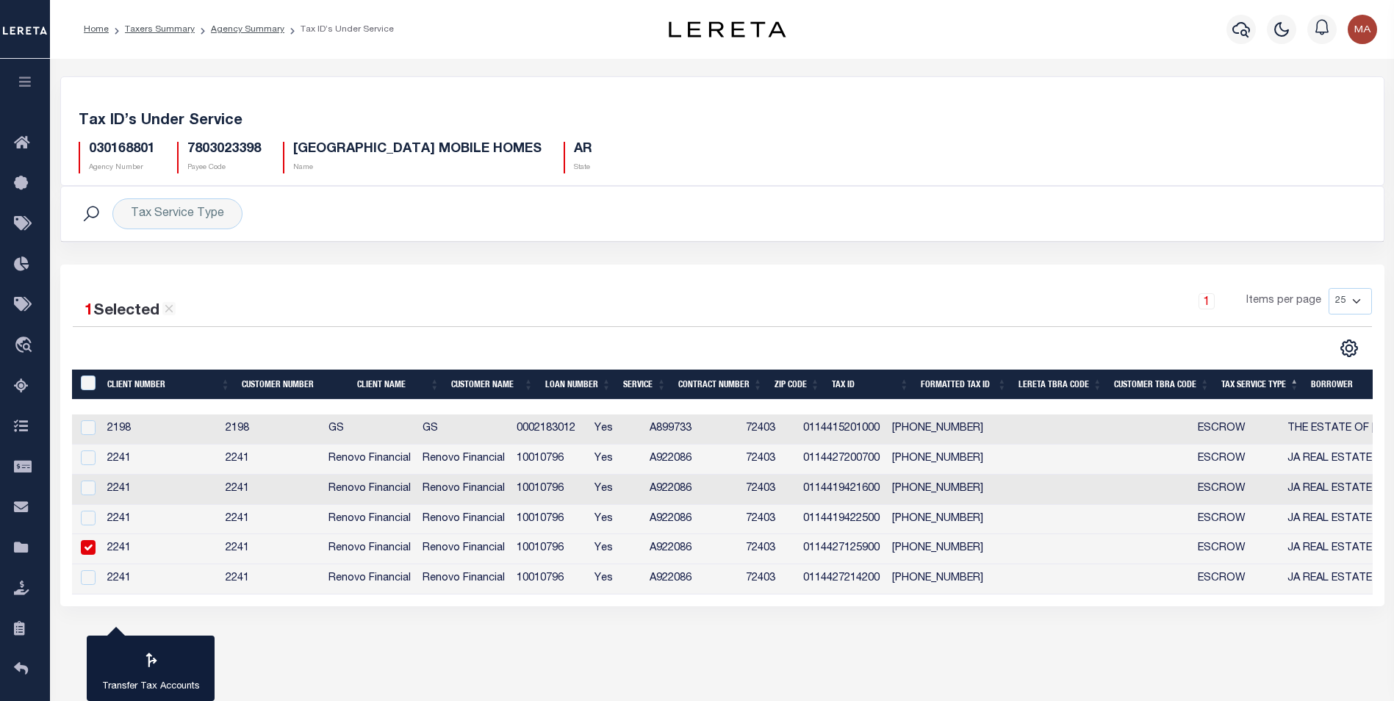
click at [84, 552] on input "checkbox" at bounding box center [88, 547] width 15 height 15
checkbox input "false"
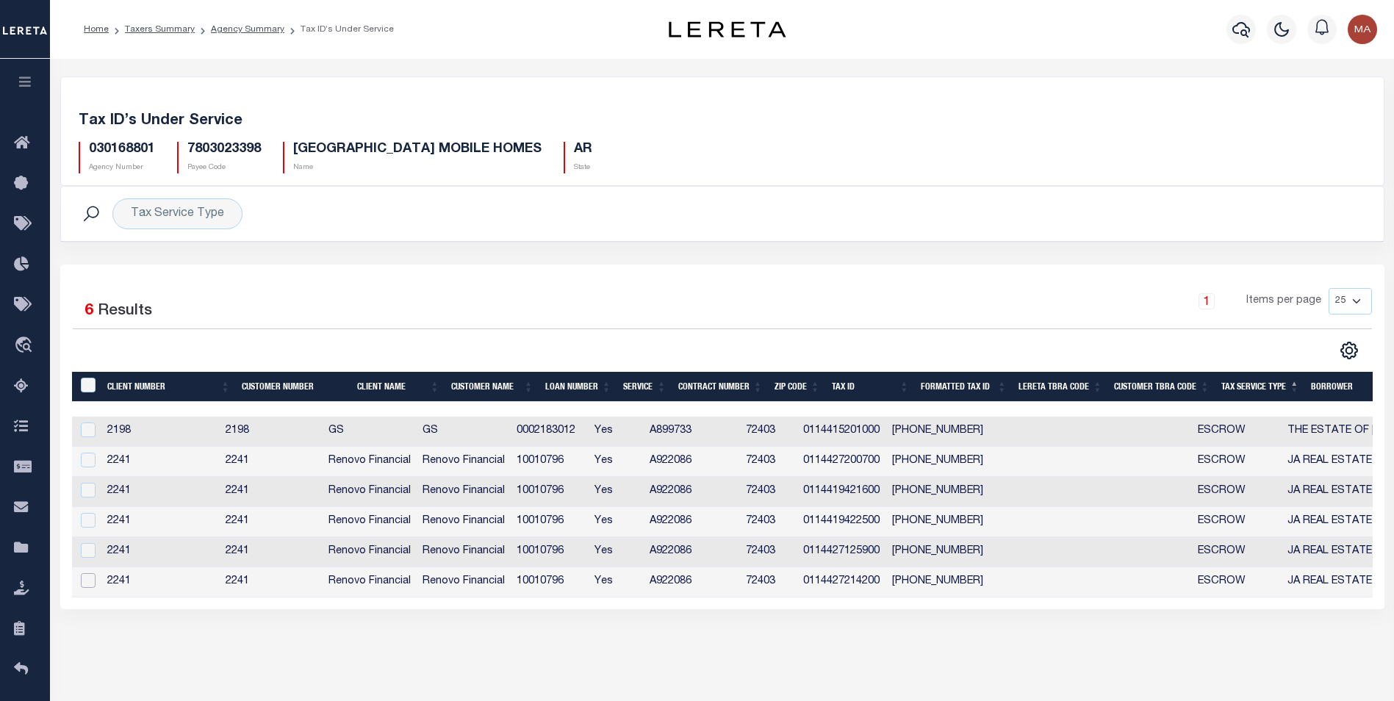
click at [87, 587] on input "checkbox" at bounding box center [88, 580] width 15 height 15
checkbox input "true"
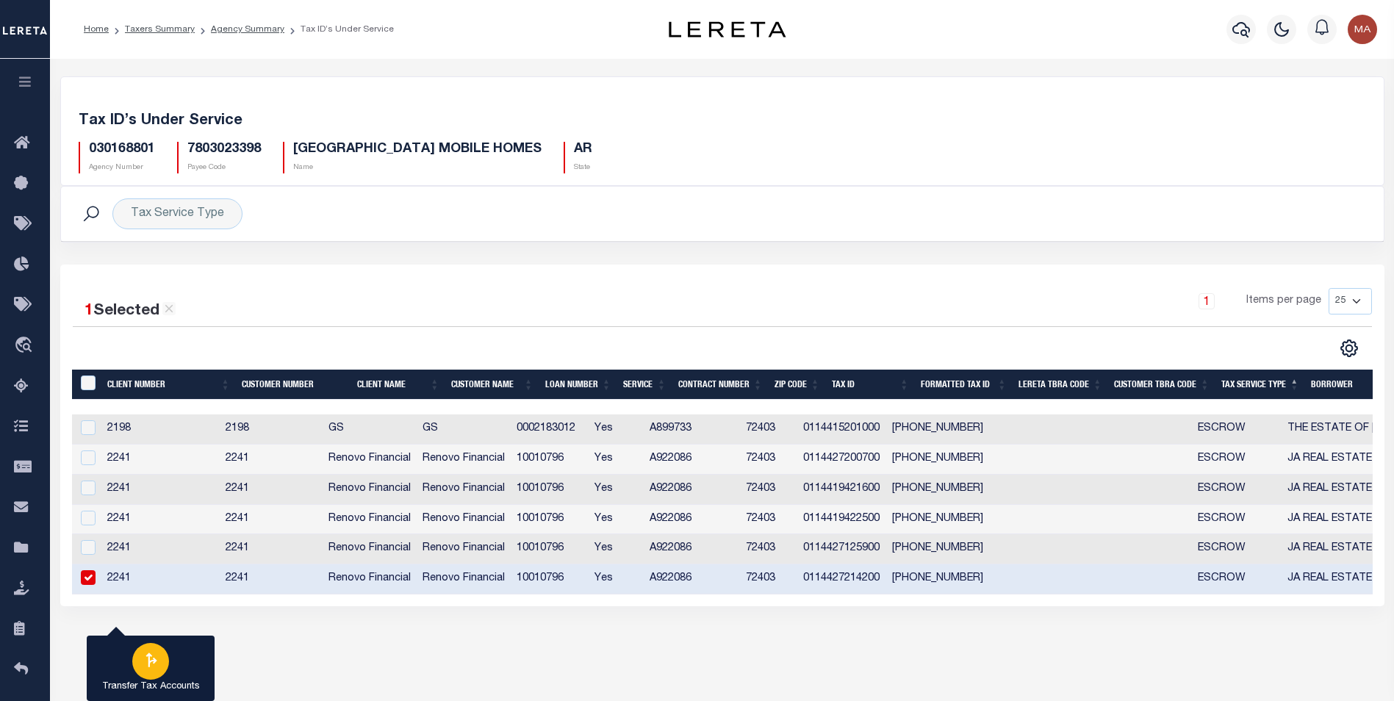
click at [159, 666] on icon "button" at bounding box center [150, 659] width 19 height 19
type input "030168801"
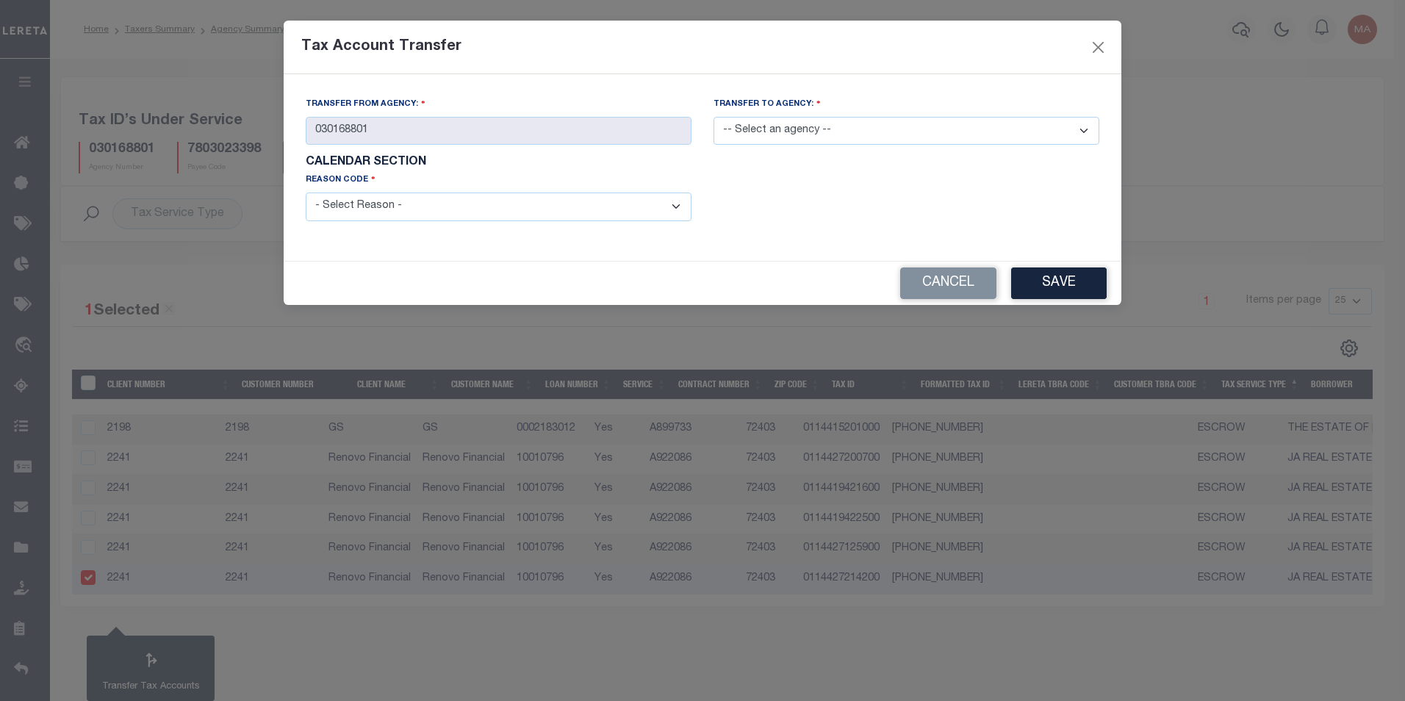
click at [766, 134] on select "-- Select an agency --" at bounding box center [906, 131] width 386 height 29
click at [878, 220] on div "Description" at bounding box center [906, 205] width 408 height 66
click at [962, 279] on button "Cancel" at bounding box center [948, 283] width 96 height 32
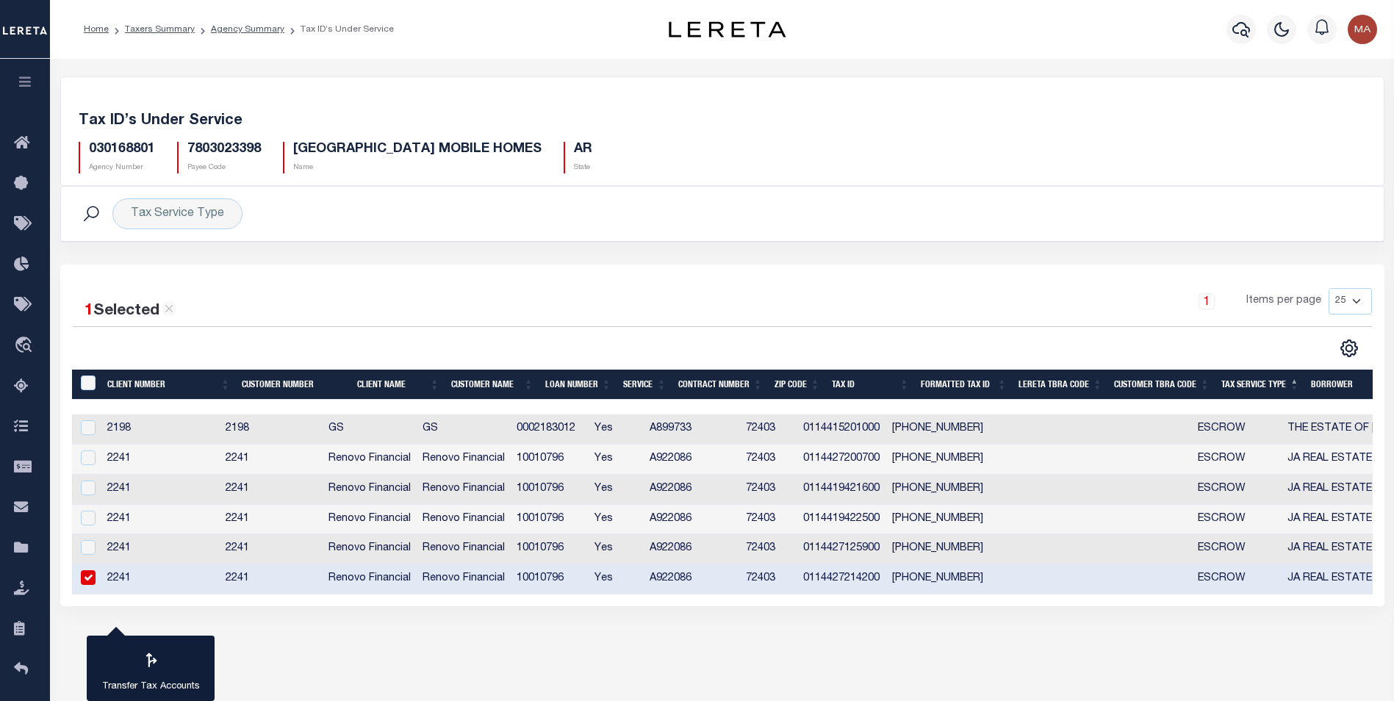
click at [87, 578] on input "checkbox" at bounding box center [88, 577] width 15 height 15
checkbox input "false"
